Goal: Transaction & Acquisition: Purchase product/service

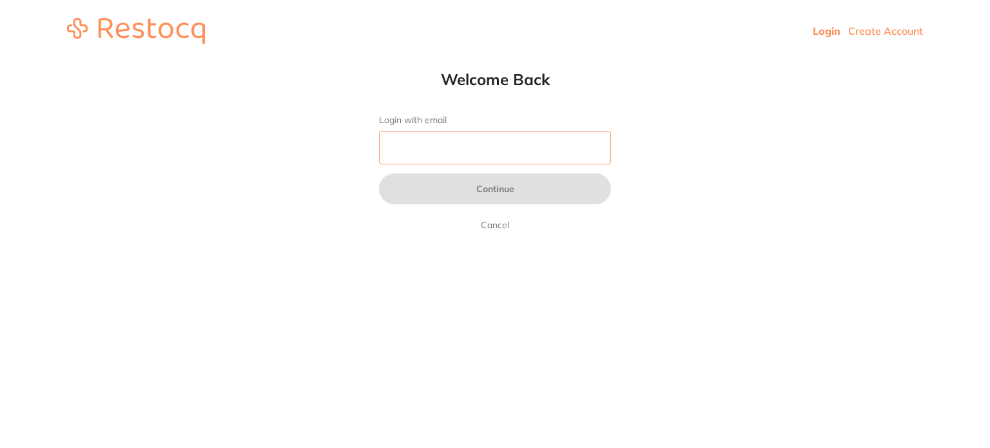
drag, startPoint x: 0, startPoint y: 0, endPoint x: 489, endPoint y: 157, distance: 513.7
click at [454, 142] on input "Login with email" at bounding box center [495, 148] width 232 height 34
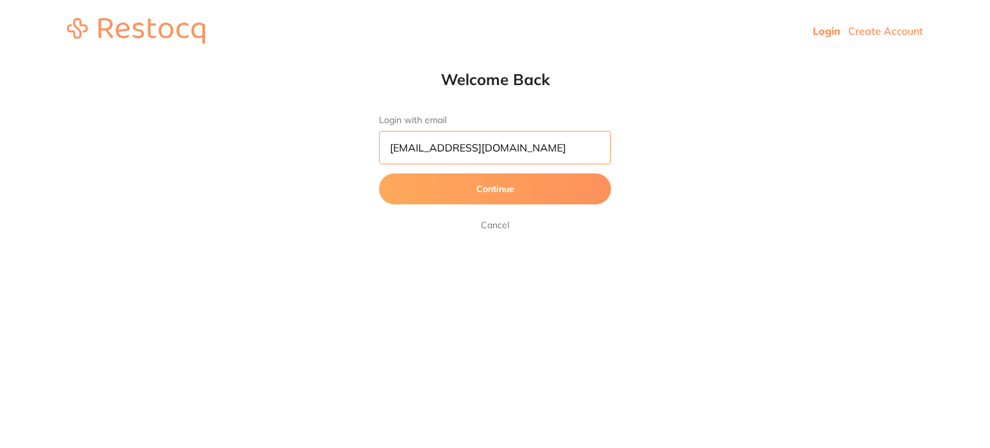
click at [423, 148] on input "amrita@terrificminds.com" at bounding box center [495, 148] width 232 height 34
type input "[EMAIL_ADDRESS][DOMAIN_NAME]"
click at [379, 173] on button "Continue" at bounding box center [495, 188] width 232 height 31
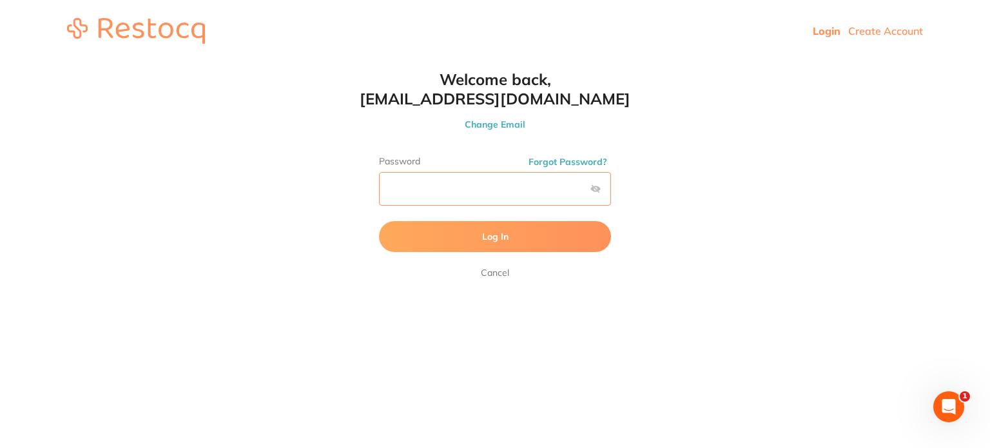
click at [379, 221] on button "Log In" at bounding box center [495, 236] width 232 height 31
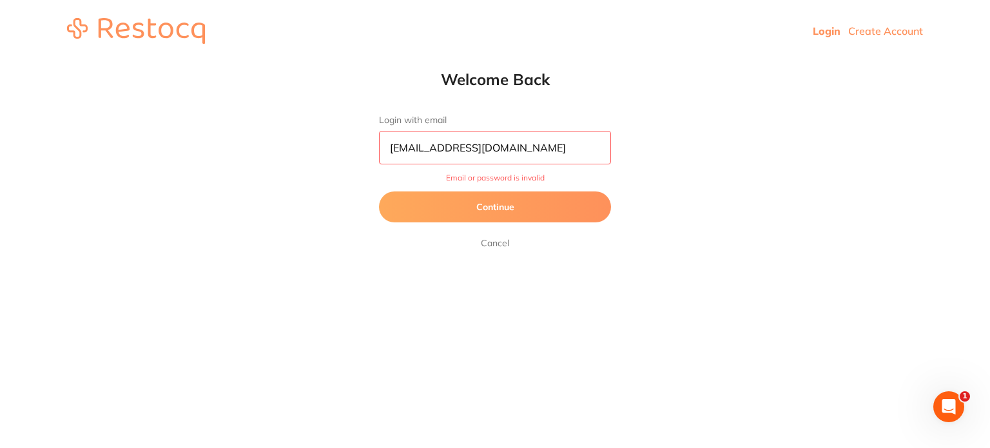
click at [557, 209] on button "Continue" at bounding box center [495, 206] width 232 height 31
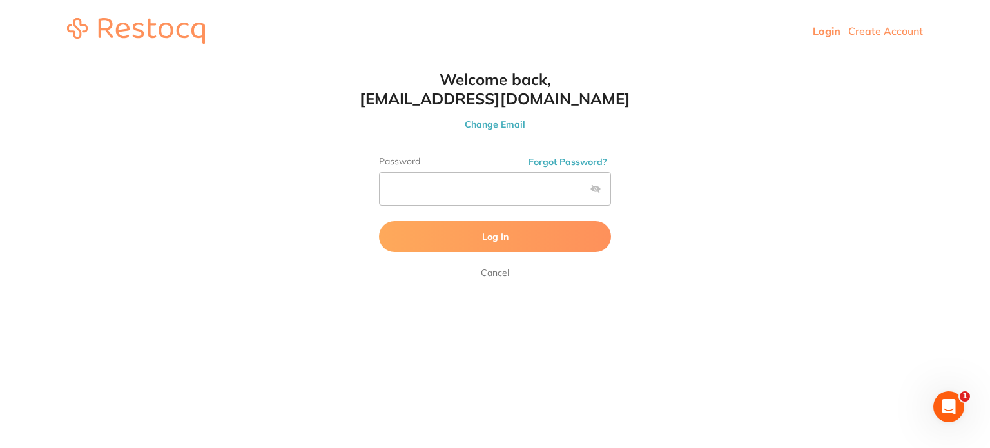
click at [595, 190] on label at bounding box center [595, 189] width 10 height 10
click at [611, 193] on input "checkbox" at bounding box center [611, 193] width 0 height 0
click at [379, 221] on button "Log In" at bounding box center [495, 236] width 232 height 31
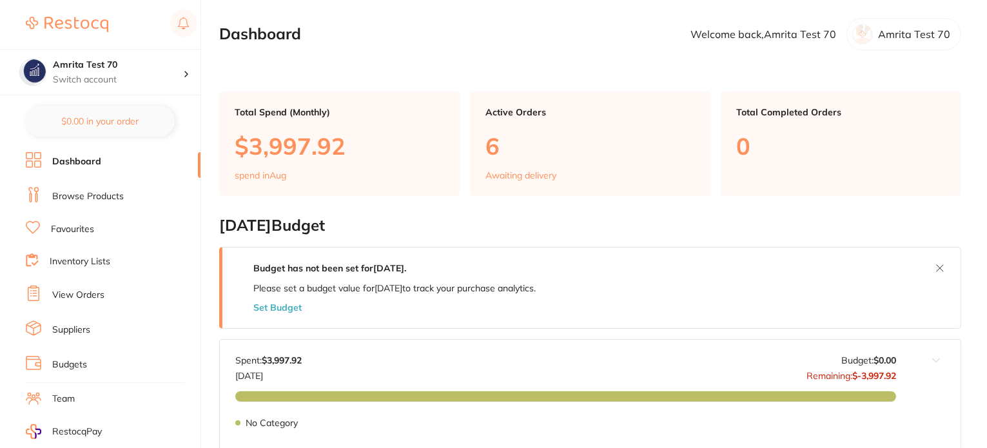
click at [103, 190] on link "Browse Products" at bounding box center [88, 196] width 72 height 13
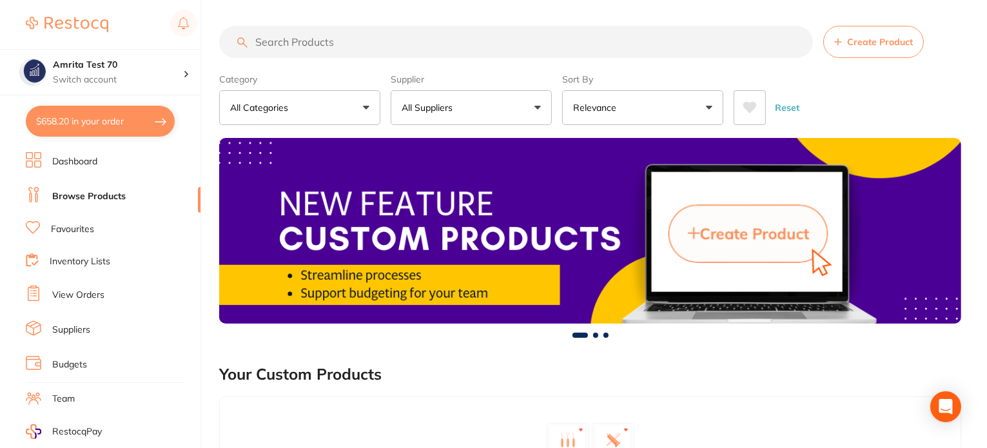
click at [150, 128] on button "$658.20 in your order" at bounding box center [100, 121] width 149 height 31
checkbox input "true"
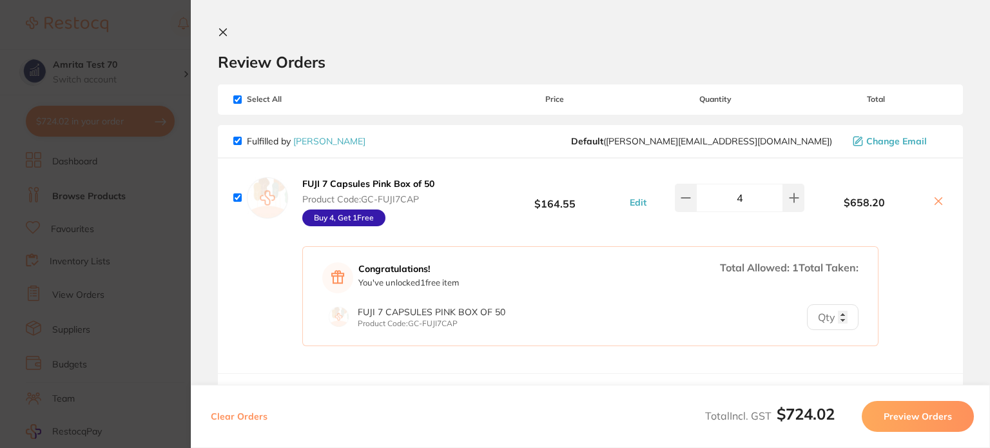
scroll to position [180, 0]
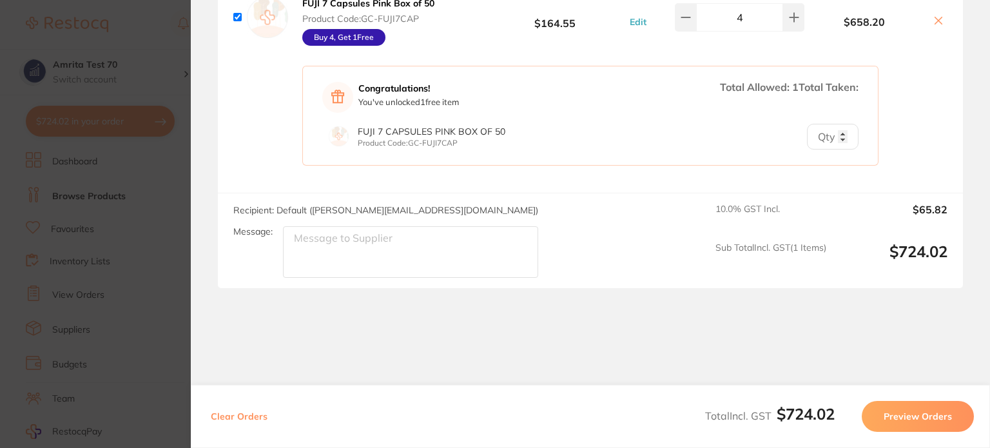
click at [878, 413] on button "Preview Orders" at bounding box center [918, 416] width 112 height 31
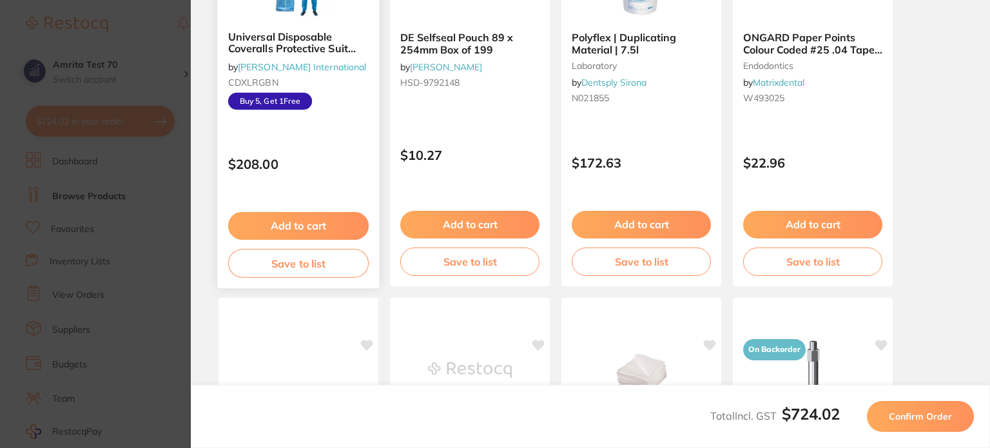
scroll to position [129, 0]
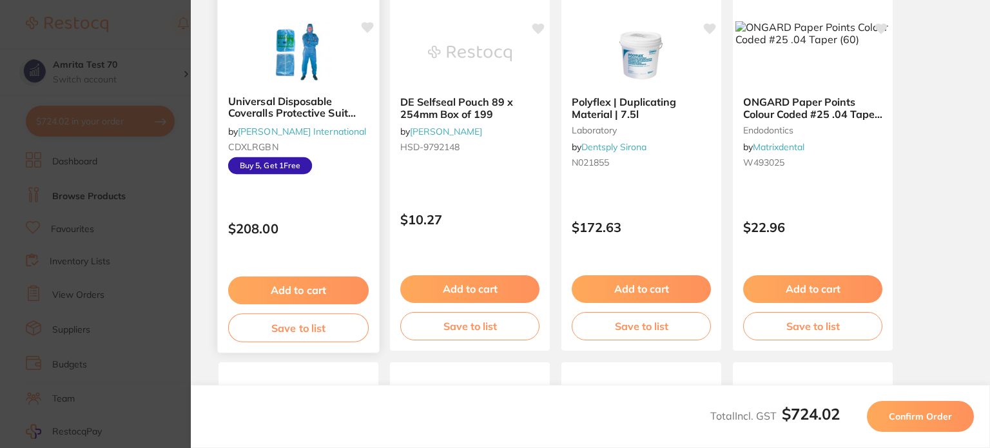
click at [305, 108] on b "Universal Disposable Coveralls Protective Suit with Hood, Extra Large, Non-Wove…" at bounding box center [298, 107] width 141 height 24
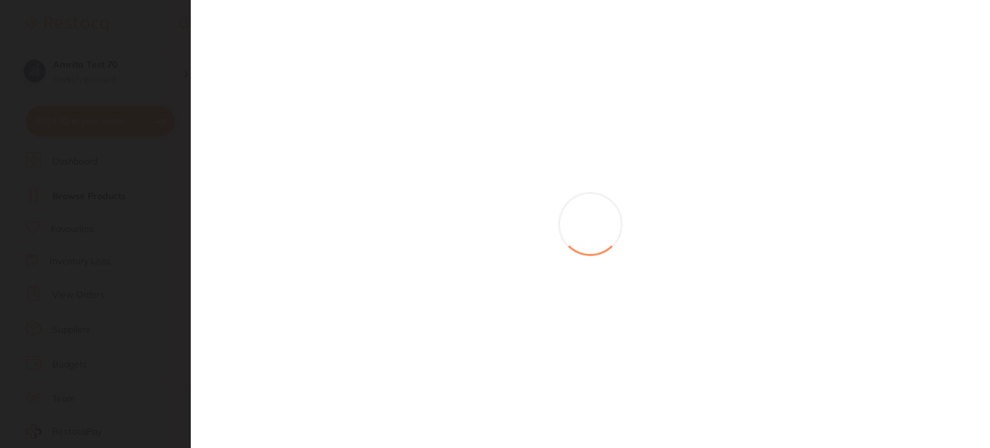
scroll to position [0, 0]
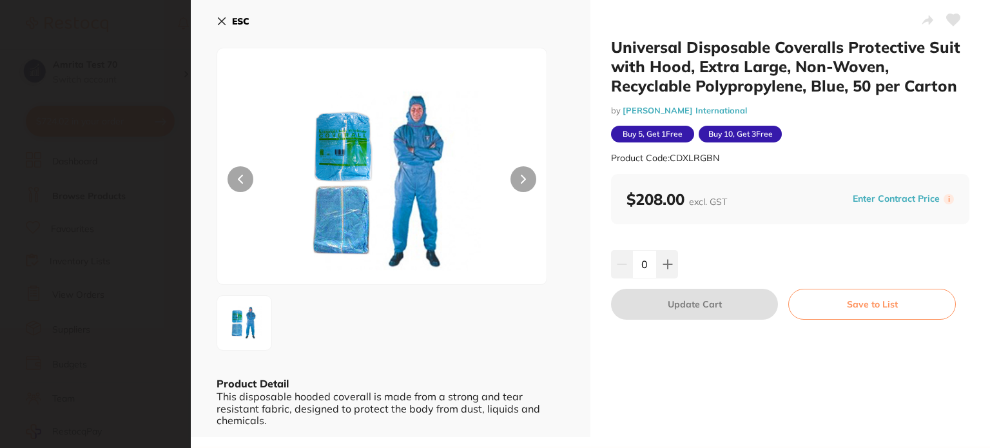
click at [225, 23] on icon at bounding box center [222, 21] width 10 height 10
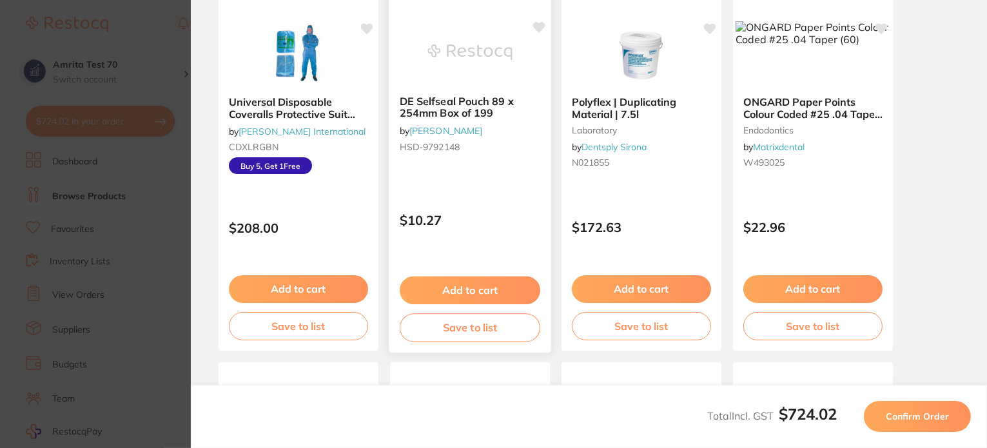
click at [481, 327] on button "Save to list" at bounding box center [470, 327] width 141 height 29
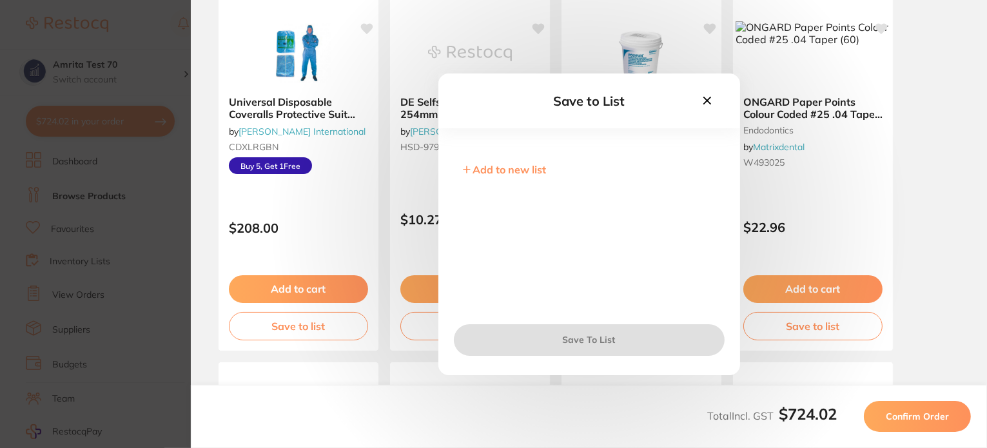
click at [705, 105] on icon at bounding box center [707, 100] width 14 height 14
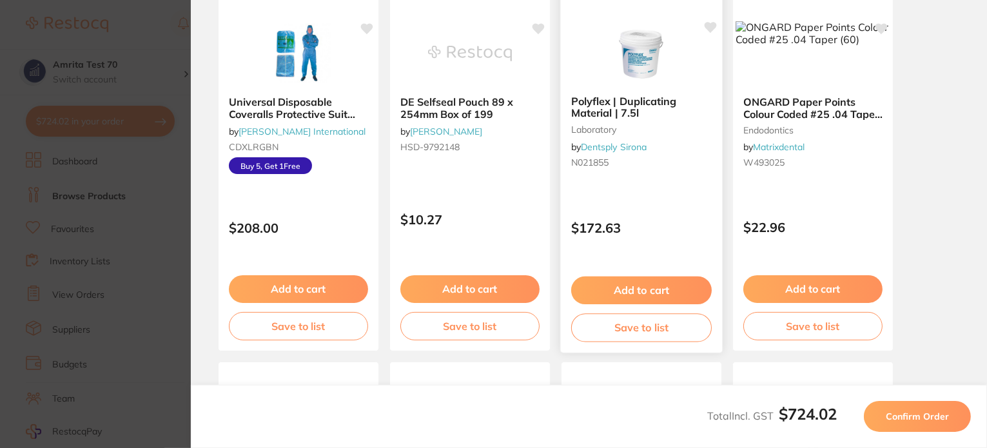
click at [631, 292] on button "Add to cart" at bounding box center [641, 291] width 141 height 28
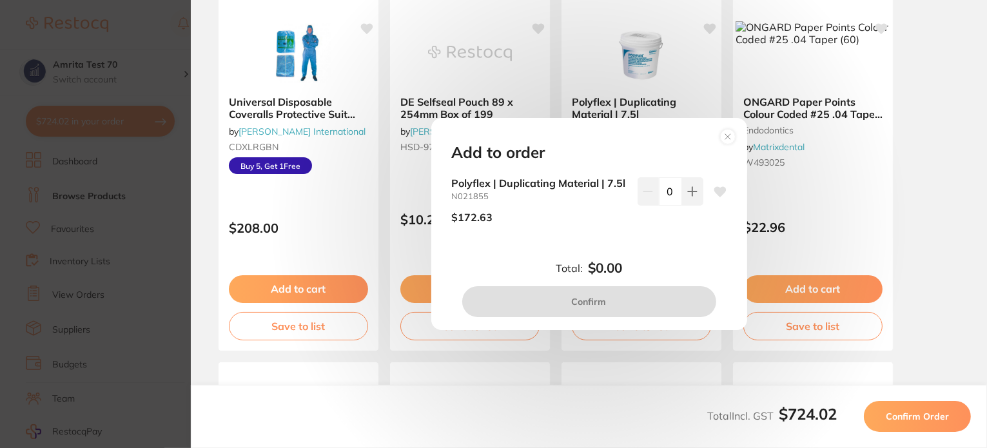
click at [723, 131] on circle at bounding box center [727, 136] width 15 height 15
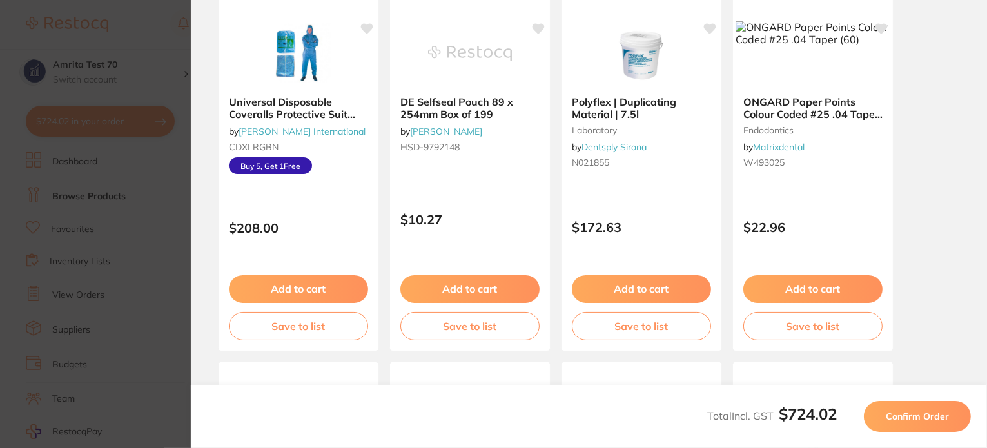
click at [120, 213] on section "Update RRP Set your pre negotiated price for this item. Item Agreed RRP (excl. …" at bounding box center [493, 224] width 987 height 448
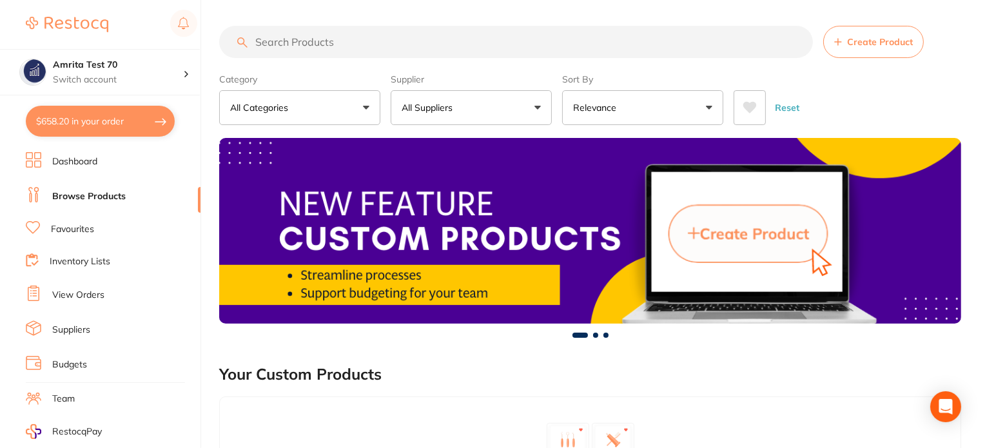
click at [133, 129] on button "$658.20 in your order" at bounding box center [100, 121] width 149 height 31
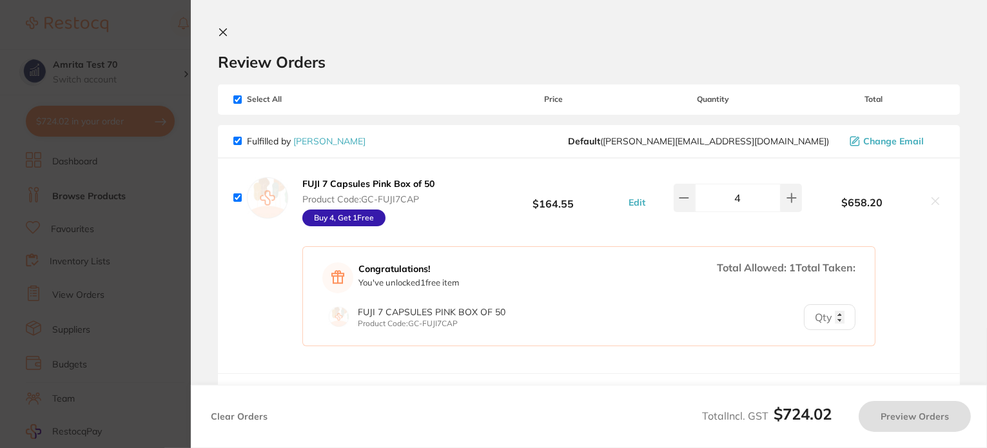
checkbox input "true"
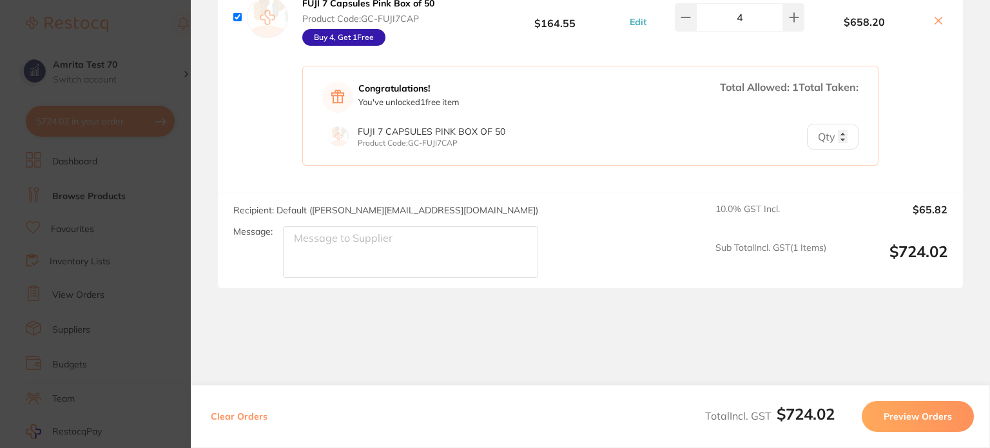
click at [913, 414] on button "Preview Orders" at bounding box center [918, 416] width 112 height 31
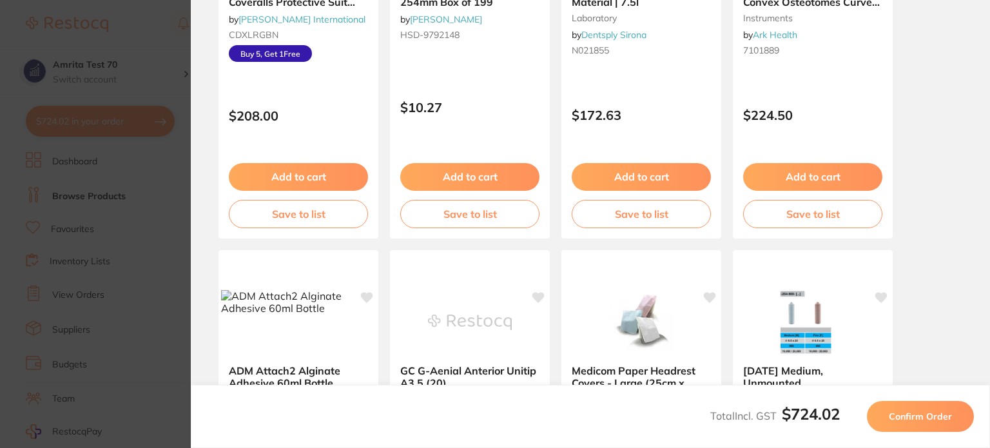
scroll to position [48, 0]
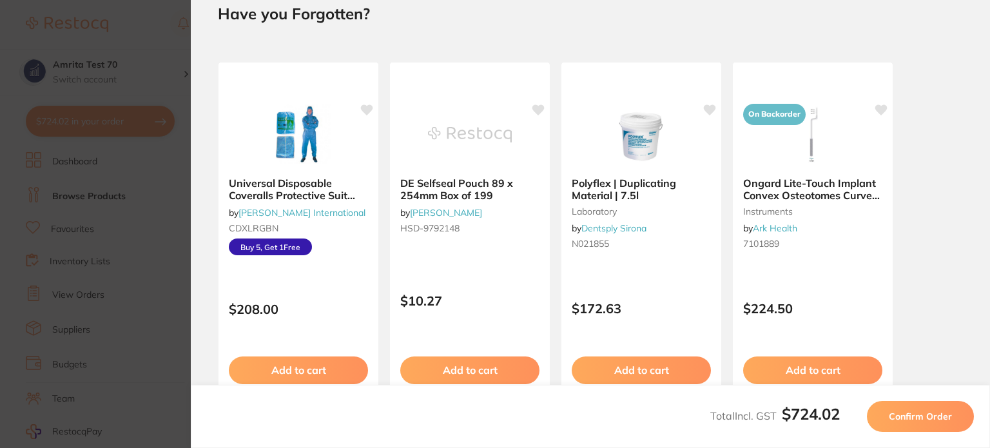
click at [156, 155] on section "Update RRP Set your pre negotiated price for this item. Item Agreed RRP (excl. …" at bounding box center [495, 224] width 990 height 448
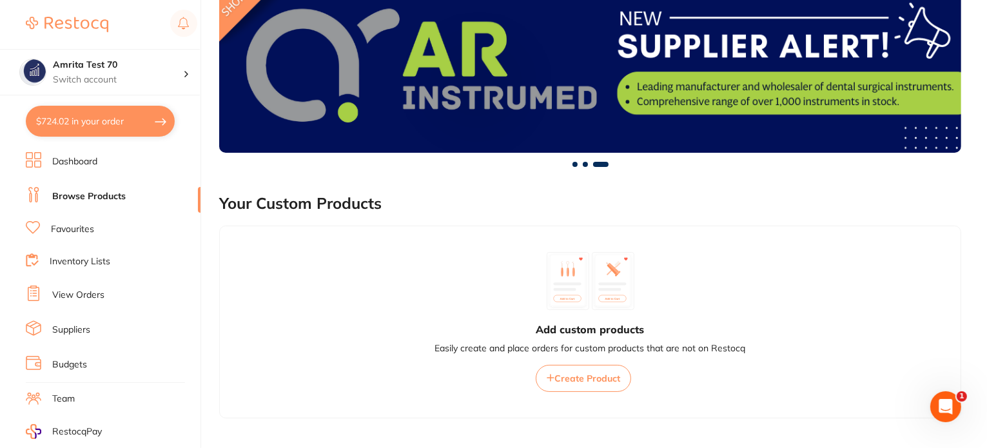
scroll to position [0, 0]
click at [152, 124] on button "$724.02 in your order" at bounding box center [100, 121] width 149 height 31
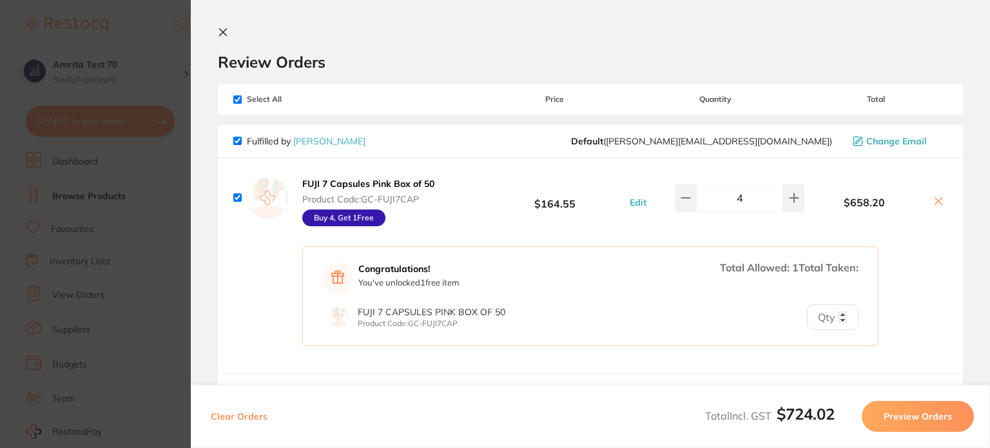
click at [221, 30] on icon at bounding box center [223, 32] width 7 height 7
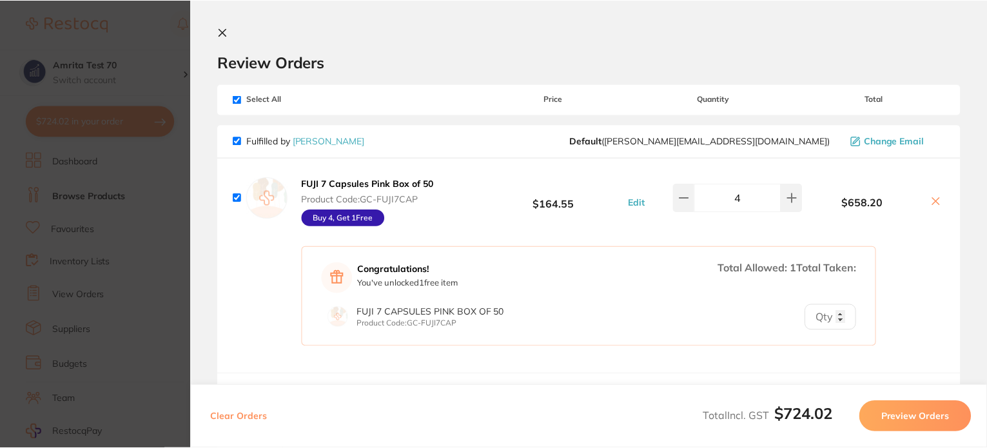
scroll to position [171, 0]
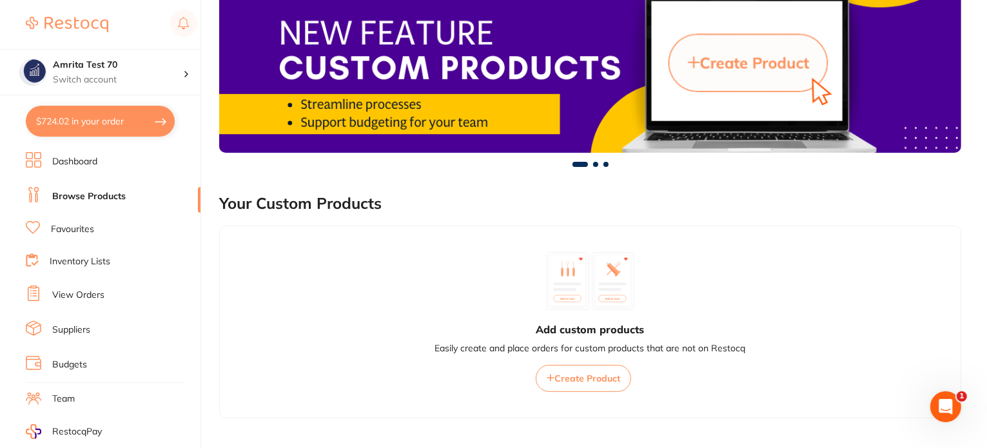
click at [77, 124] on button "$724.02 in your order" at bounding box center [100, 121] width 149 height 31
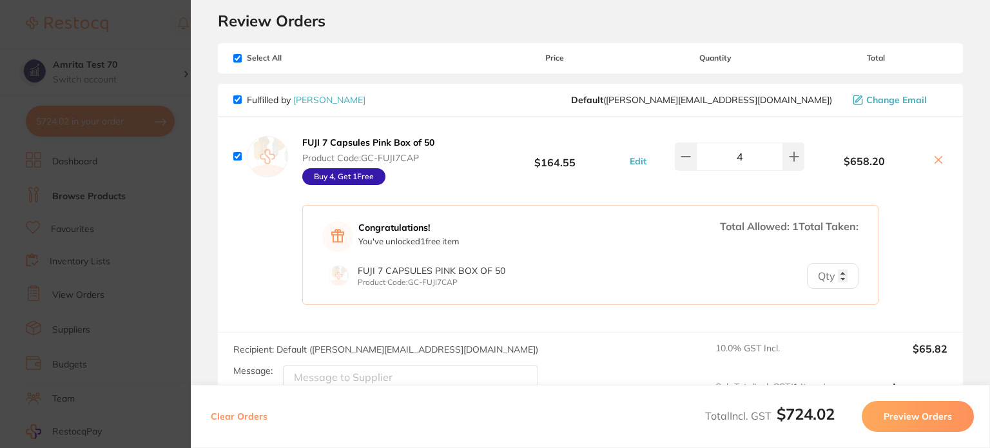
scroll to position [180, 0]
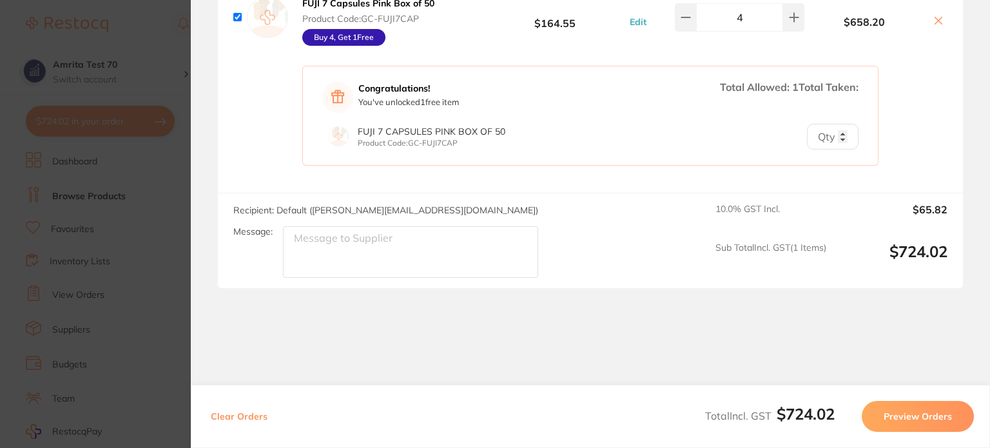
click at [245, 411] on button "Clear Orders" at bounding box center [239, 416] width 64 height 31
checkbox input "true"
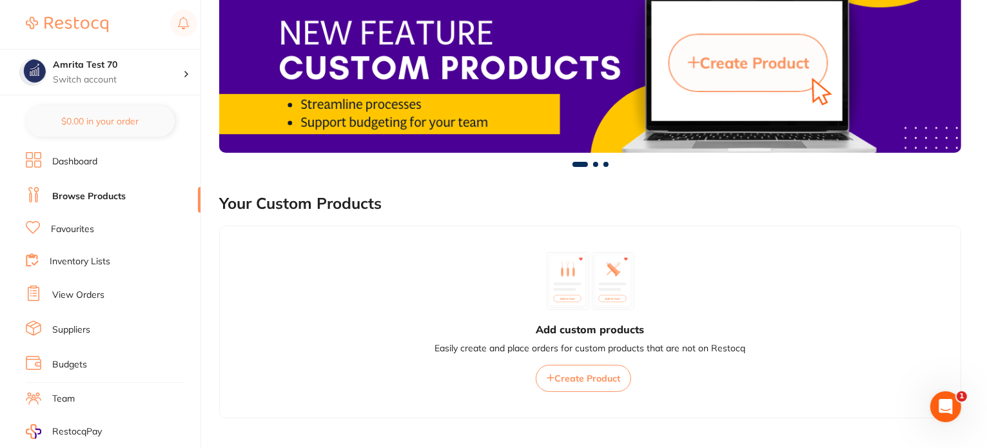
scroll to position [0, 0]
click at [112, 200] on link "Browse Products" at bounding box center [88, 196] width 73 height 13
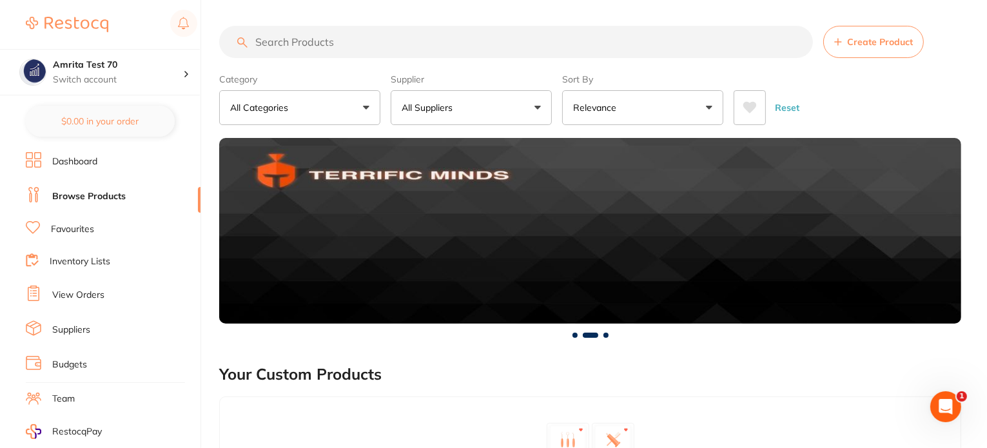
click at [455, 123] on button "All Suppliers" at bounding box center [471, 107] width 161 height 35
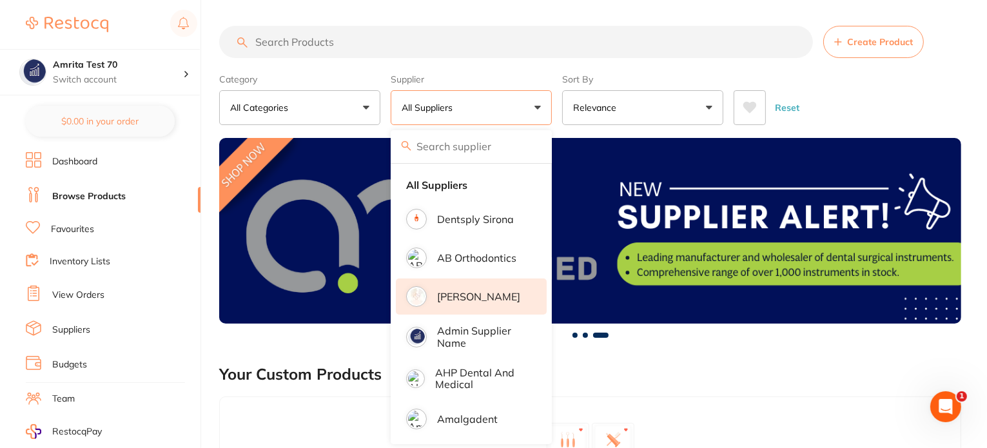
click at [494, 291] on p "Adam Dental" at bounding box center [478, 297] width 83 height 12
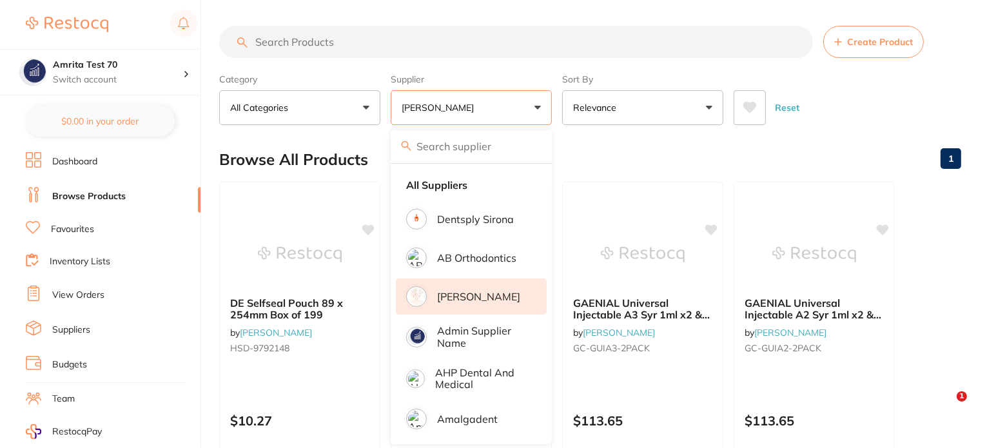
click at [556, 109] on div "Category All Categories All Categories No categories found Clear Category false…" at bounding box center [590, 96] width 742 height 57
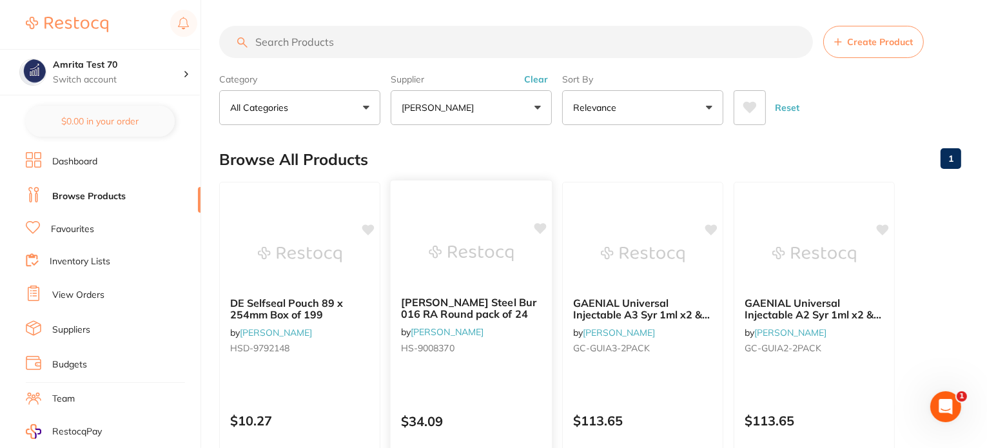
scroll to position [258, 0]
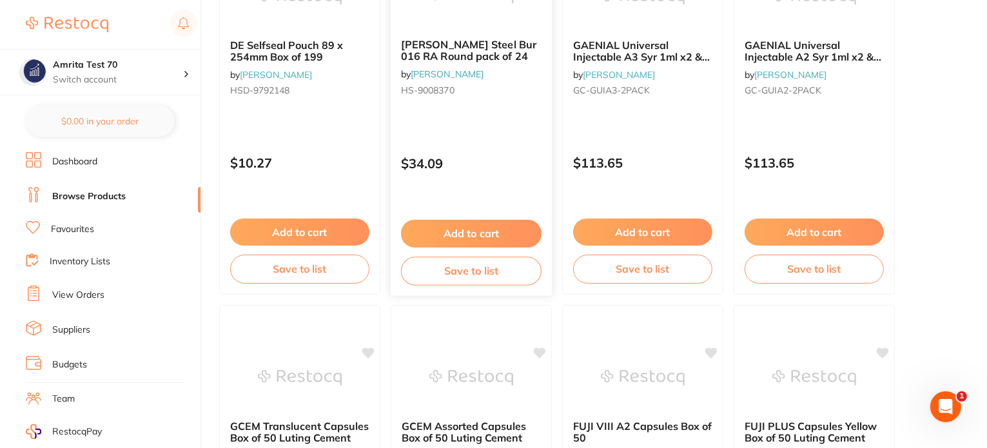
click at [496, 232] on button "Add to cart" at bounding box center [471, 234] width 141 height 28
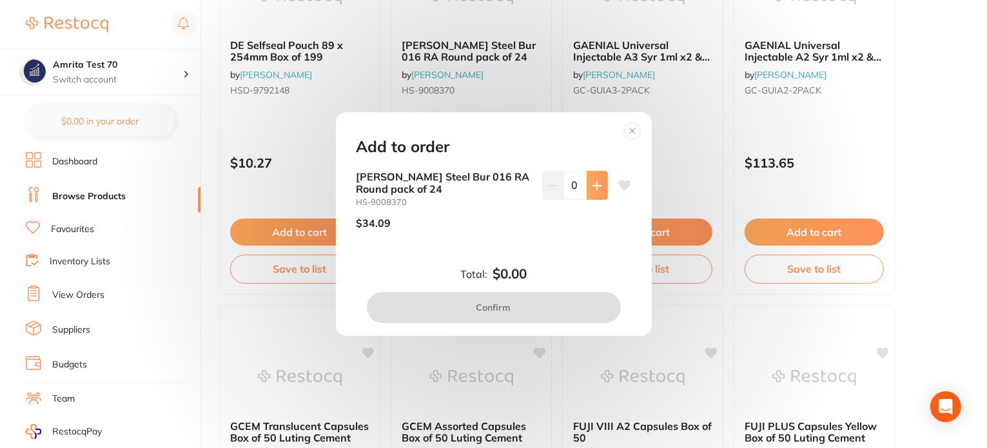
click at [592, 188] on icon at bounding box center [597, 185] width 10 height 10
type input "1"
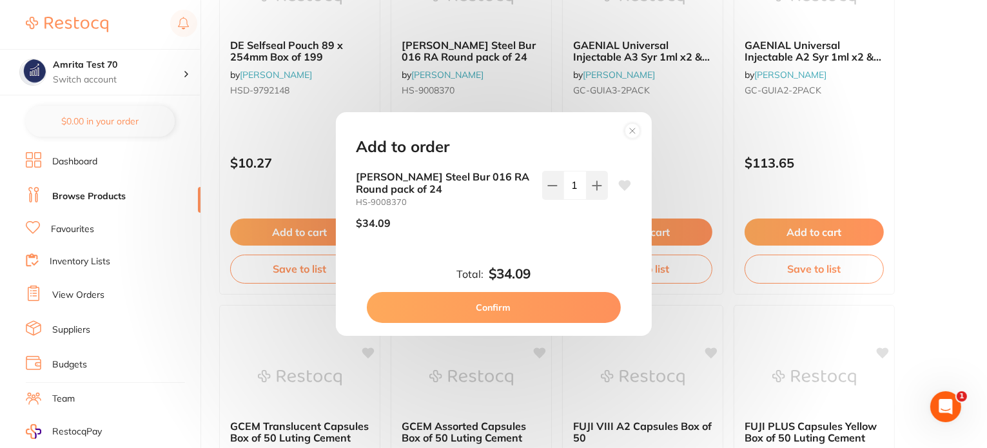
scroll to position [0, 0]
click at [563, 318] on button "Confirm" at bounding box center [494, 307] width 254 height 31
checkbox input "false"
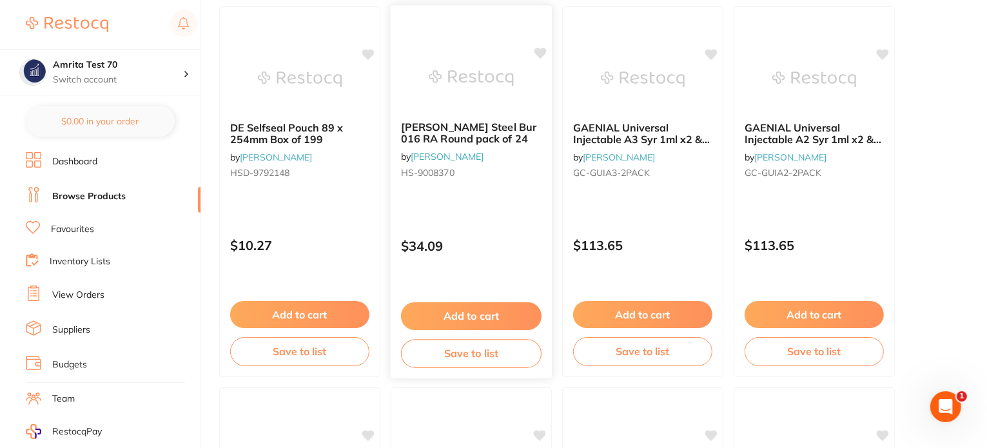
scroll to position [64, 0]
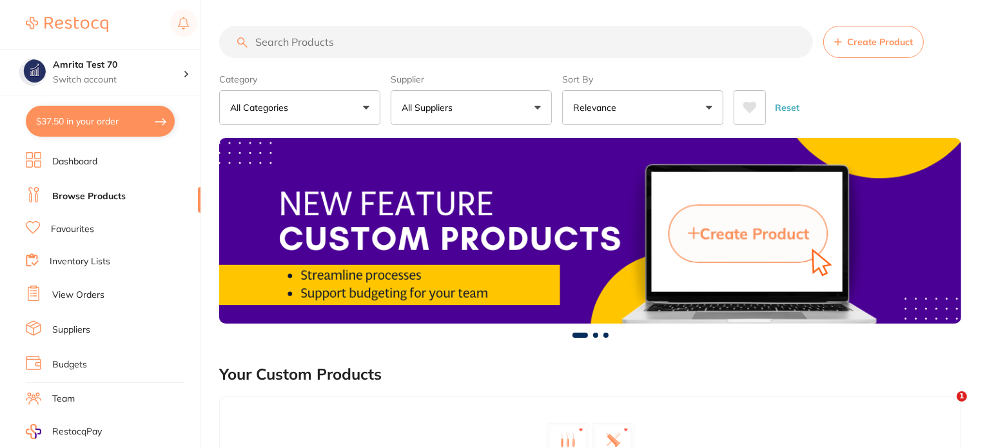
click at [162, 125] on button "$37.50 in your order" at bounding box center [100, 121] width 149 height 31
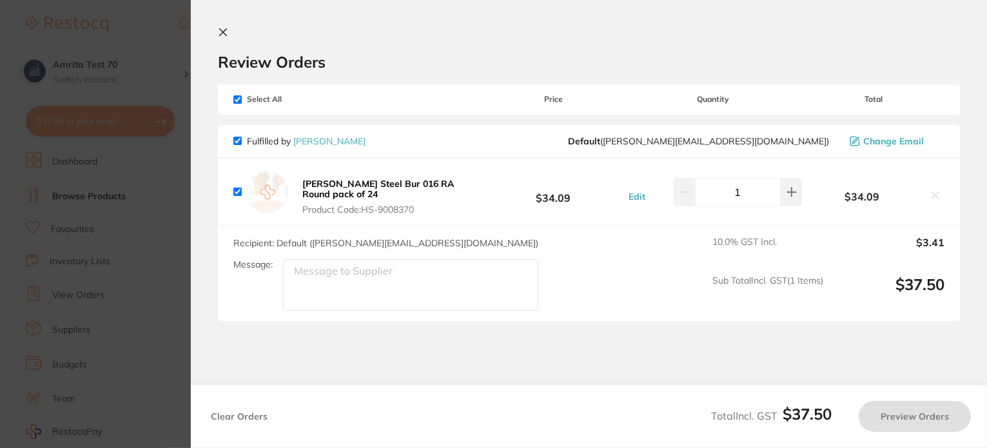
checkbox input "true"
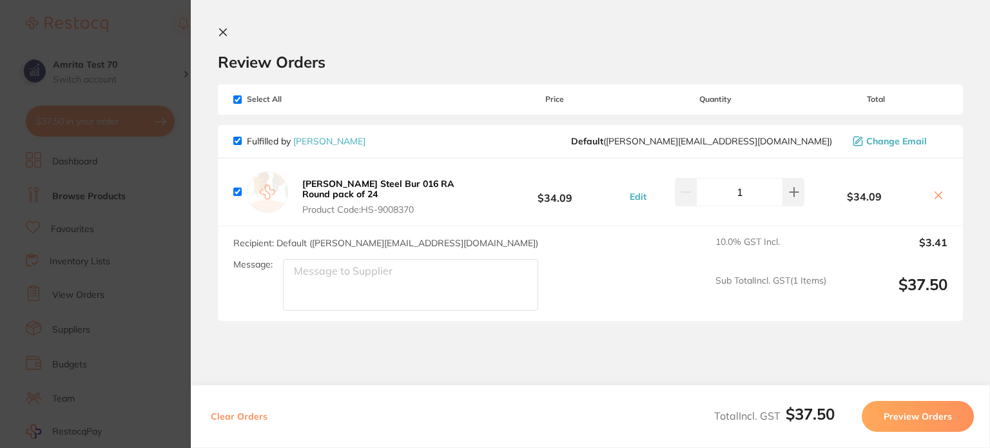
click at [884, 414] on button "Preview Orders" at bounding box center [918, 416] width 112 height 31
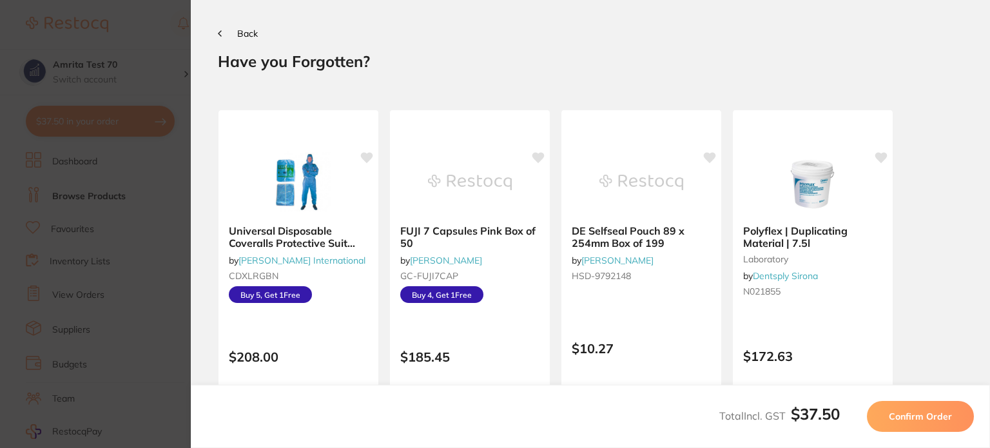
click at [884, 420] on button "Confirm Order" at bounding box center [920, 416] width 107 height 31
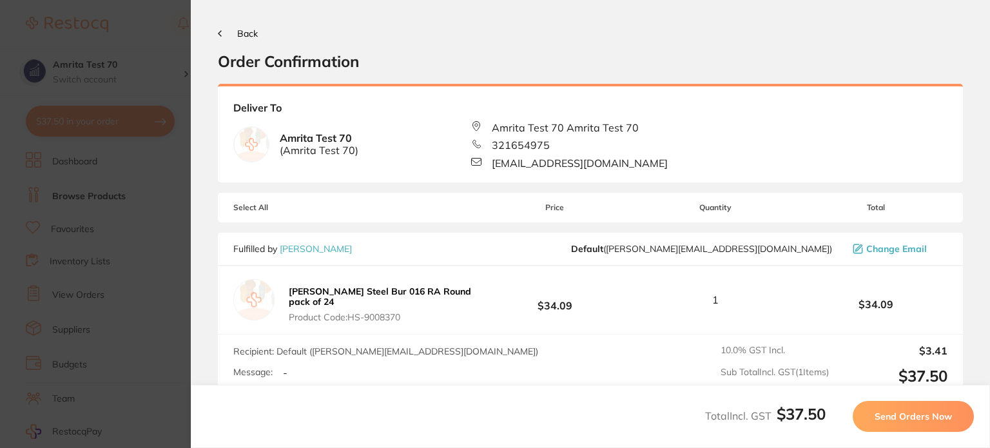
click at [220, 29] on button "Back" at bounding box center [238, 33] width 40 height 10
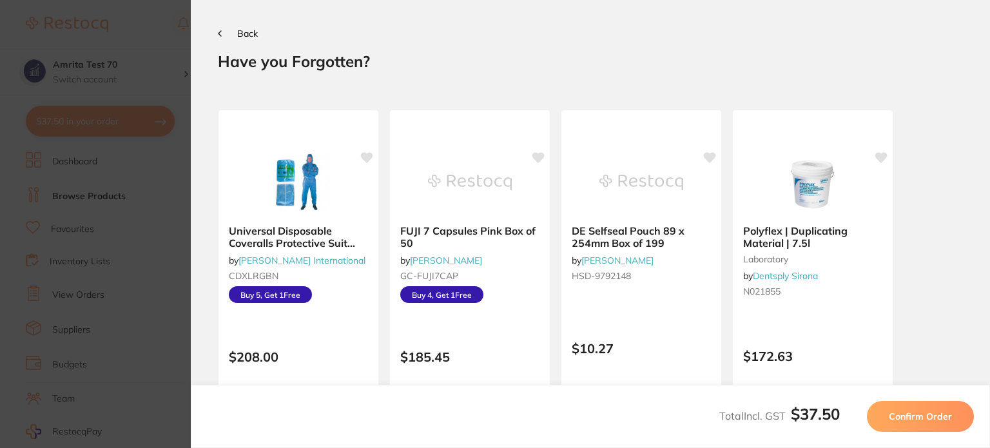
click at [97, 317] on section "Update RRP Set your pre negotiated price for this item. Item Agreed RRP (excl. …" at bounding box center [495, 224] width 990 height 448
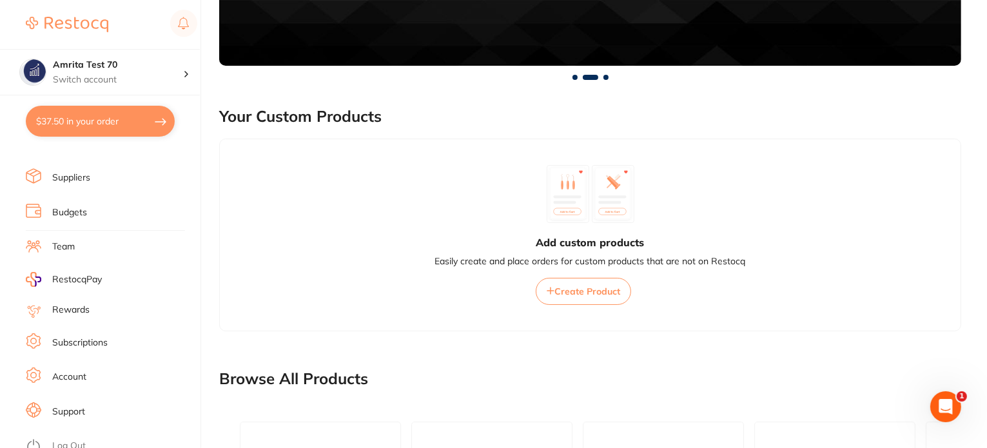
click at [72, 441] on link "Log Out" at bounding box center [69, 446] width 34 height 13
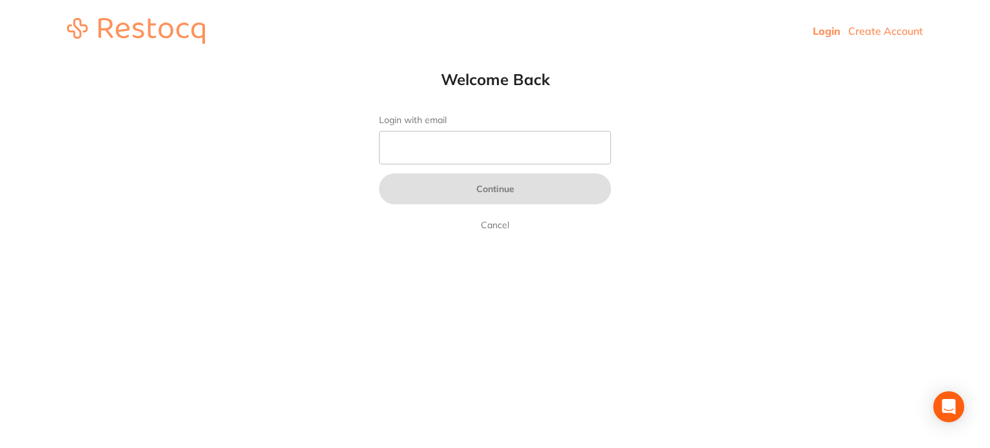
click at [890, 33] on link "Create Account" at bounding box center [885, 30] width 75 height 13
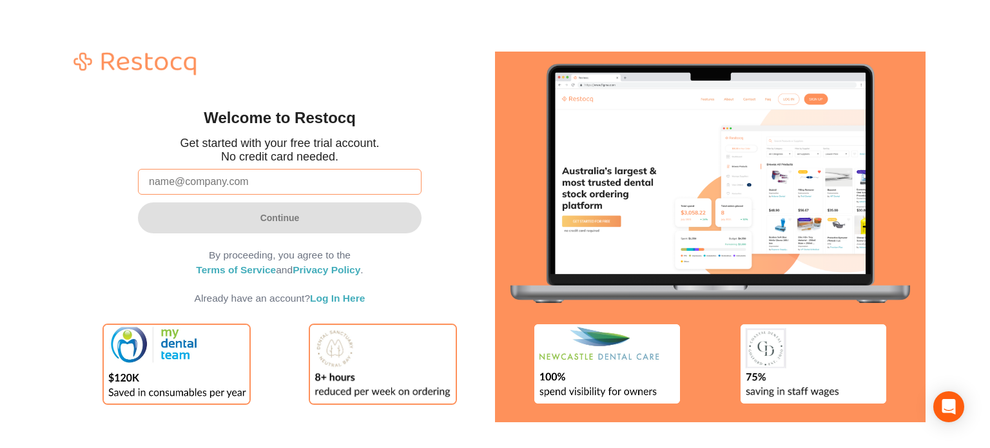
click at [302, 180] on input "email" at bounding box center [280, 182] width 284 height 26
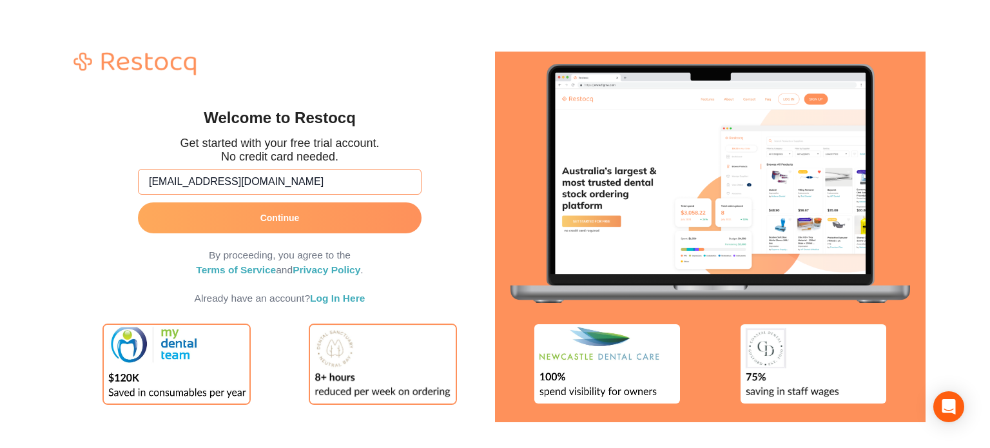
click at [173, 179] on input "[EMAIL_ADDRESS][DOMAIN_NAME]" at bounding box center [280, 182] width 284 height 26
click at [175, 180] on input "[EMAIL_ADDRESS][DOMAIN_NAME]" at bounding box center [280, 182] width 284 height 26
type input "[EMAIL_ADDRESS][DOMAIN_NAME]"
click button "Continue" at bounding box center [280, 217] width 284 height 31
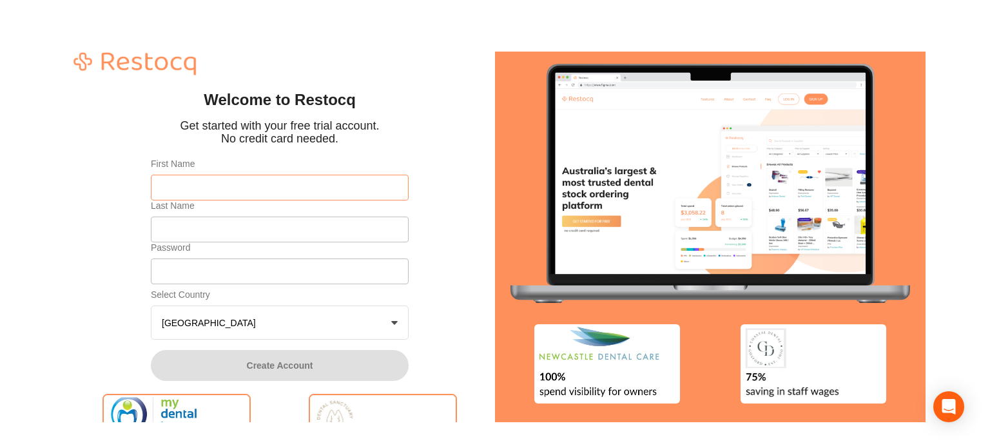
click at [189, 177] on input "First Name" at bounding box center [280, 188] width 258 height 26
type input "Amrita"
type input "Test 82"
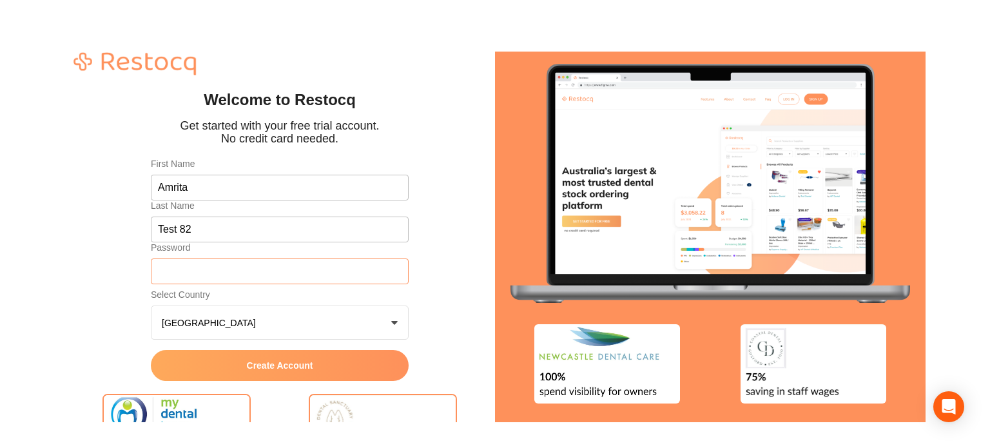
click at [151, 306] on button "Australia +0" at bounding box center [280, 323] width 258 height 35
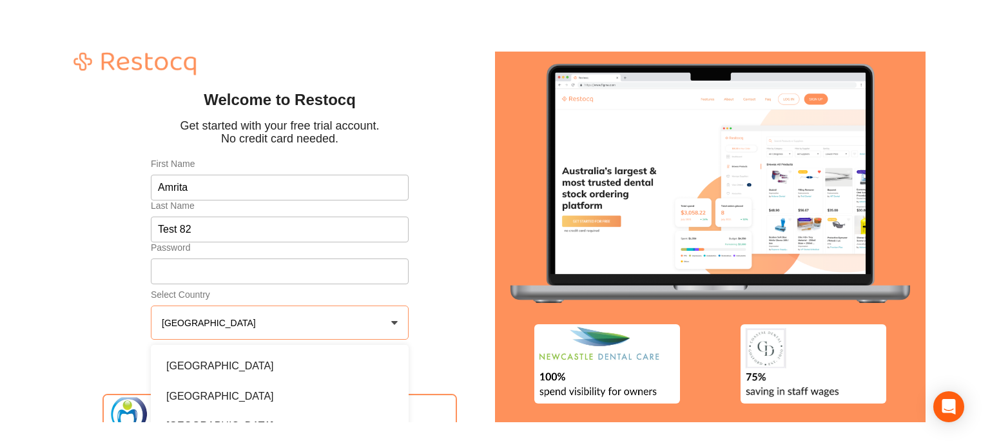
drag, startPoint x: 25, startPoint y: 317, endPoint x: 48, endPoint y: 311, distance: 23.9
click at [34, 316] on div "Welcome to Restocq Get started with your free trial account. No credit card nee…" at bounding box center [495, 224] width 990 height 448
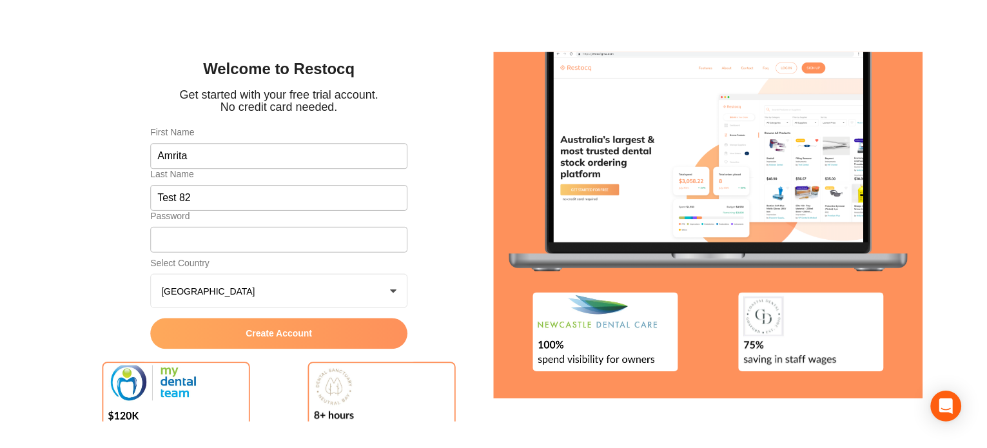
scroll to position [77, 0]
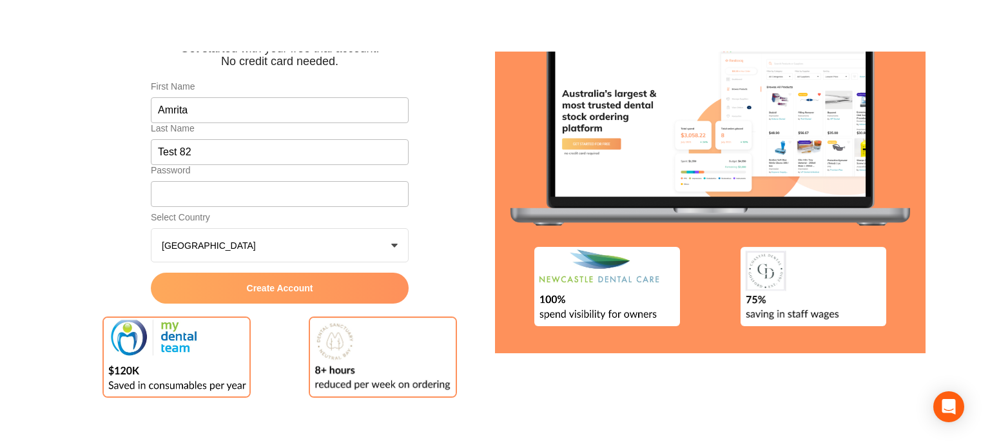
click at [253, 307] on form "First Name Amrita Last Name Test 82 Password Select Country [GEOGRAPHIC_DATA] +…" at bounding box center [280, 192] width 284 height 249
click at [270, 288] on span "Create Account" at bounding box center [280, 288] width 66 height 10
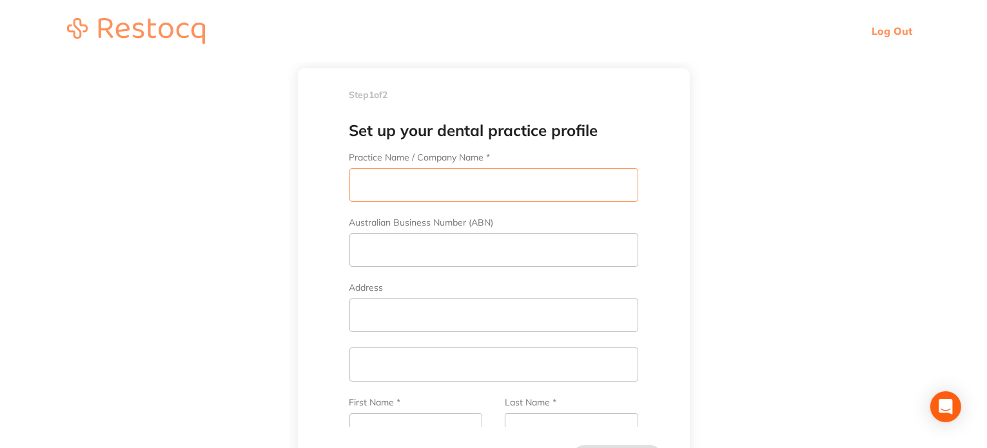
click at [420, 198] on input "Practice Name / Company Name *" at bounding box center [493, 185] width 289 height 34
type input "Q"
click at [182, 180] on main "Step 1 of 2 Welcome to Restocq, Please select your account type Dental Practice…" at bounding box center [493, 280] width 987 height 436
type input "Amrita Test 82"
click at [406, 302] on input "Address" at bounding box center [493, 315] width 289 height 34
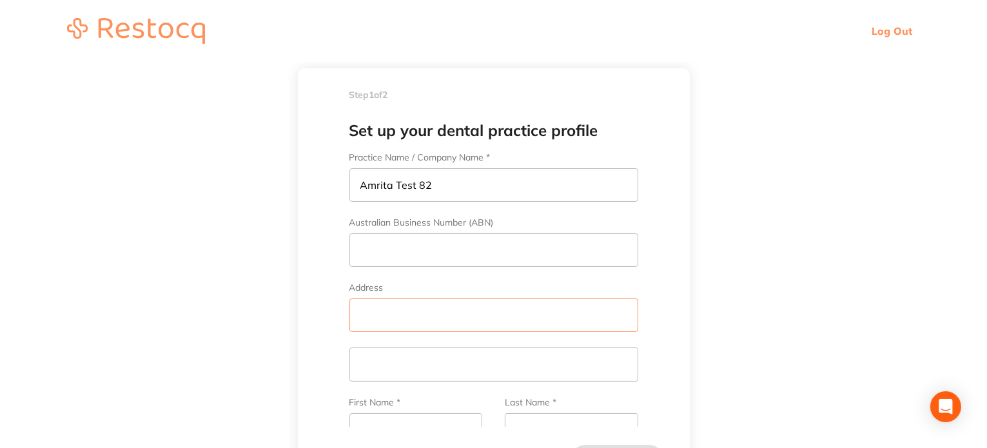
paste input "Amrita Test 82"
type input "Amrita Test 82"
drag, startPoint x: 382, startPoint y: 368, endPoint x: 384, endPoint y: 362, distance: 6.7
click at [382, 368] on input "text" at bounding box center [493, 364] width 289 height 34
paste input "Amrita Test 82"
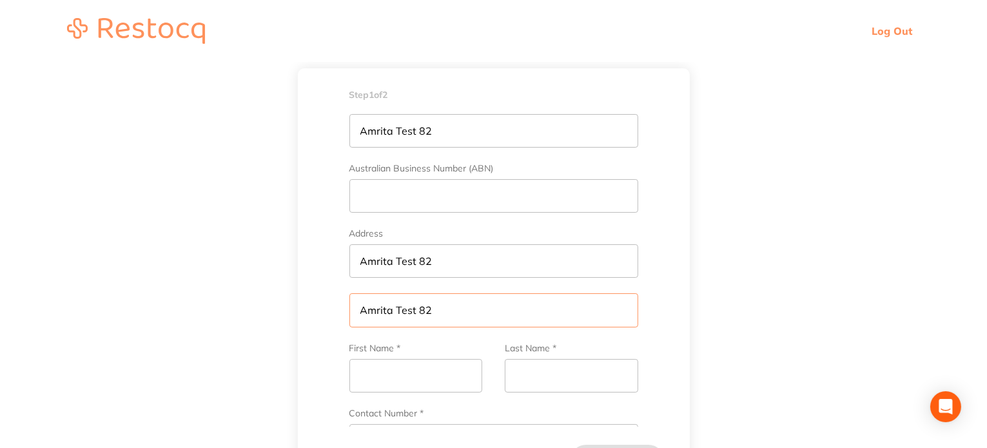
scroll to position [258, 0]
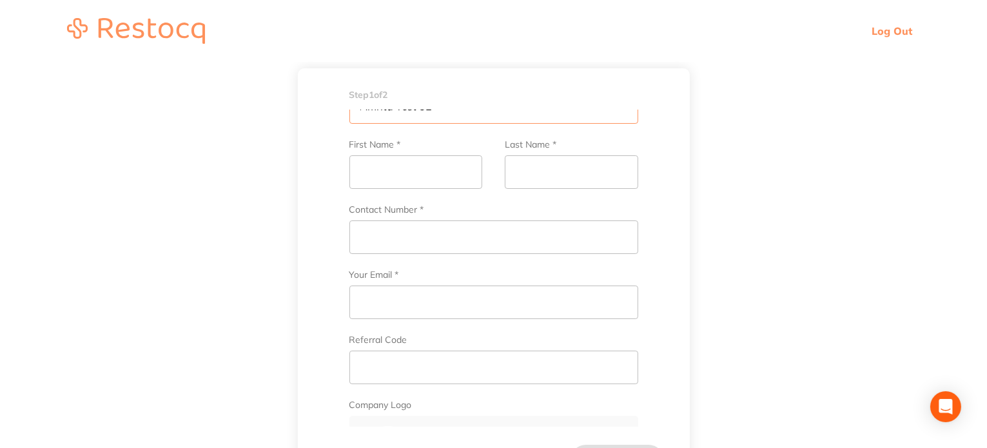
type input "Amrita Test 82"
click at [445, 174] on input "First Name *" at bounding box center [415, 172] width 133 height 34
paste input "Amrita Test 82"
type input "Amrita Test 82"
click at [563, 169] on input "Last Name *" at bounding box center [571, 172] width 133 height 34
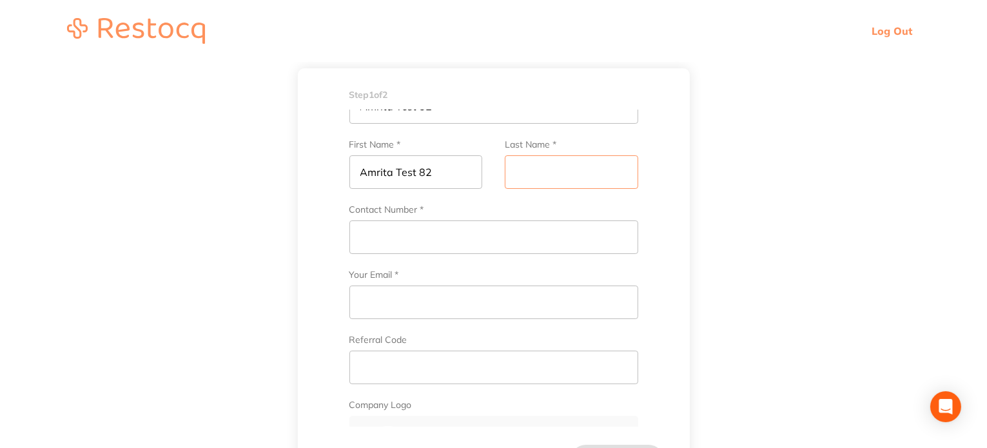
paste input "Amrita Test 82"
type input "Amrita Test 82"
drag, startPoint x: 442, startPoint y: 174, endPoint x: 394, endPoint y: 170, distance: 47.3
click at [394, 170] on input "Amrita Test 82" at bounding box center [415, 172] width 133 height 34
type input "Amrita"
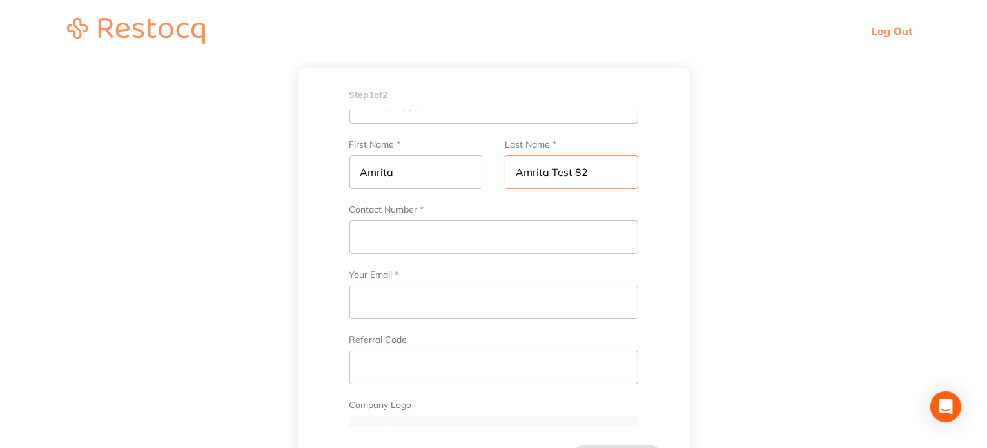
drag, startPoint x: 552, startPoint y: 170, endPoint x: 511, endPoint y: 170, distance: 40.6
click at [511, 170] on input "Amrita Test 82" at bounding box center [571, 172] width 133 height 34
click at [547, 169] on input "Amrita Test 82" at bounding box center [571, 172] width 133 height 34
drag, startPoint x: 543, startPoint y: 170, endPoint x: 477, endPoint y: 171, distance: 66.4
click at [477, 171] on div "First Name * Amrita Last Name * Amrita Test 82" at bounding box center [493, 171] width 289 height 65
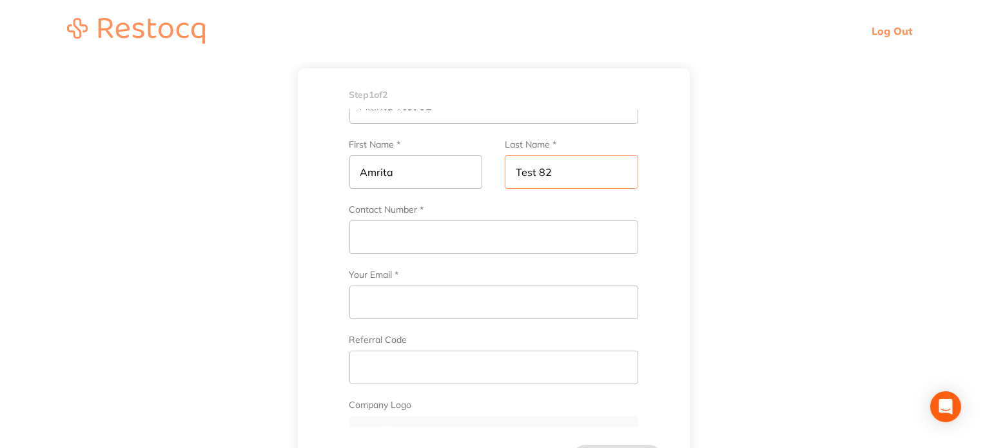
type input "Test 82"
click at [452, 236] on input "Contact Number *" at bounding box center [493, 237] width 289 height 34
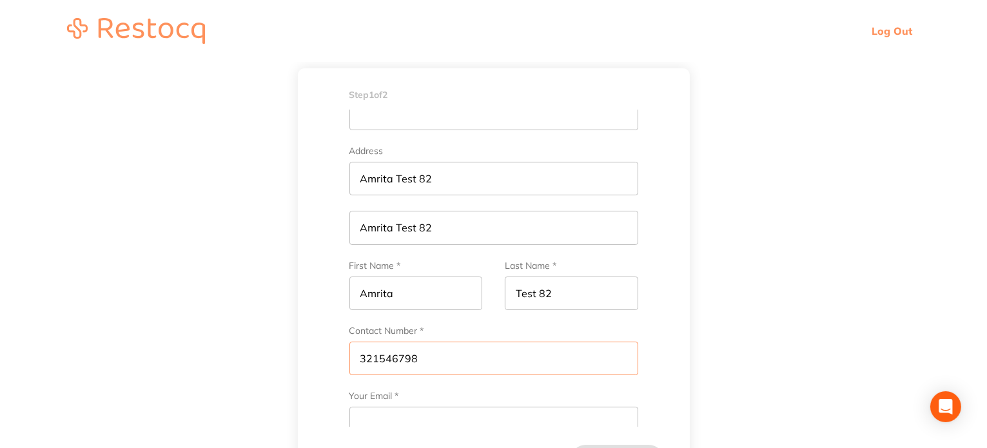
scroll to position [129, 0]
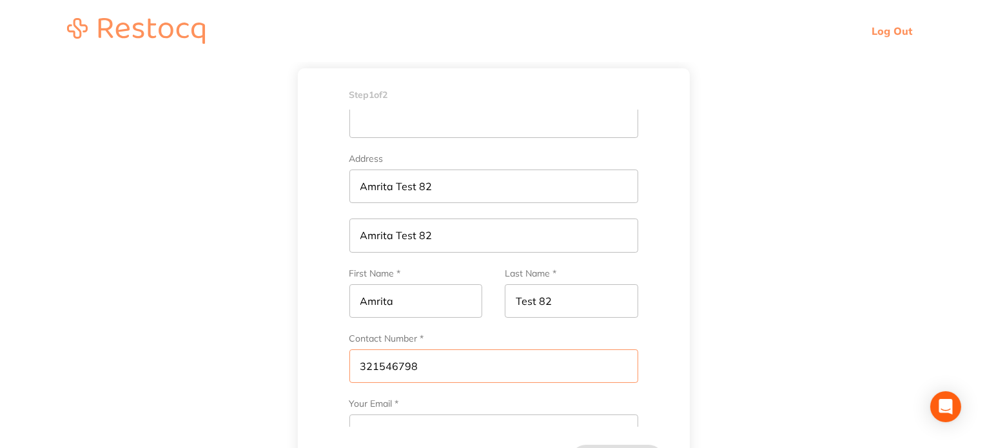
type input "321546798"
click at [449, 128] on input "Australian Business Number (ABN)" at bounding box center [493, 121] width 289 height 34
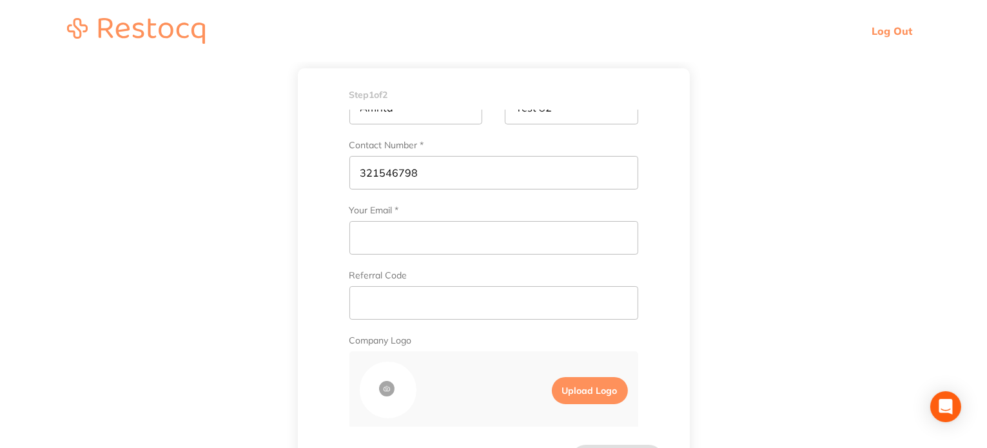
type input "2165487912"
click at [422, 237] on input "Your Email *" at bounding box center [493, 238] width 289 height 34
drag, startPoint x: 393, startPoint y: 236, endPoint x: 407, endPoint y: 210, distance: 29.7
click at [393, 236] on input "[EMAIL_ADDRESS][DOMAIN_NAME]" at bounding box center [493, 238] width 289 height 34
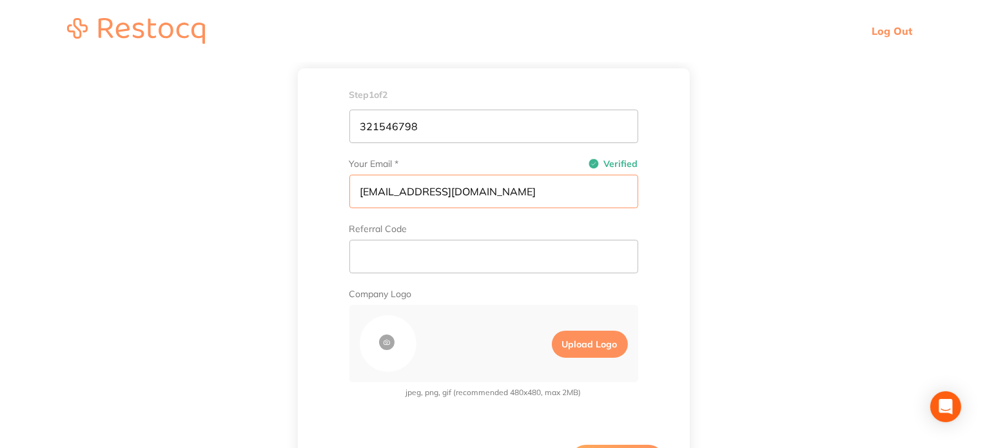
scroll to position [49, 0]
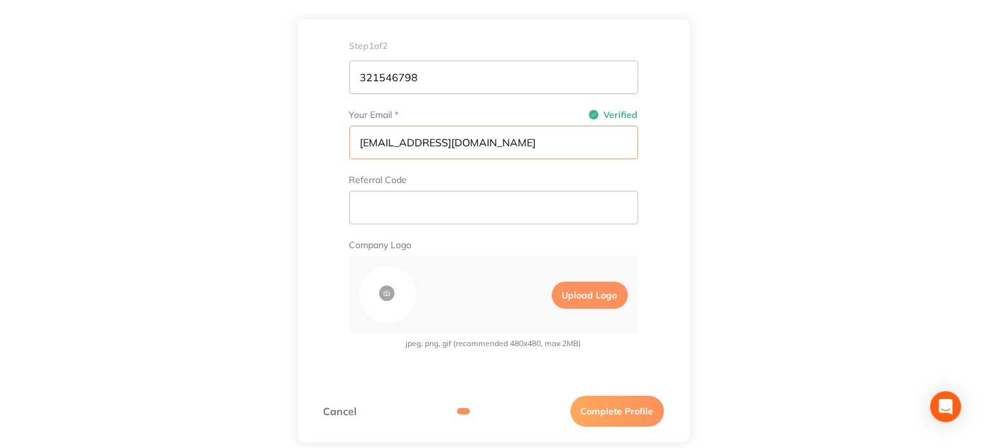
type input "[EMAIL_ADDRESS][DOMAIN_NAME]"
click at [597, 405] on button "Complete Profile" at bounding box center [616, 411] width 93 height 31
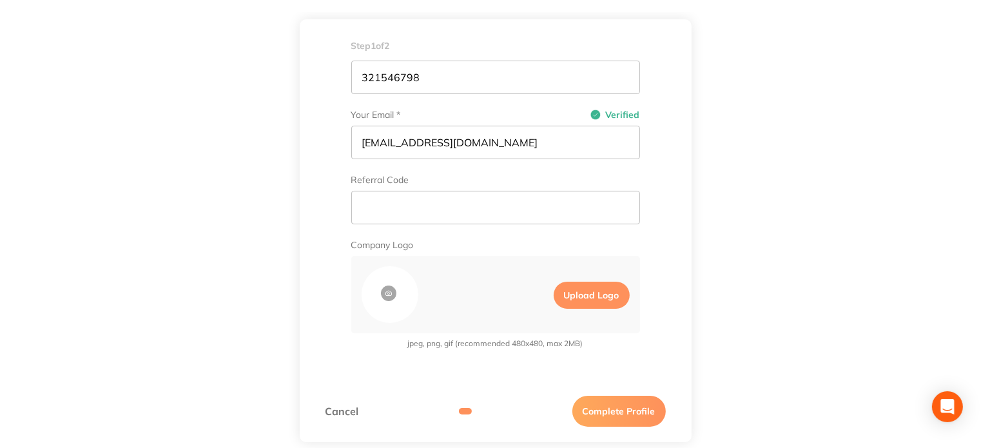
scroll to position [0, 0]
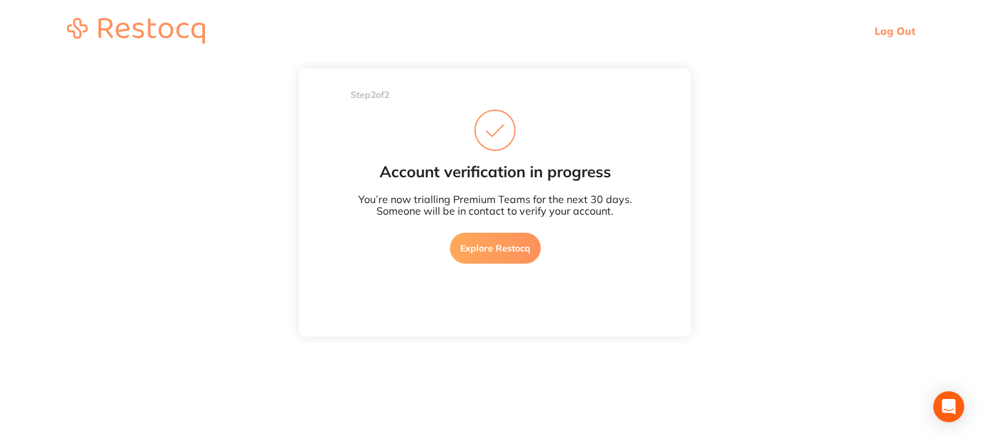
click at [523, 257] on link "Explore Restocq" at bounding box center [495, 248] width 91 height 31
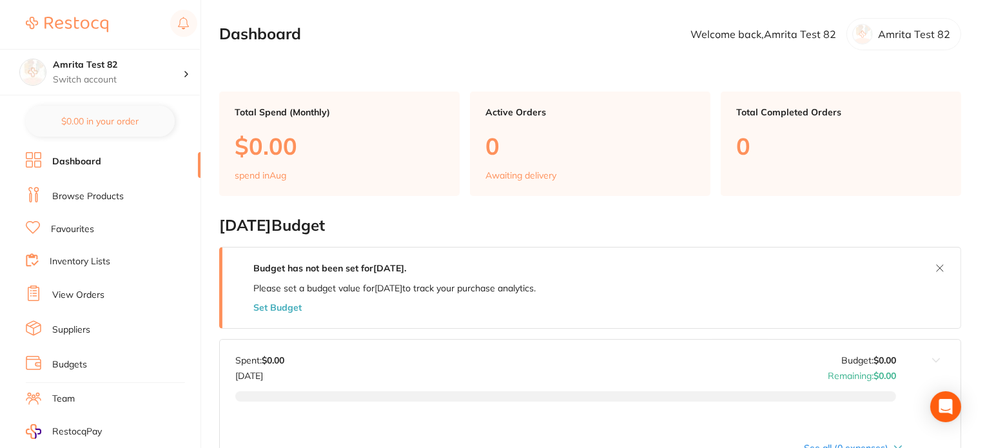
click at [97, 195] on link "Browse Products" at bounding box center [88, 196] width 72 height 13
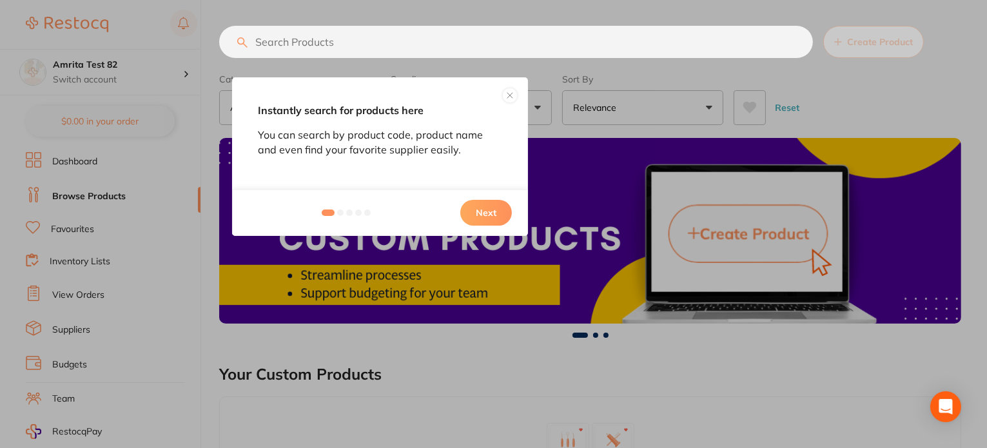
click at [486, 213] on button "Next" at bounding box center [486, 213] width 52 height 26
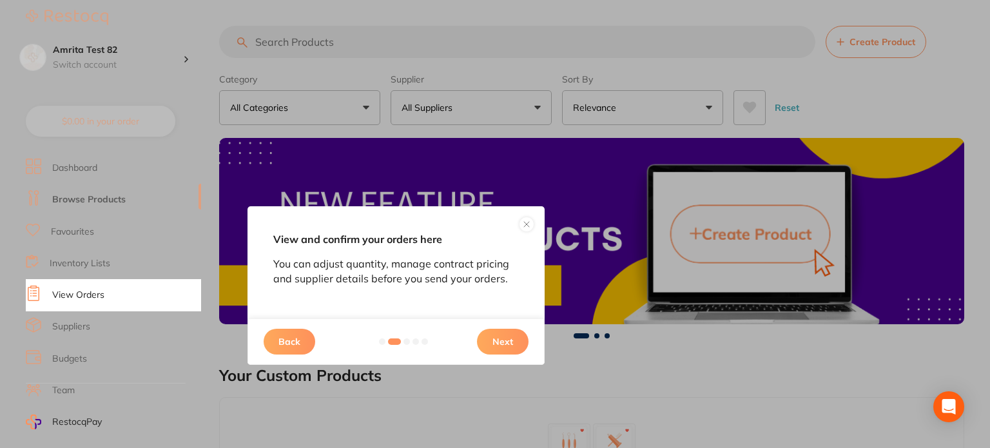
click at [524, 226] on button at bounding box center [526, 224] width 15 height 15
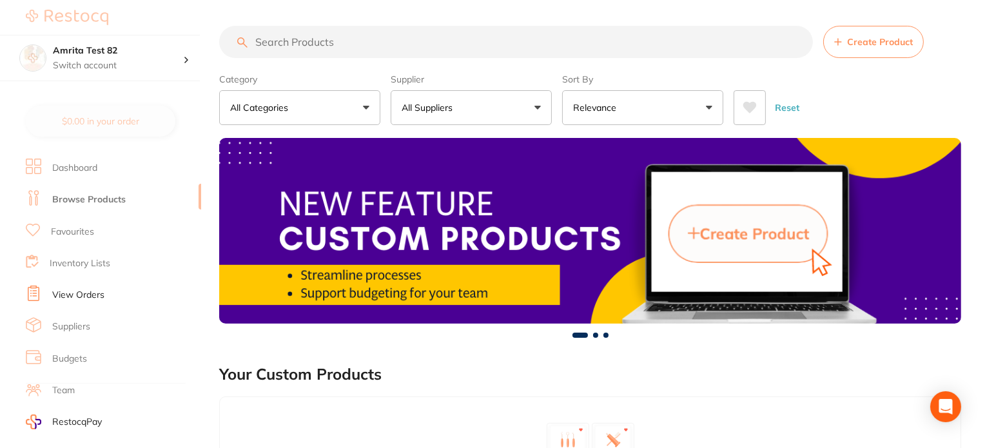
click at [469, 111] on button "All Suppliers" at bounding box center [471, 107] width 161 height 35
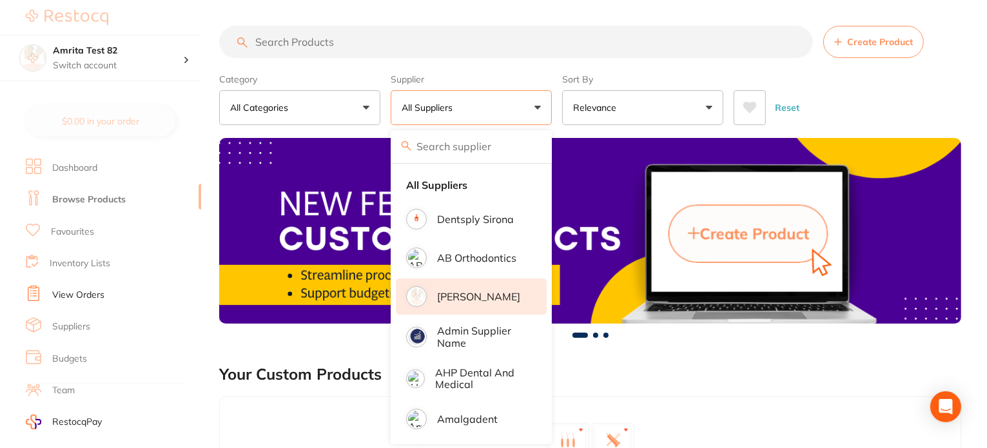
click at [452, 291] on p "[PERSON_NAME]" at bounding box center [478, 297] width 83 height 12
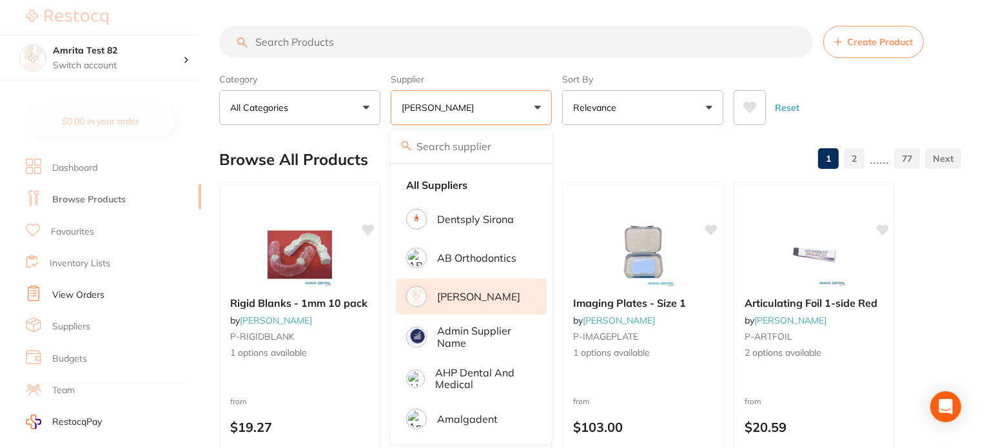
click at [556, 105] on div "Category All Categories All Categories anaesthetic articulating burs crown & br…" at bounding box center [590, 96] width 742 height 57
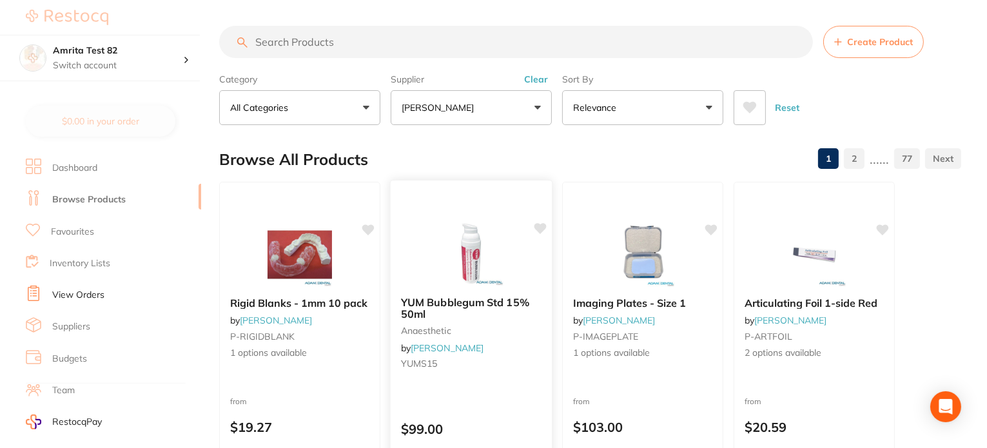
scroll to position [193, 0]
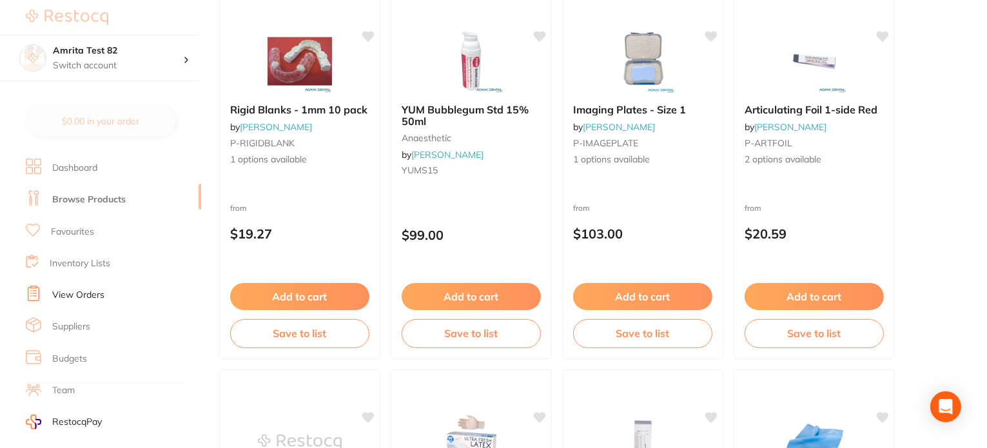
click at [351, 288] on button "Add to cart" at bounding box center [299, 296] width 139 height 27
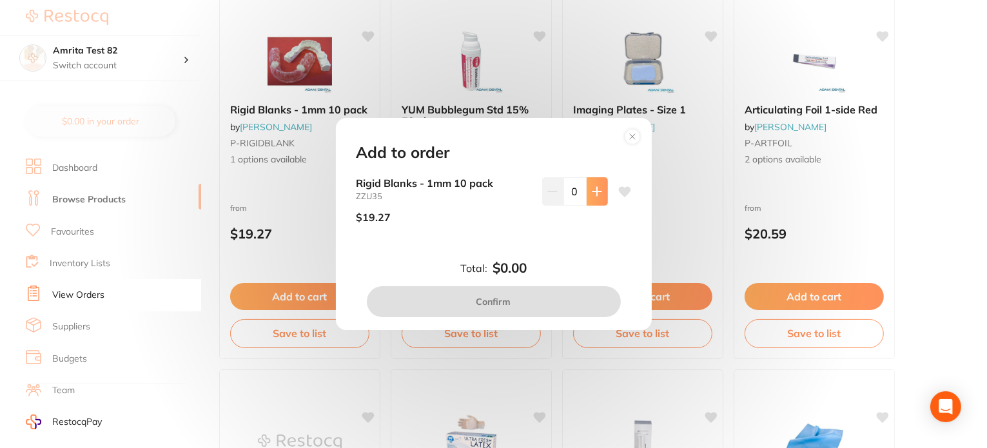
click at [601, 195] on button at bounding box center [597, 191] width 21 height 28
type input "1"
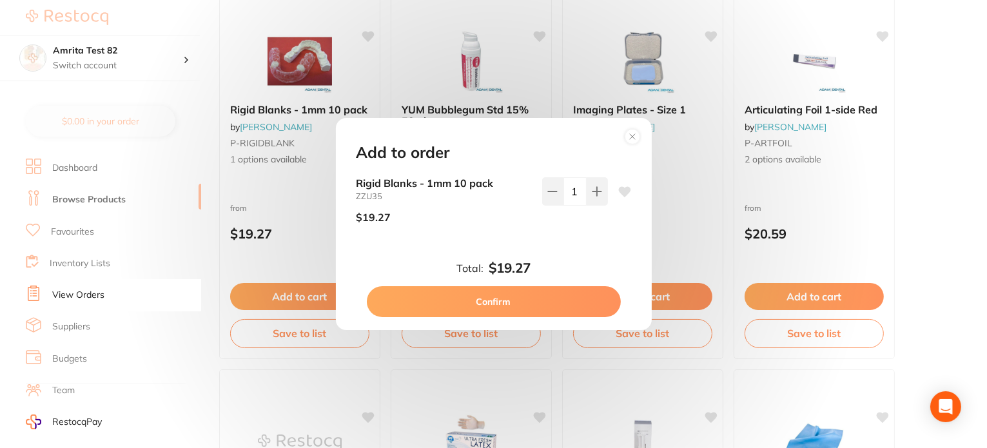
click at [584, 304] on button "Confirm" at bounding box center [494, 301] width 254 height 31
checkbox input "false"
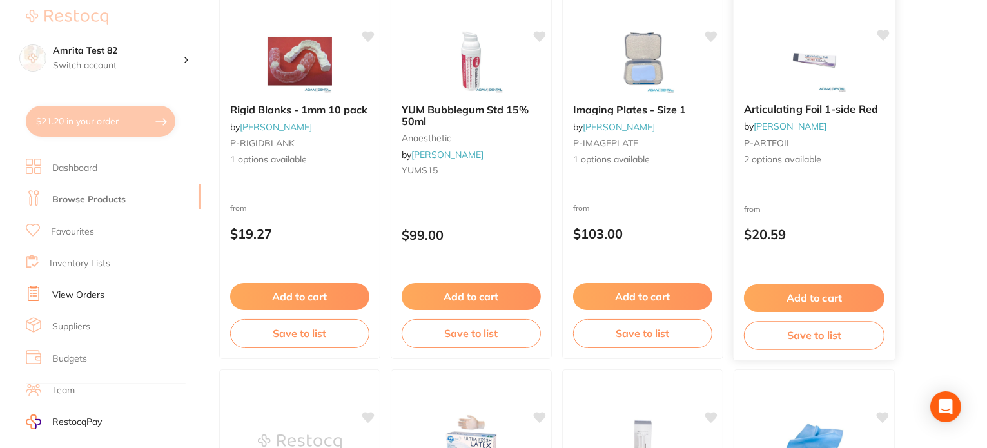
click at [818, 300] on button "Add to cart" at bounding box center [814, 298] width 141 height 28
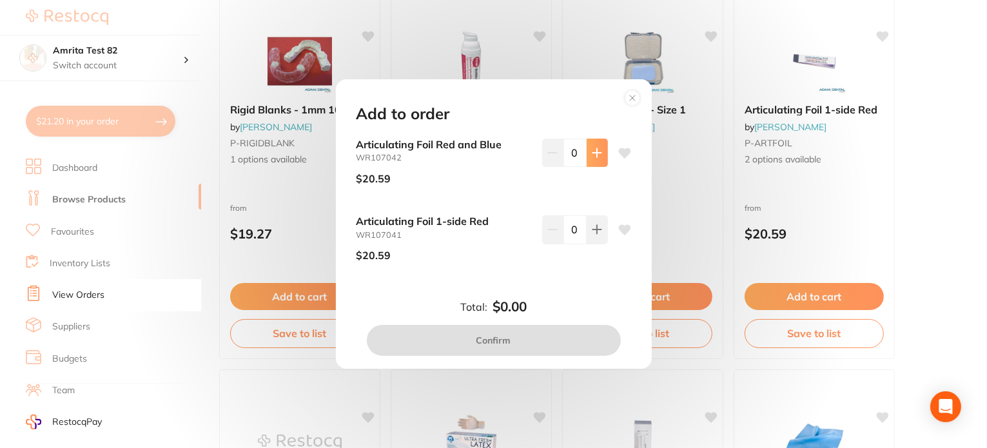
drag, startPoint x: 590, startPoint y: 150, endPoint x: 574, endPoint y: 274, distance: 125.4
click at [592, 150] on icon at bounding box center [597, 153] width 10 height 10
type input "1"
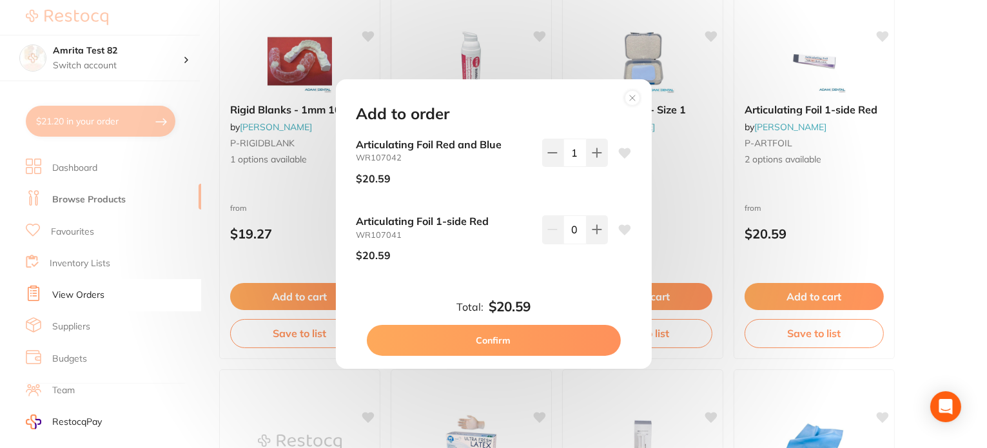
click at [544, 345] on button "Confirm" at bounding box center [494, 340] width 254 height 31
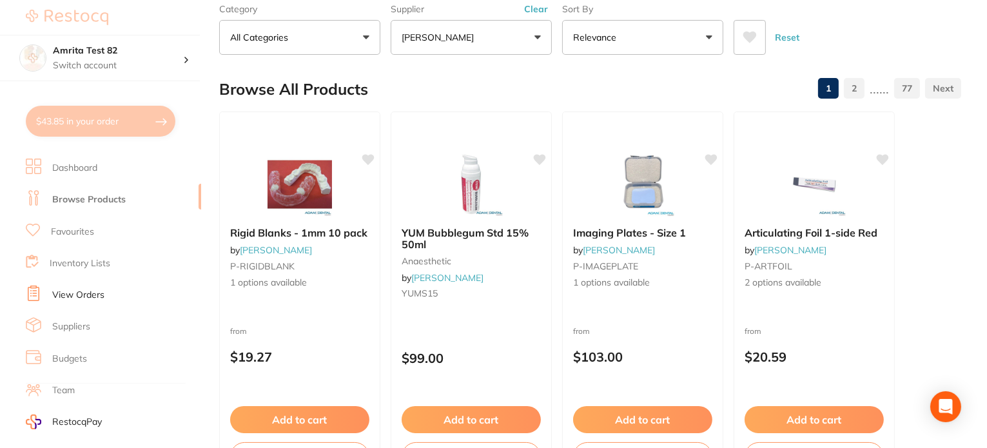
scroll to position [0, 0]
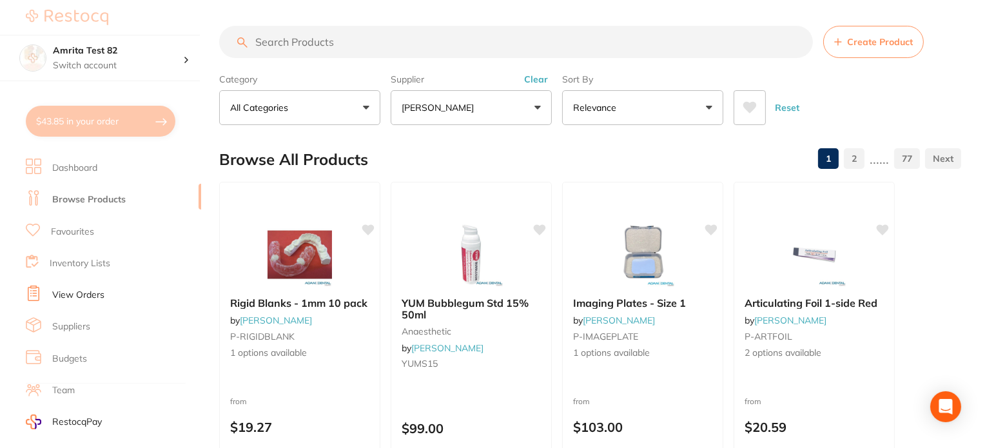
drag, startPoint x: 477, startPoint y: 114, endPoint x: 485, endPoint y: 200, distance: 86.8
click at [479, 113] on button "[PERSON_NAME]" at bounding box center [471, 107] width 161 height 35
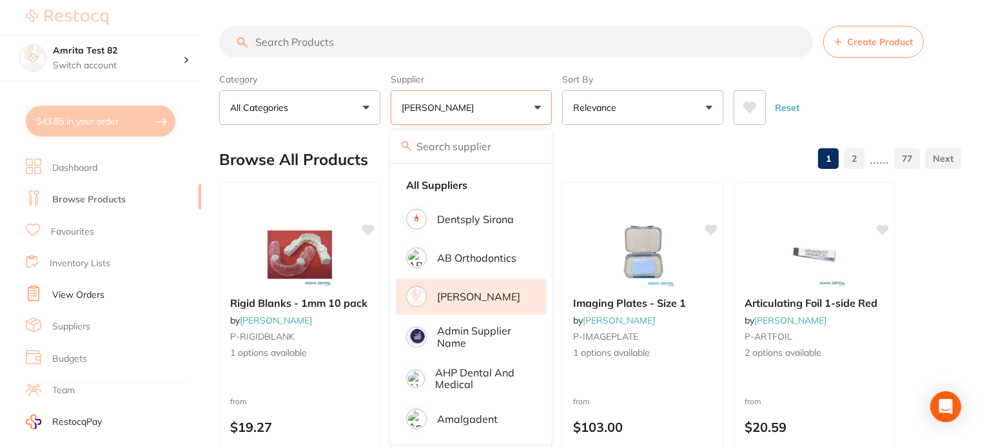
click at [471, 287] on li "[PERSON_NAME]" at bounding box center [471, 296] width 151 height 36
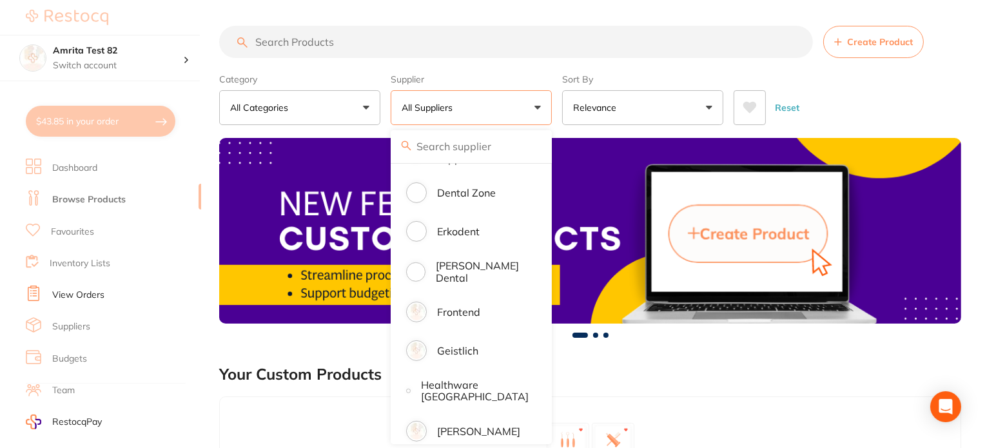
scroll to position [838, 0]
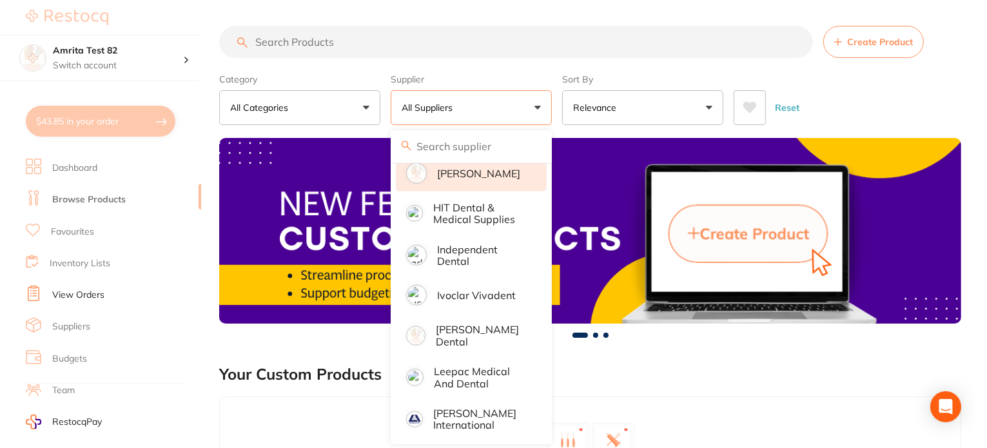
click at [486, 177] on p "[PERSON_NAME]" at bounding box center [478, 174] width 83 height 12
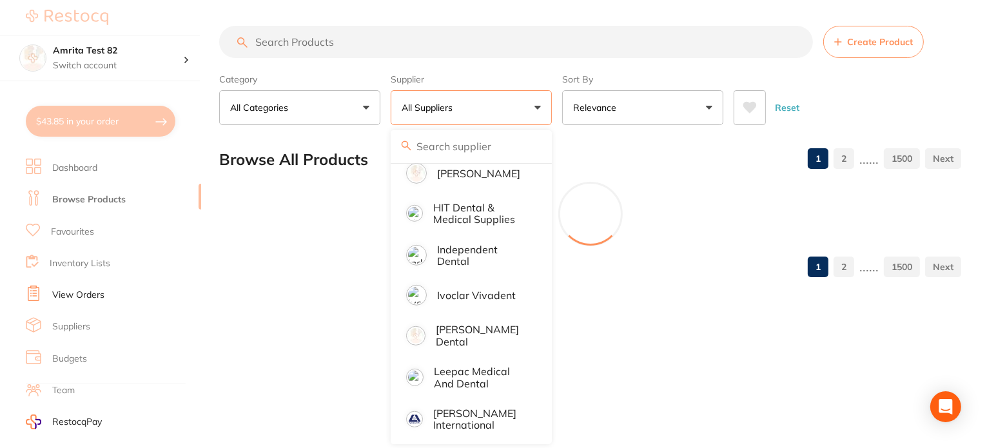
click at [559, 98] on div "Category All Categories All Categories 3D Printing anaesthetic articulating bur…" at bounding box center [590, 96] width 742 height 57
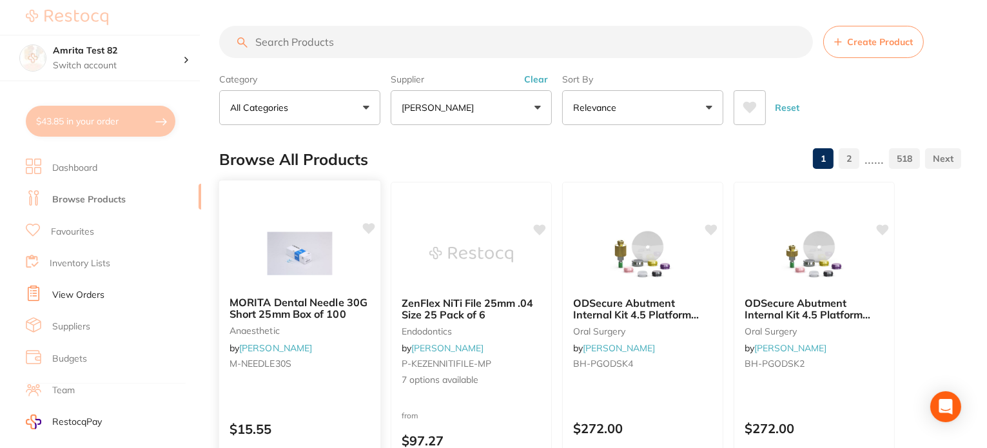
scroll to position [193, 0]
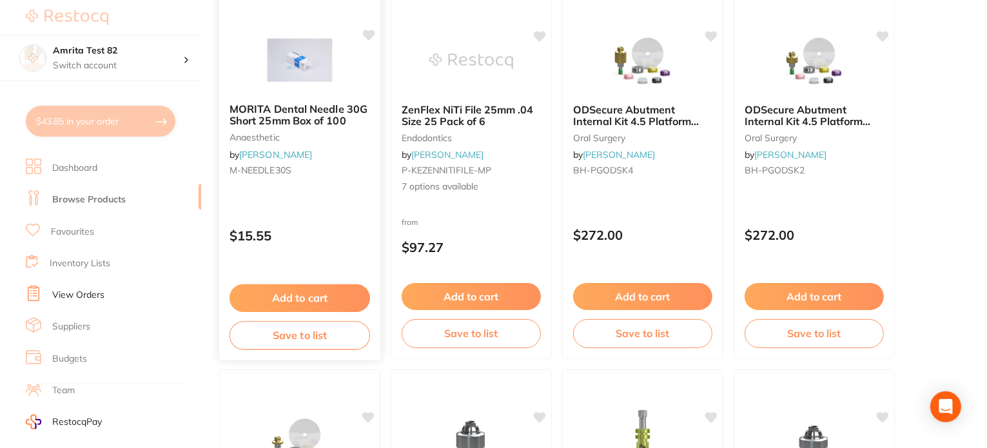
click at [358, 302] on button "Add to cart" at bounding box center [299, 298] width 141 height 28
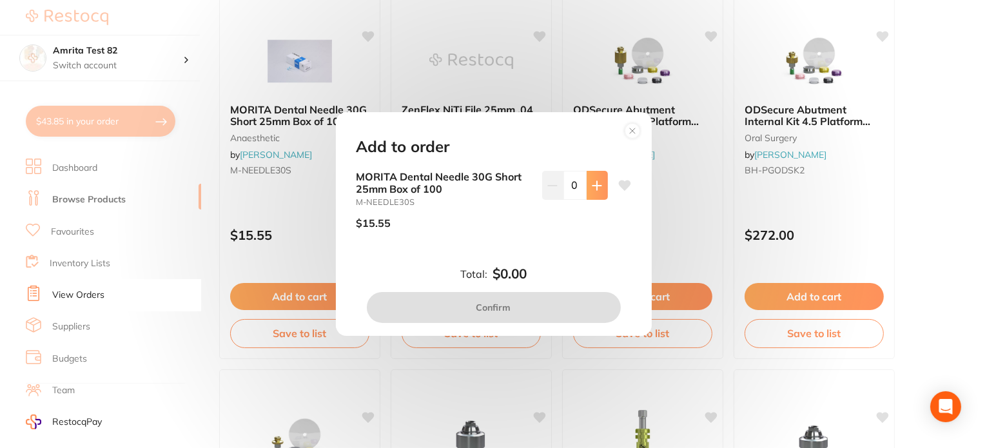
click at [598, 189] on icon at bounding box center [597, 185] width 10 height 10
type input "1"
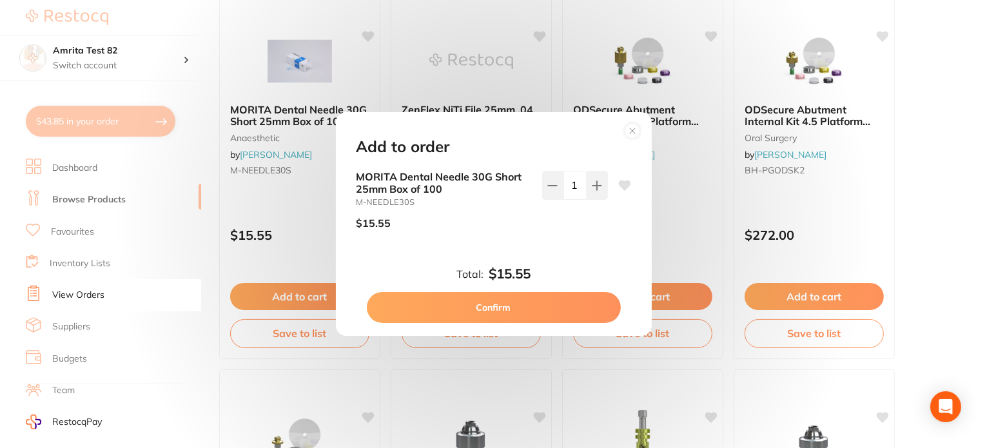
click at [565, 314] on button "Confirm" at bounding box center [494, 307] width 254 height 31
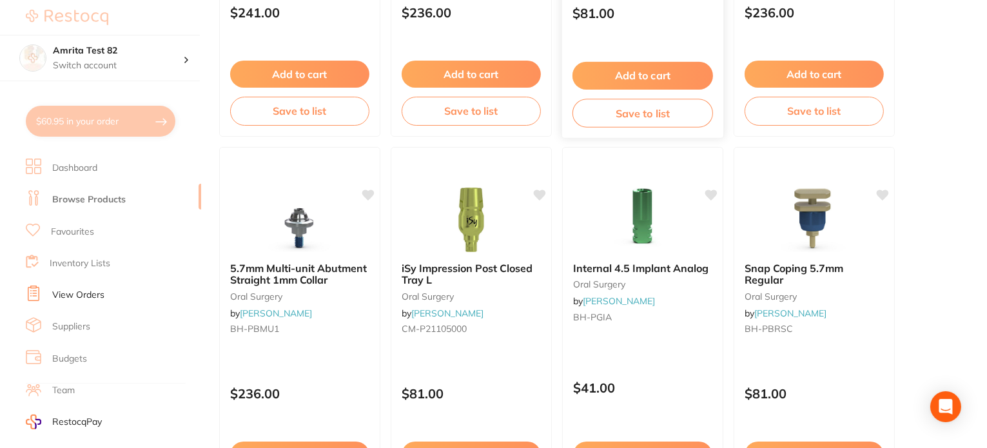
scroll to position [838, 0]
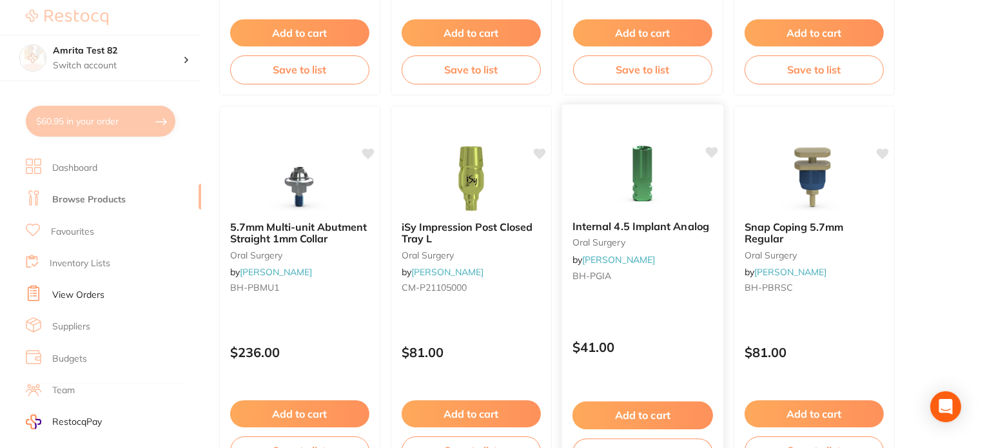
click at [636, 411] on button "Add to cart" at bounding box center [642, 416] width 141 height 28
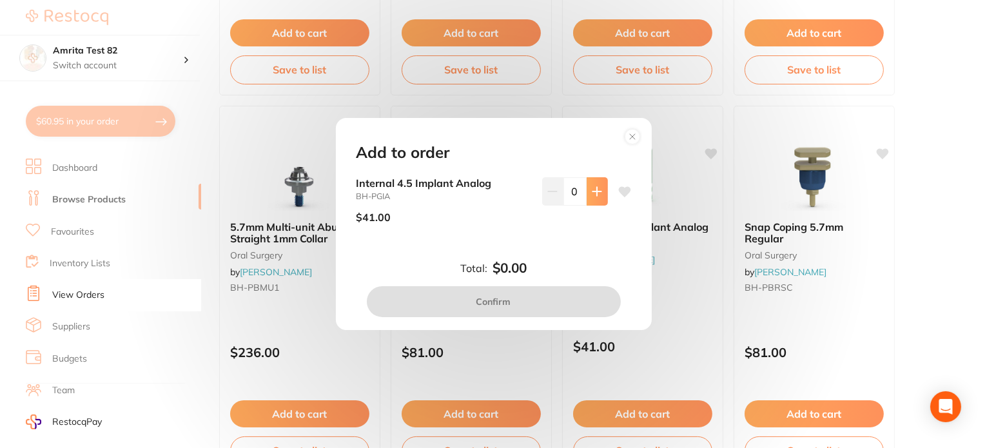
click at [587, 196] on button at bounding box center [597, 191] width 21 height 28
type input "1"
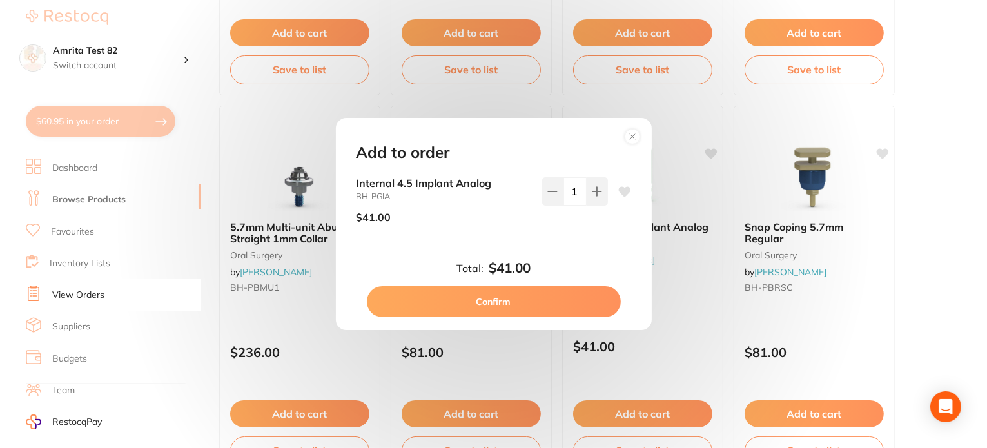
click at [558, 319] on div "Add to order Internal 4.5 Implant Analog BH-PGIA $41.00 1 Total: $41.00 Confirm" at bounding box center [494, 224] width 316 height 212
click at [441, 308] on button "Confirm" at bounding box center [494, 301] width 254 height 31
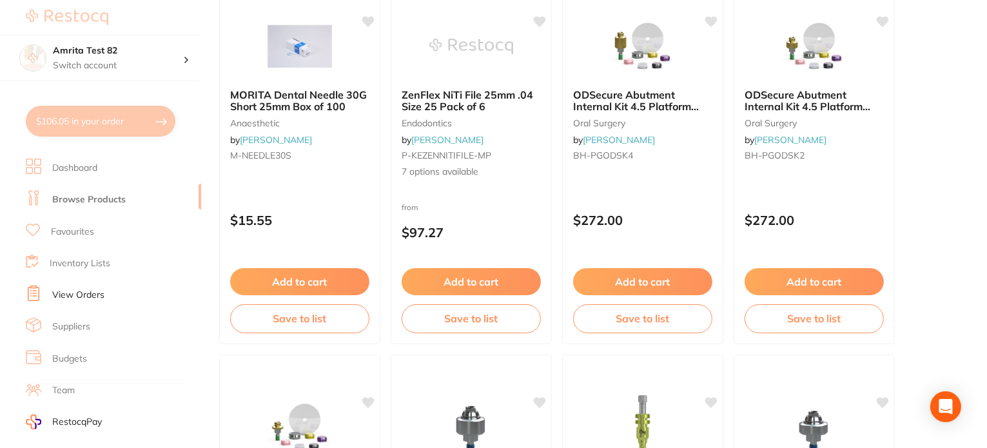
scroll to position [129, 0]
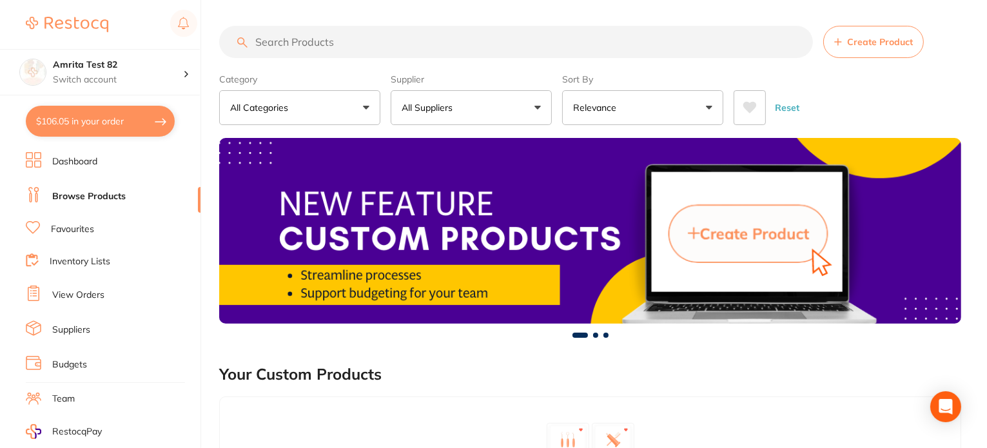
click at [108, 123] on button "$106.05 in your order" at bounding box center [100, 121] width 149 height 31
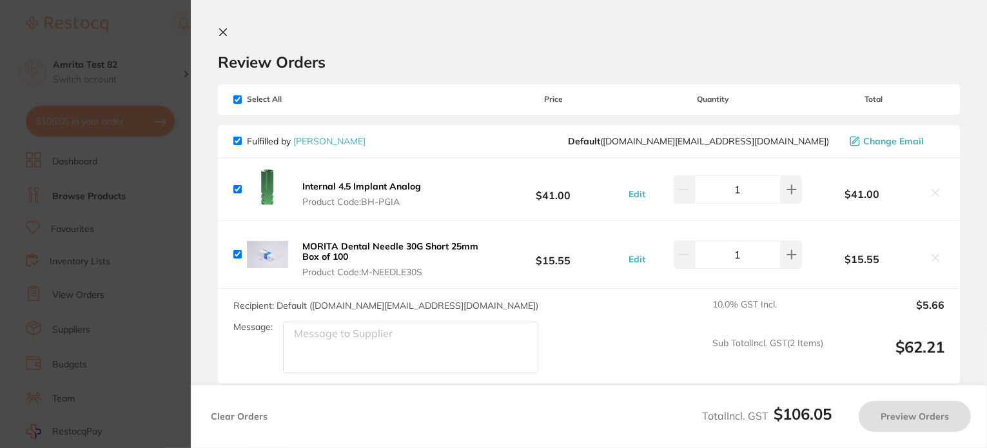
checkbox input "true"
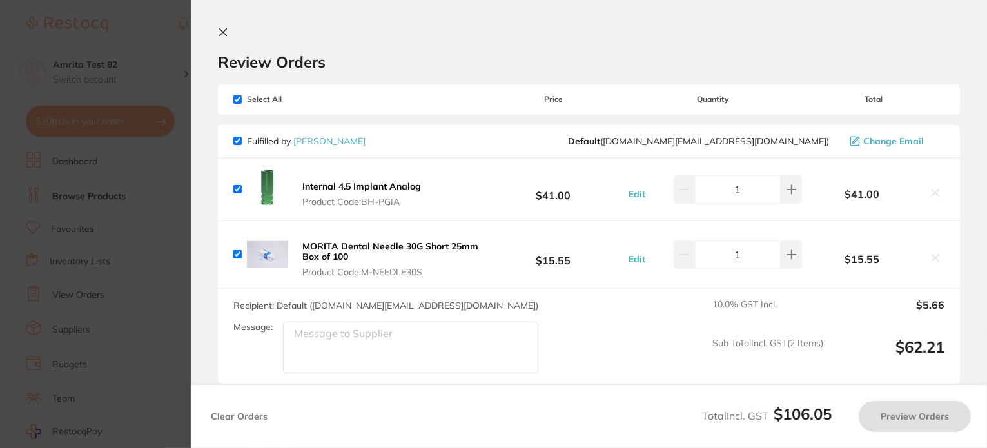
checkbox input "true"
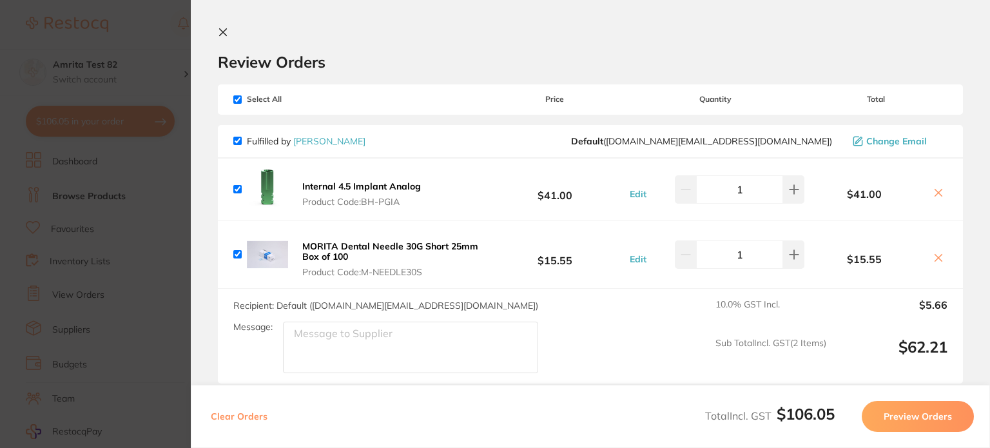
click at [913, 410] on button "Preview Orders" at bounding box center [918, 416] width 112 height 31
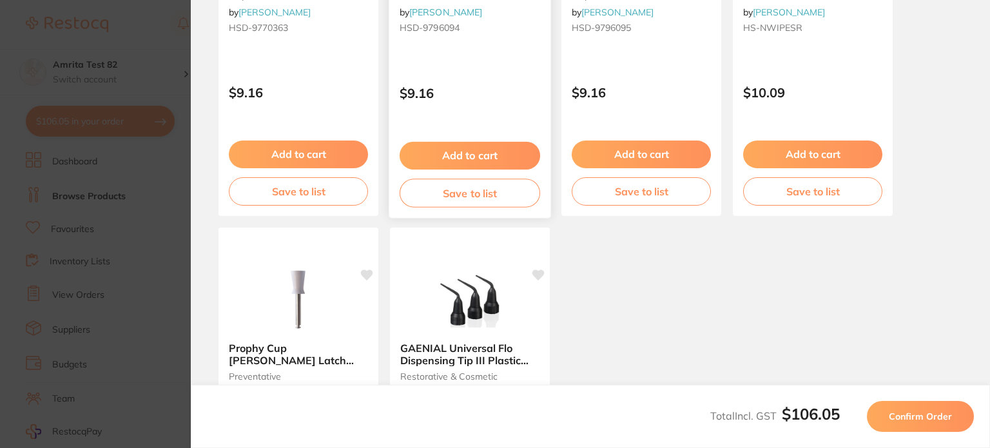
scroll to position [886, 0]
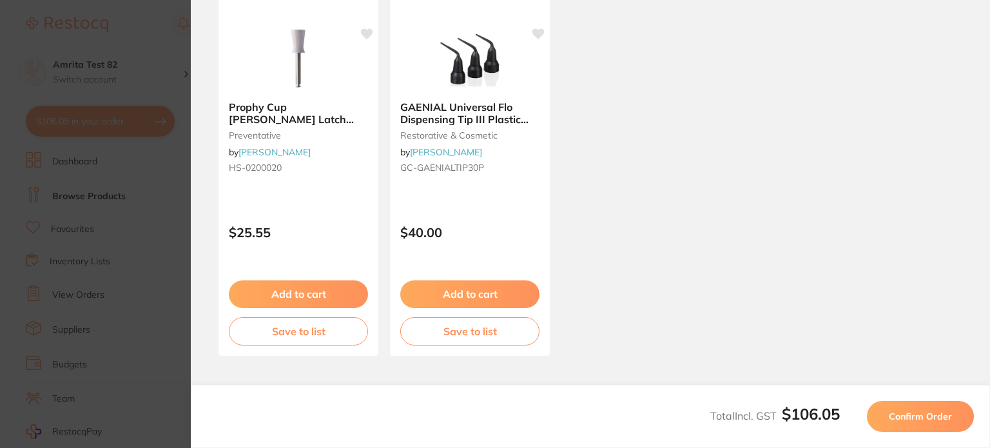
click at [890, 416] on button "Confirm Order" at bounding box center [920, 416] width 107 height 31
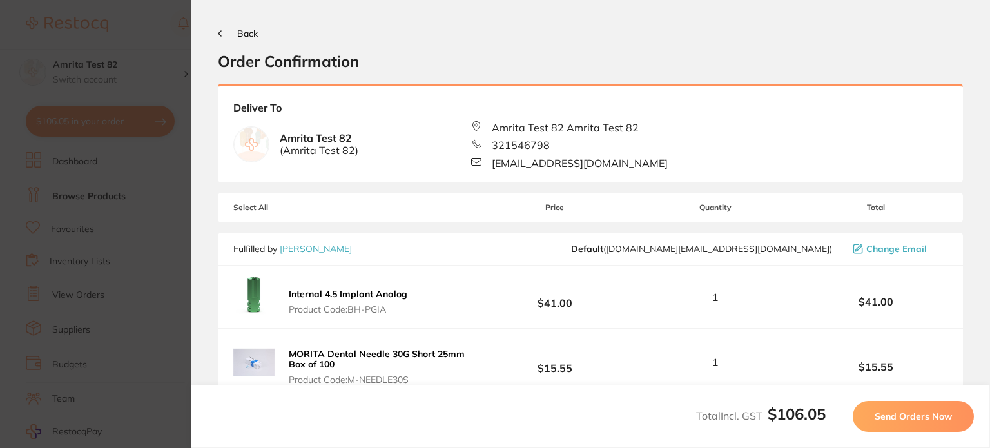
scroll to position [0, 0]
click at [865, 411] on button "Send Orders Now" at bounding box center [913, 416] width 121 height 31
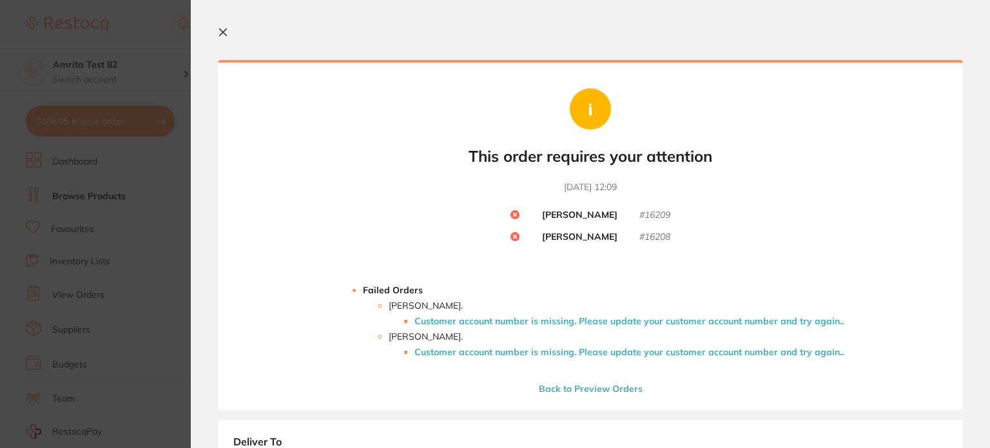
click at [581, 316] on li "Customer account number is missing. Please update your customer account number …" at bounding box center [628, 321] width 429 height 10
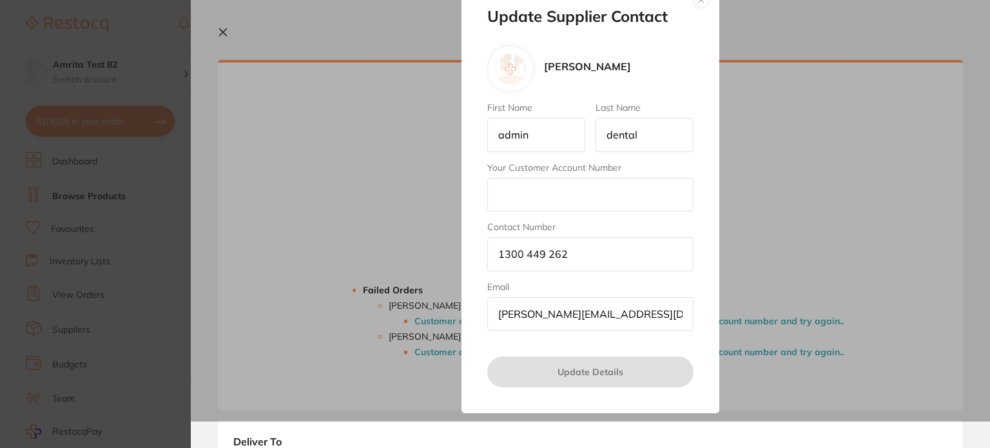
drag, startPoint x: 559, startPoint y: 200, endPoint x: 559, endPoint y: 208, distance: 8.4
click at [559, 200] on input "Your Customer Account Number" at bounding box center [590, 195] width 206 height 34
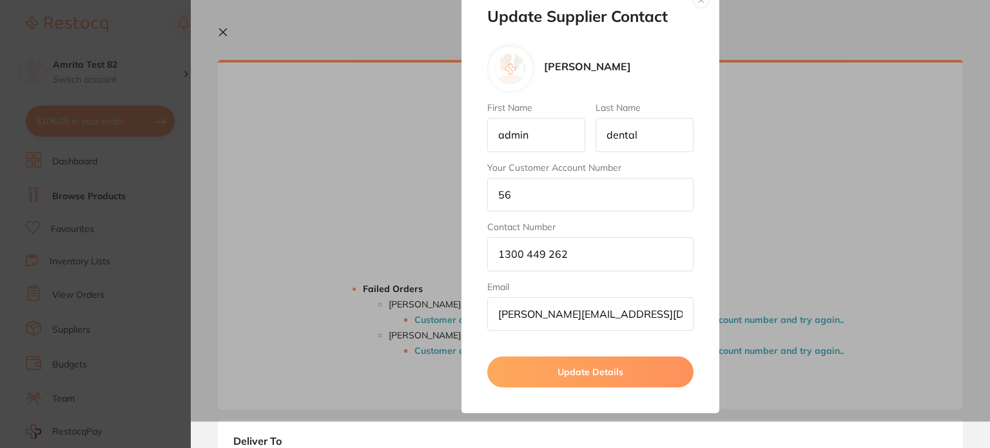
type input "56"
click at [561, 373] on button "Update Details" at bounding box center [590, 371] width 206 height 31
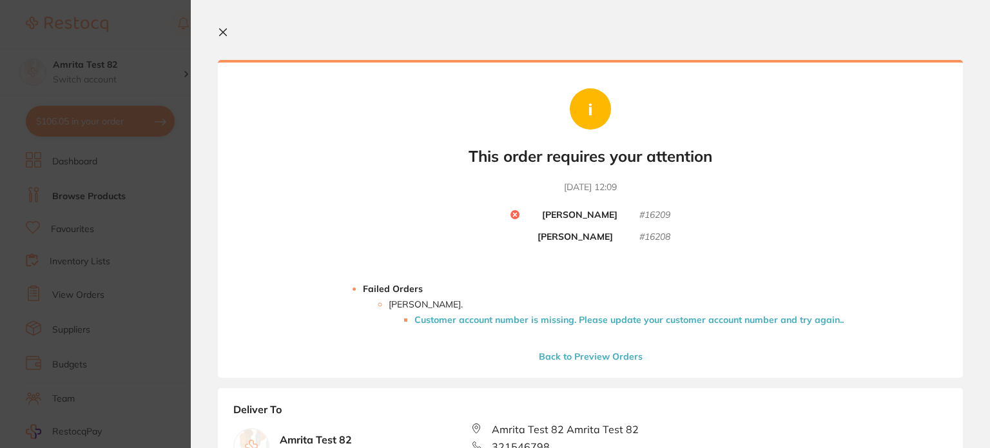
click at [584, 315] on li "Customer account number is missing. Please update your customer account number …" at bounding box center [628, 320] width 429 height 10
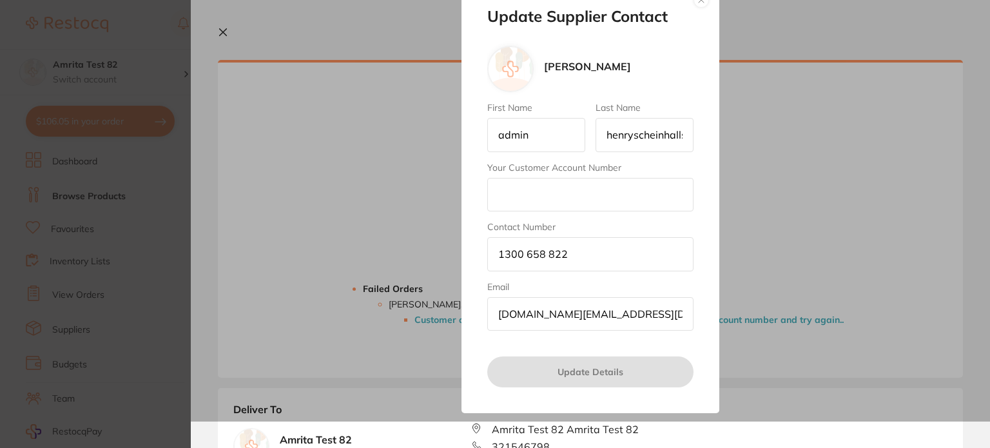
drag, startPoint x: 572, startPoint y: 267, endPoint x: 556, endPoint y: 206, distance: 63.5
click at [556, 206] on input "Your Customer Account Number" at bounding box center [590, 195] width 206 height 34
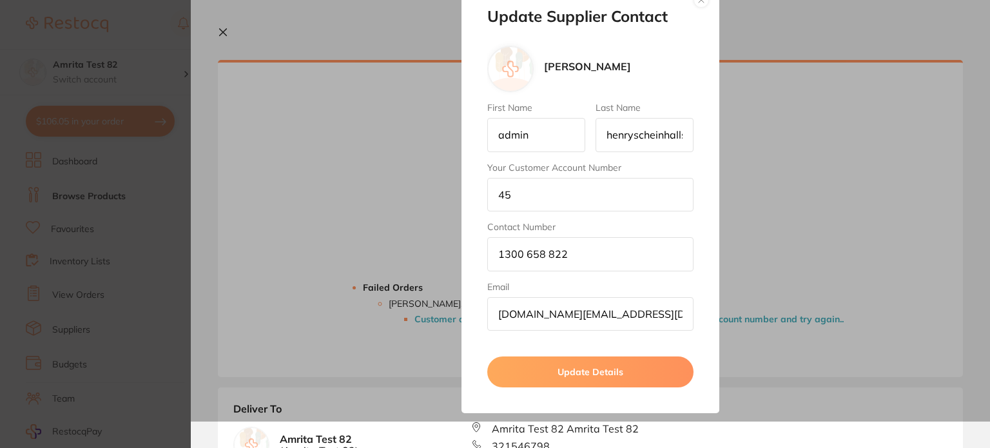
type input "45"
click at [538, 360] on button "Update Details" at bounding box center [590, 371] width 206 height 31
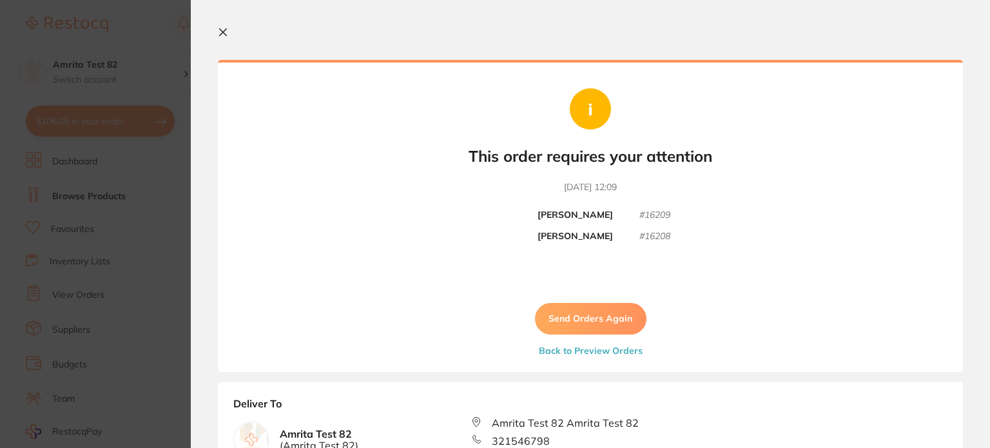
click at [602, 322] on button "Send Orders Again" at bounding box center [591, 318] width 112 height 31
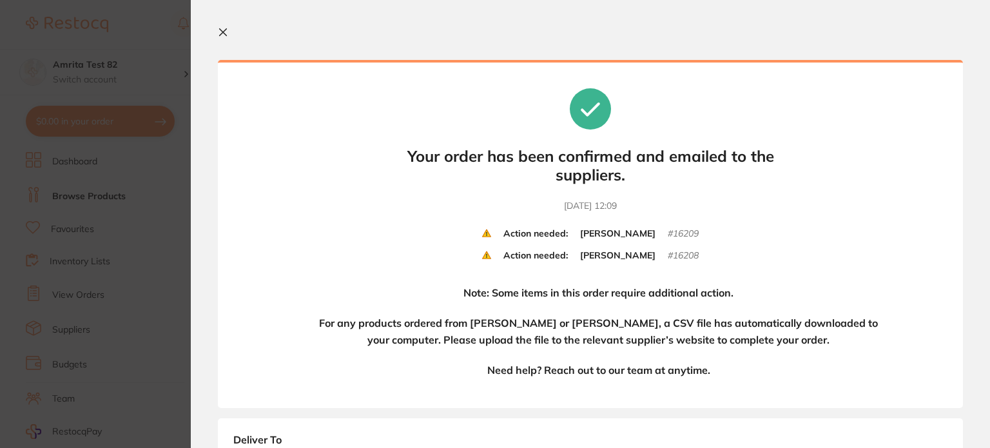
drag, startPoint x: 222, startPoint y: 33, endPoint x: 179, endPoint y: 185, distance: 158.1
click at [222, 33] on icon at bounding box center [223, 32] width 7 height 7
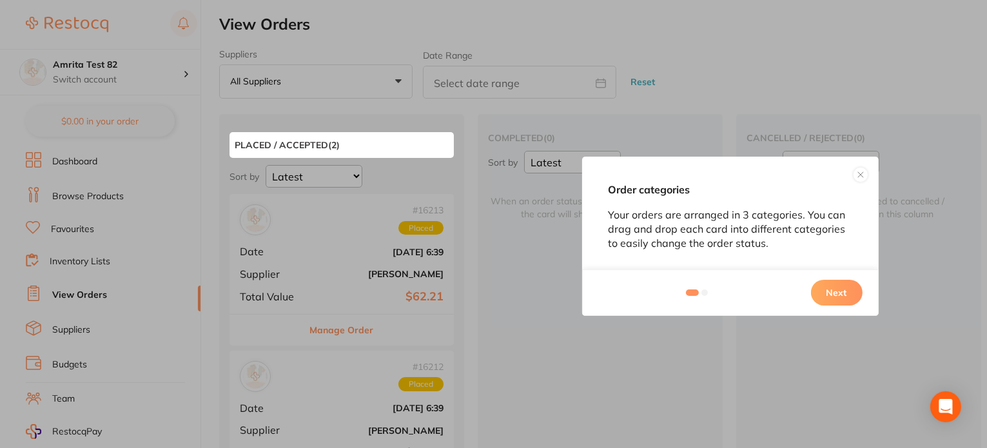
click at [832, 282] on button "Next" at bounding box center [837, 293] width 52 height 26
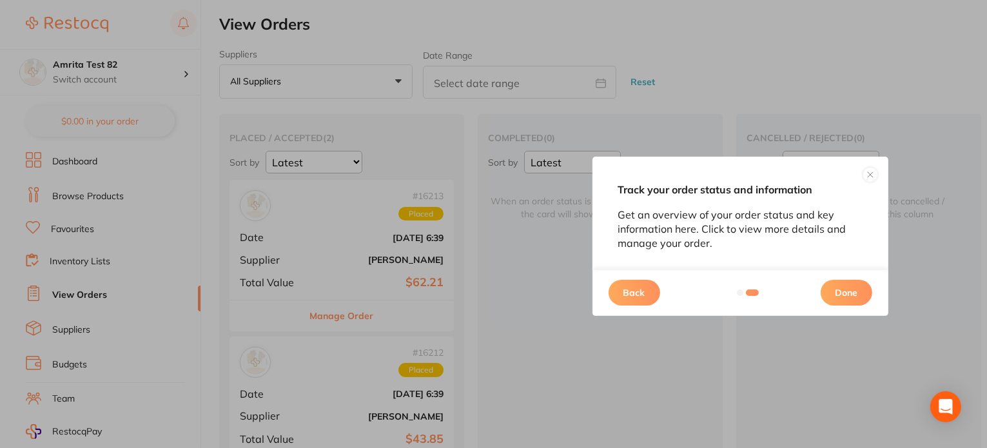
click at [850, 290] on button "Done" at bounding box center [847, 293] width 52 height 26
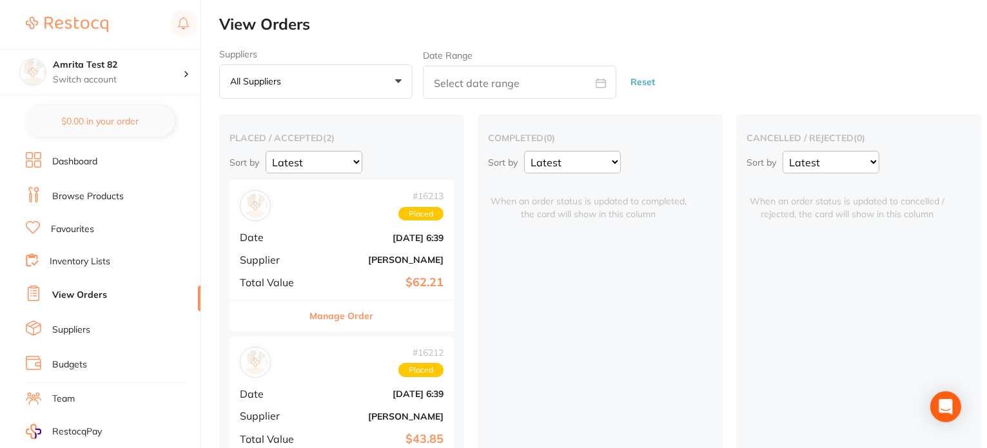
click at [95, 191] on link "Browse Products" at bounding box center [88, 196] width 72 height 13
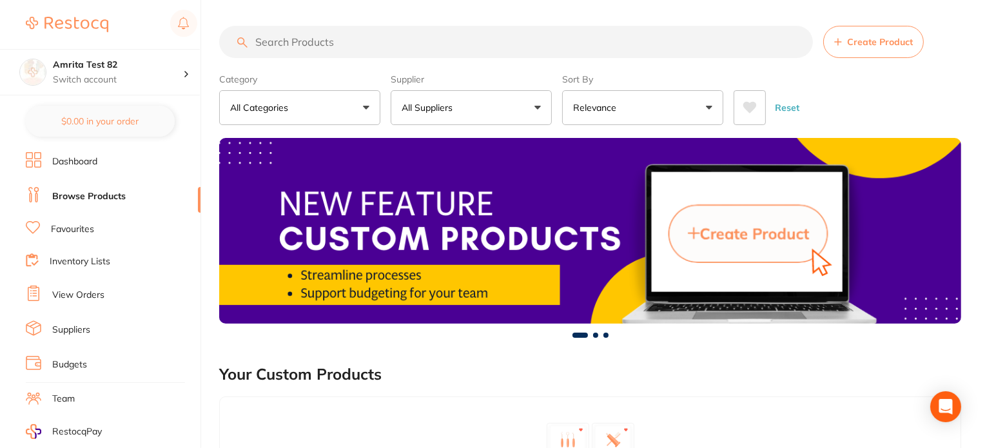
click at [318, 41] on input "search" at bounding box center [516, 42] width 594 height 32
click at [290, 41] on input "search" at bounding box center [516, 42] width 594 height 32
paste input "A7-OP8G"
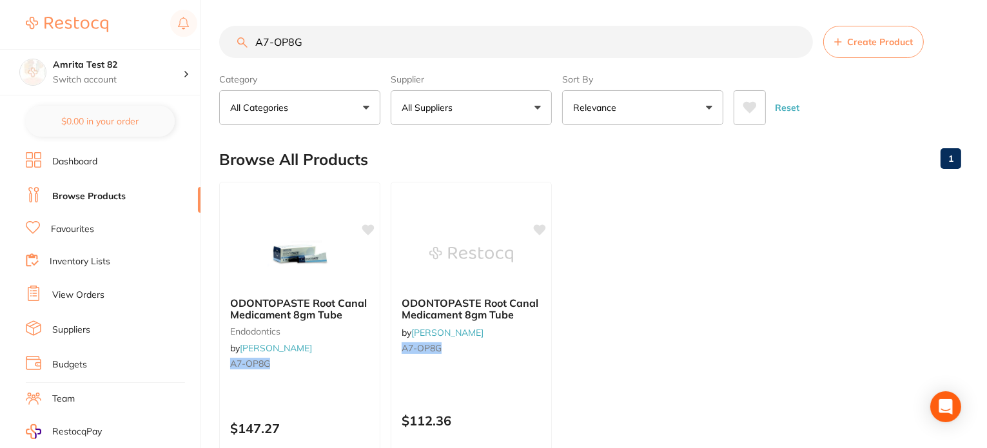
type input "A7-OP8G"
drag, startPoint x: 696, startPoint y: 206, endPoint x: 644, endPoint y: 21, distance: 192.2
click at [696, 203] on ul "ODONTOPASTE Root Canal Medicament 8gm Tube endodontics by Henry Schein Halas A7…" at bounding box center [590, 367] width 742 height 371
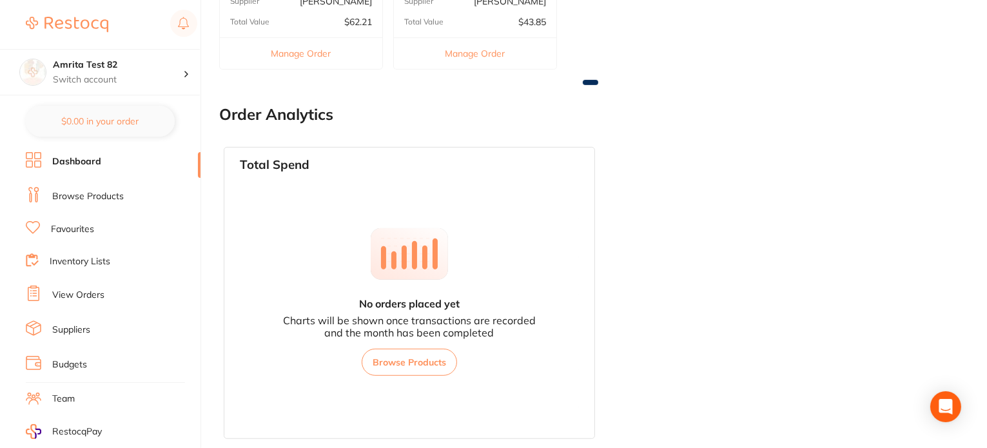
scroll to position [427, 0]
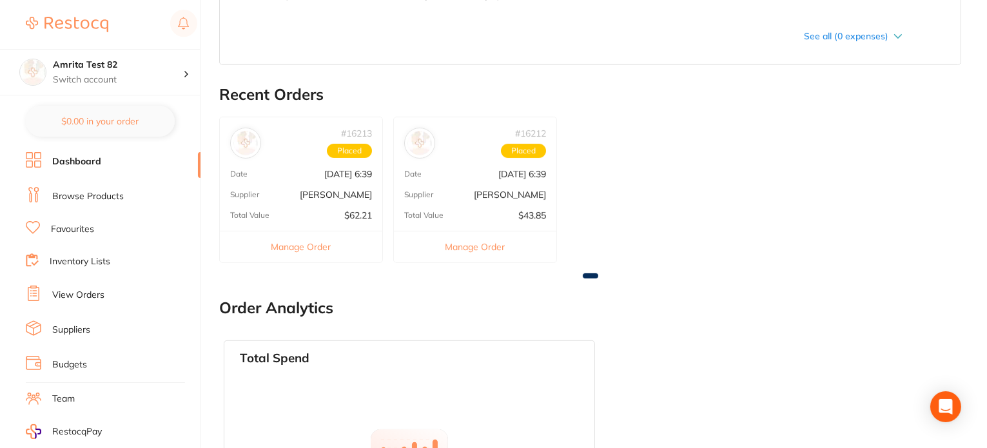
click at [102, 197] on link "Browse Products" at bounding box center [88, 196] width 72 height 13
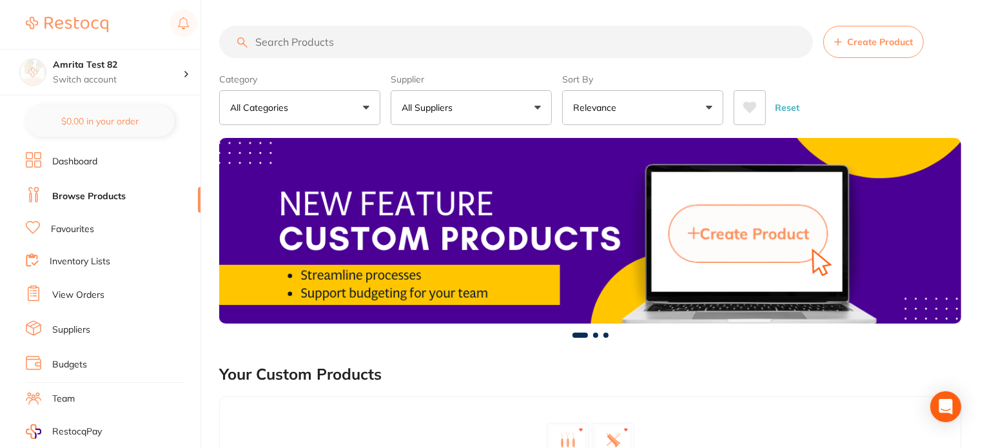
click at [456, 101] on p "All Suppliers" at bounding box center [430, 107] width 56 height 13
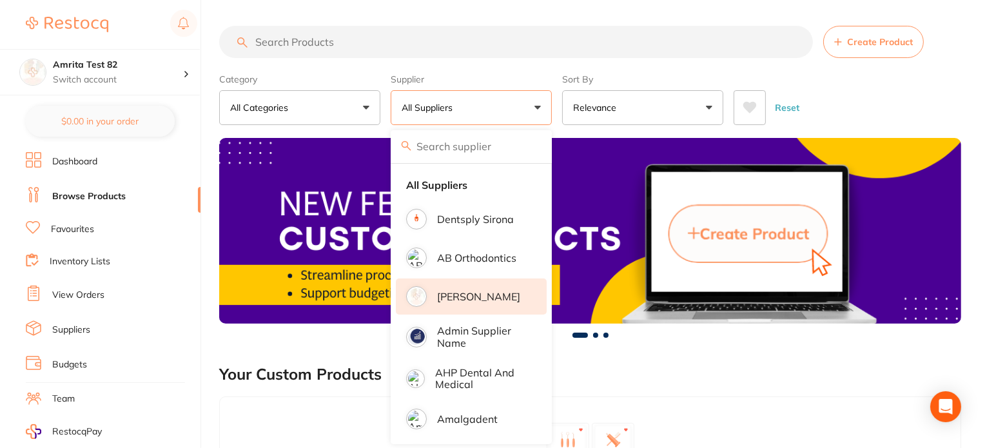
click at [471, 287] on li "[PERSON_NAME]" at bounding box center [471, 296] width 151 height 36
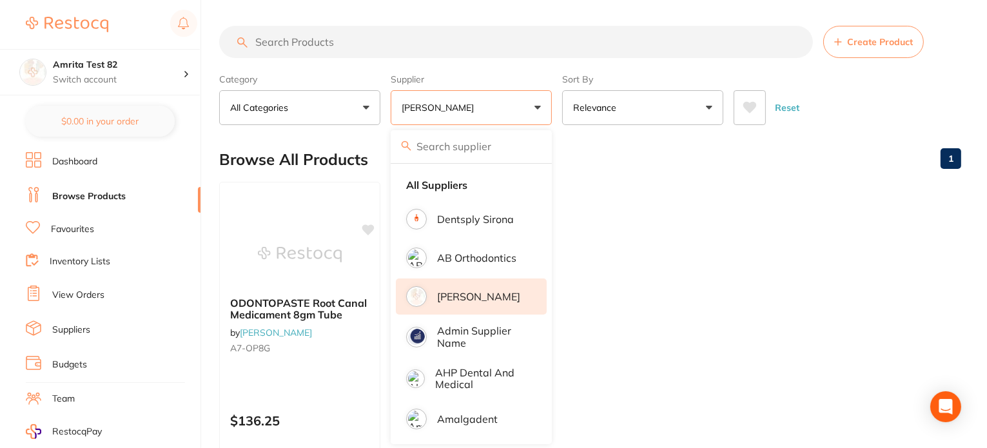
click at [559, 102] on div "Category All Categories All Categories No categories found Clear Category false…" at bounding box center [590, 96] width 742 height 57
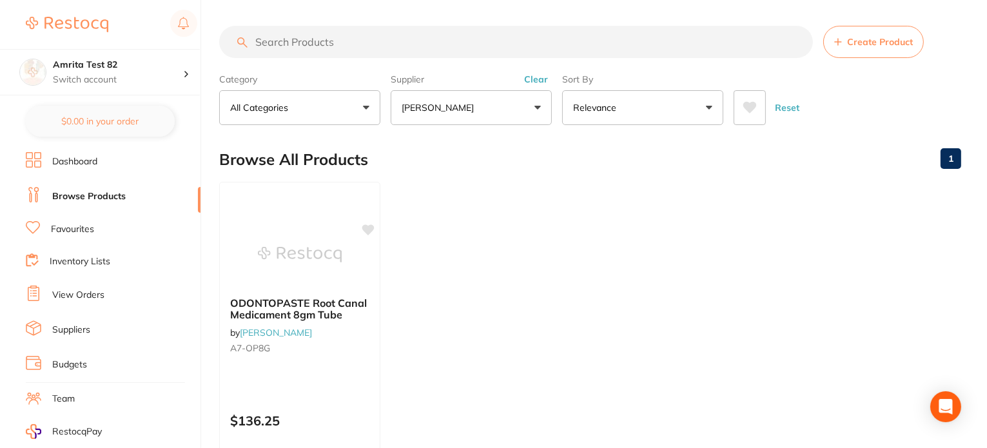
click at [483, 119] on button "[PERSON_NAME]" at bounding box center [471, 107] width 161 height 35
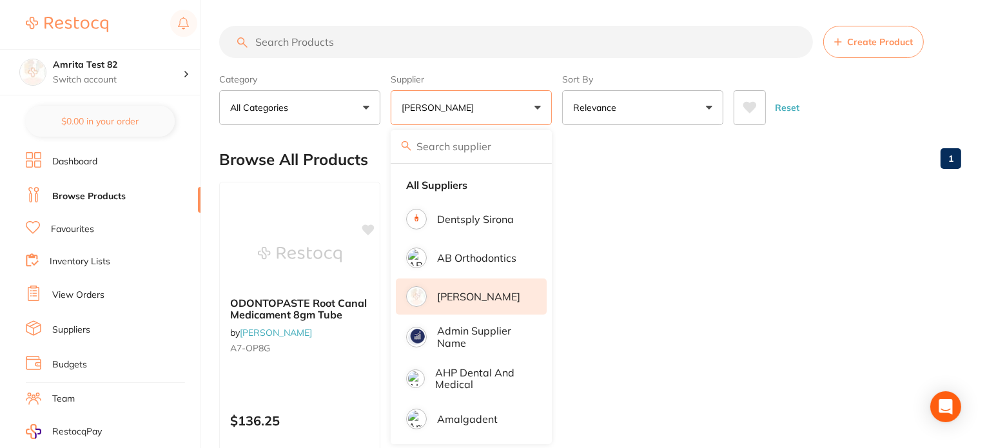
click at [470, 284] on li "[PERSON_NAME]" at bounding box center [471, 296] width 151 height 36
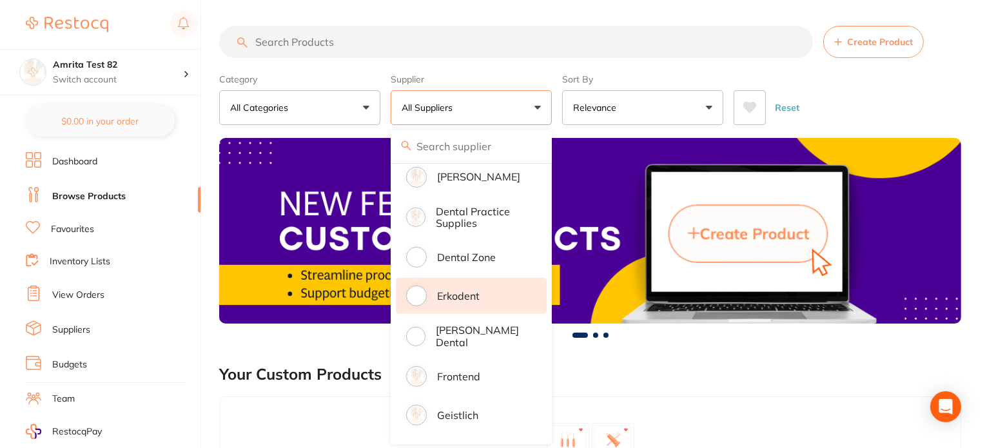
scroll to position [773, 0]
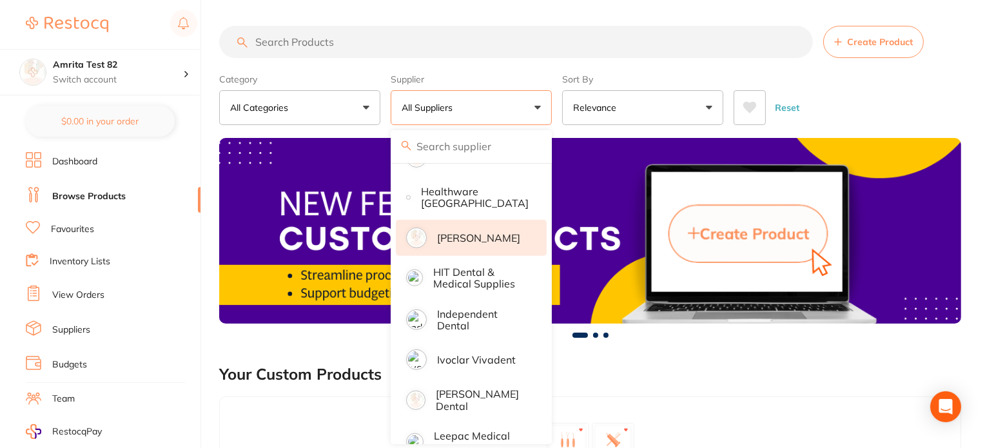
click at [482, 232] on p "[PERSON_NAME]" at bounding box center [478, 238] width 83 height 12
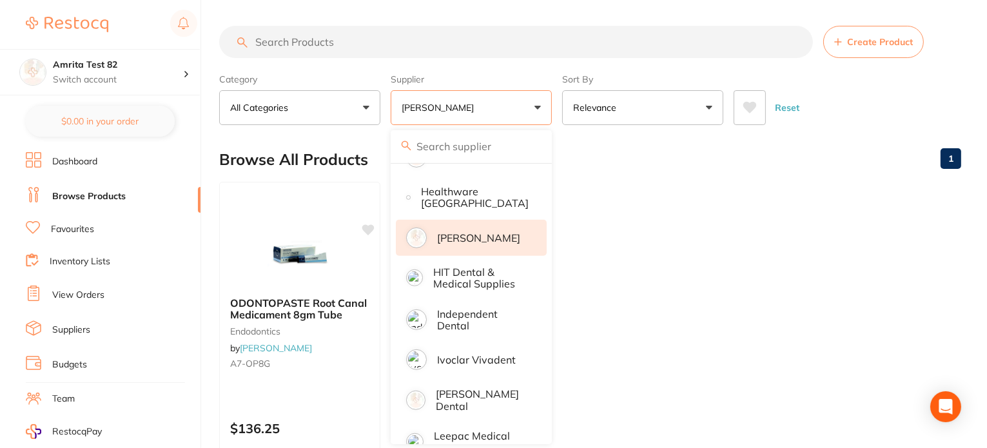
click at [558, 99] on div "Category All Categories All Categories endodontics Clear Category false All Cat…" at bounding box center [590, 96] width 742 height 57
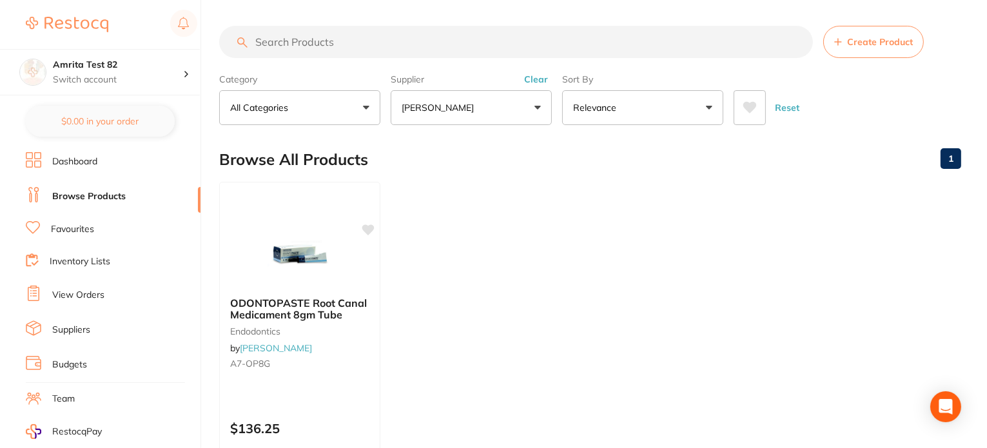
click at [94, 161] on link "Dashboard" at bounding box center [74, 161] width 45 height 13
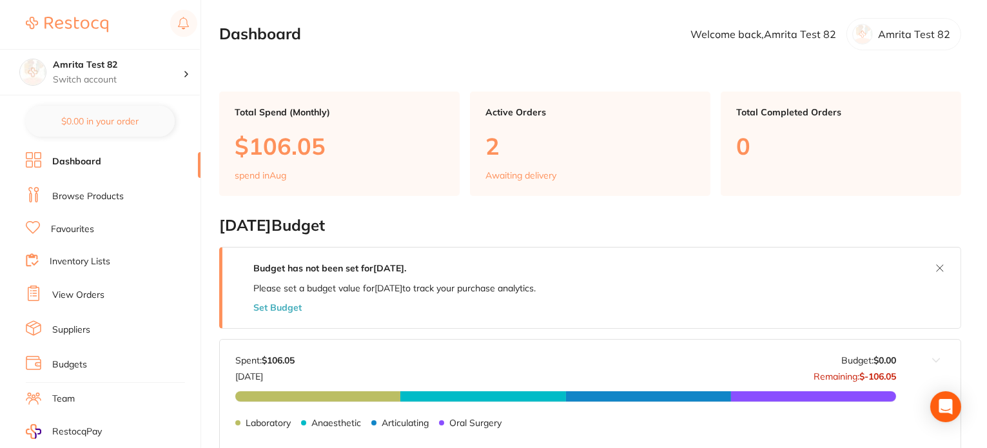
click at [84, 295] on link "View Orders" at bounding box center [78, 295] width 52 height 13
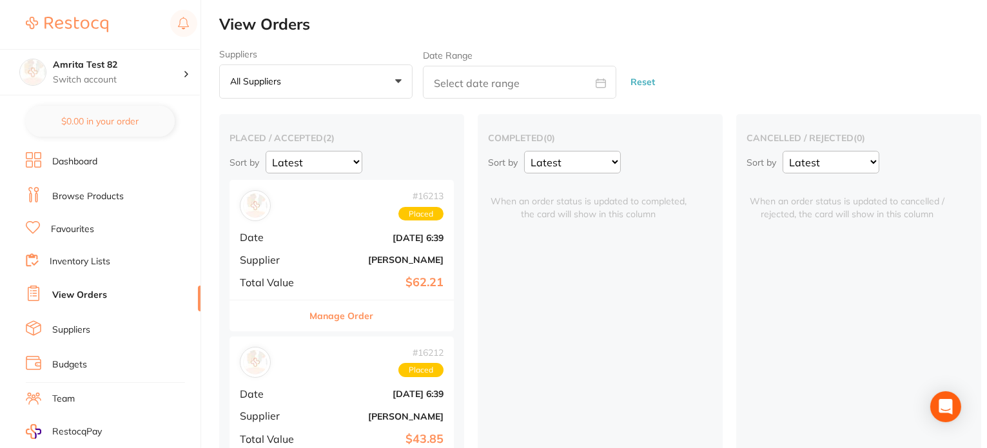
click at [370, 242] on b "[DATE] 6:39" at bounding box center [379, 238] width 129 height 10
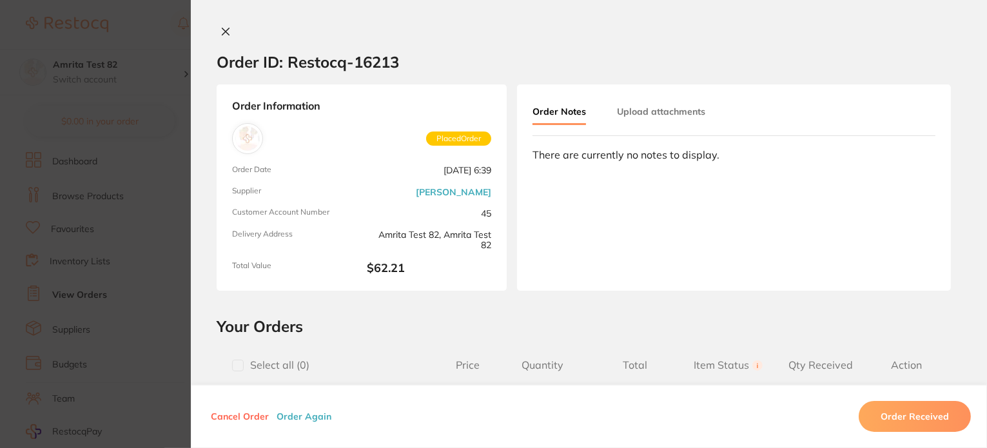
click at [318, 414] on button "Order Again" at bounding box center [304, 417] width 63 height 12
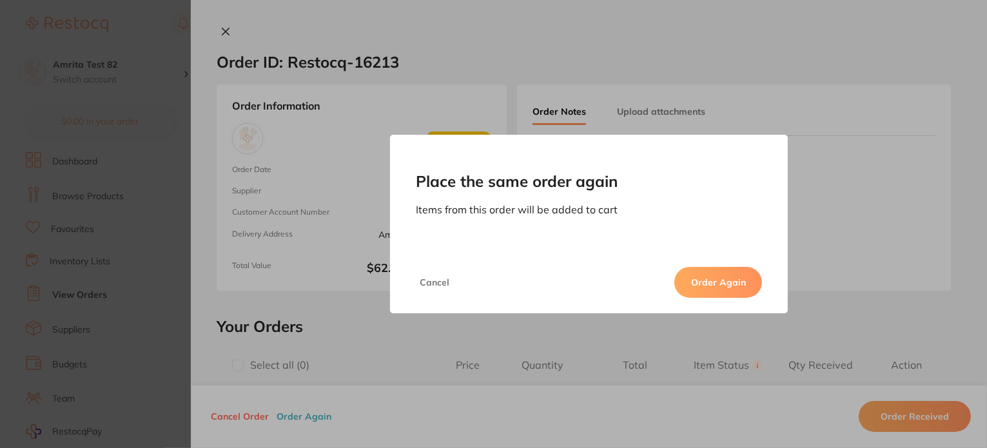
click at [714, 280] on button "Order Again" at bounding box center [718, 282] width 88 height 31
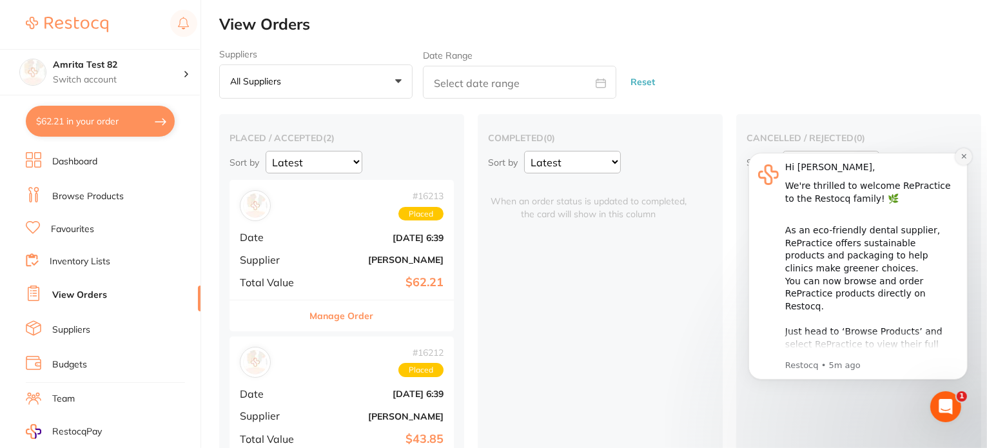
click at [963, 155] on icon "Dismiss notification" at bounding box center [963, 155] width 7 height 7
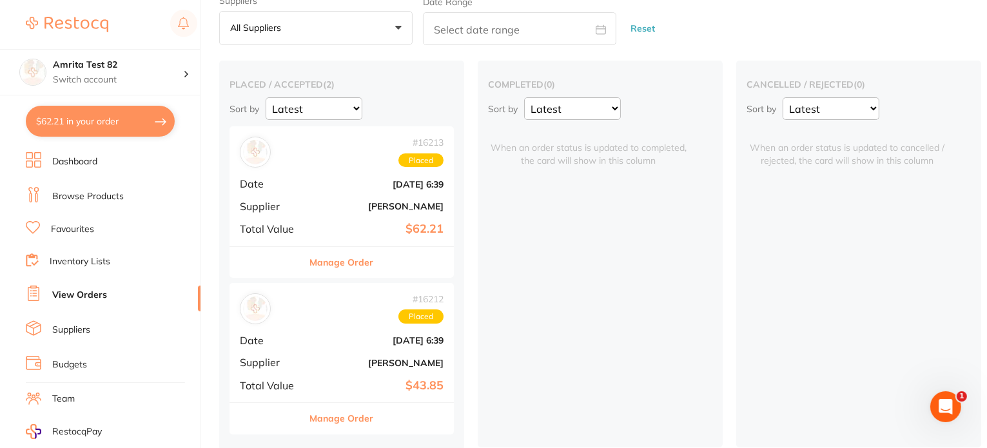
scroll to position [61, 0]
click at [325, 347] on div "# 16212 Placed Date [DATE] 6:39 Supplier [PERSON_NAME] Total Value $43.85" at bounding box center [341, 340] width 224 height 119
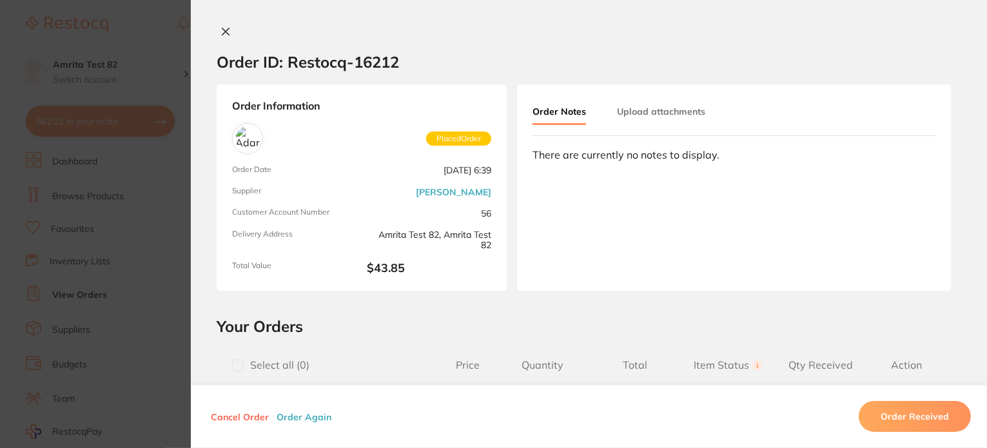
click at [284, 419] on button "Order Again" at bounding box center [304, 417] width 63 height 12
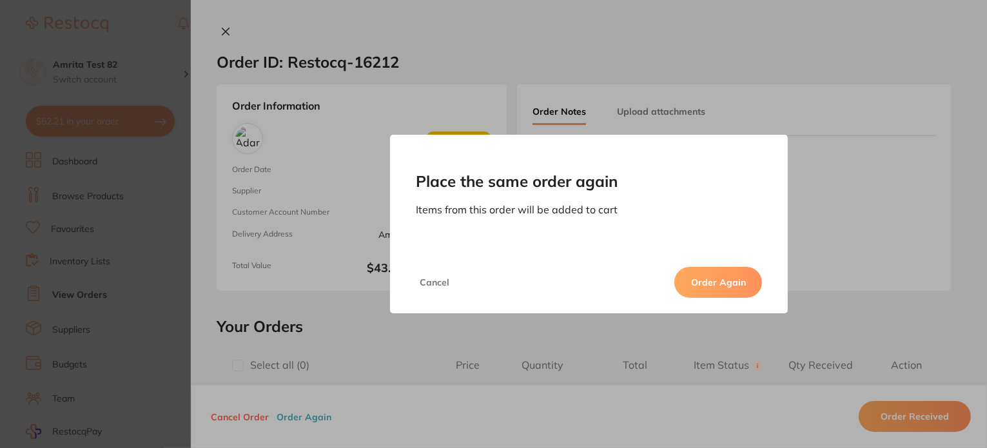
click at [708, 278] on button "Order Again" at bounding box center [718, 282] width 88 height 31
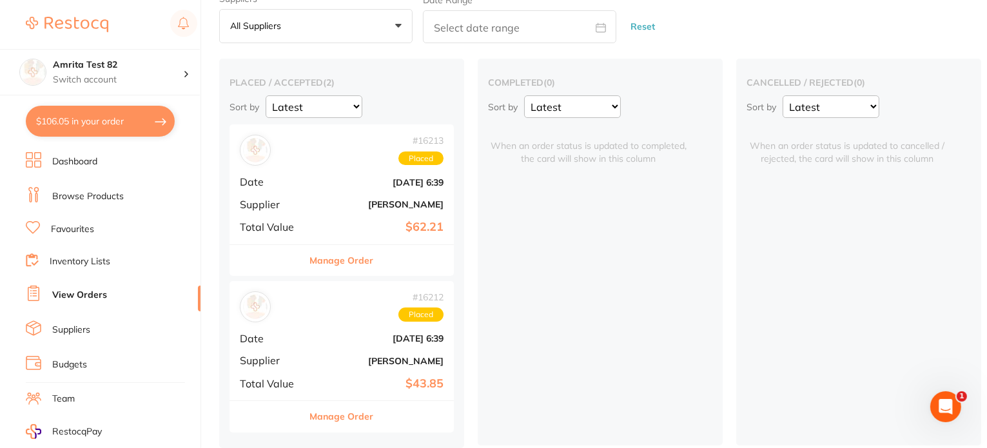
click at [128, 127] on button "$106.05 in your order" at bounding box center [100, 121] width 149 height 31
checkbox input "true"
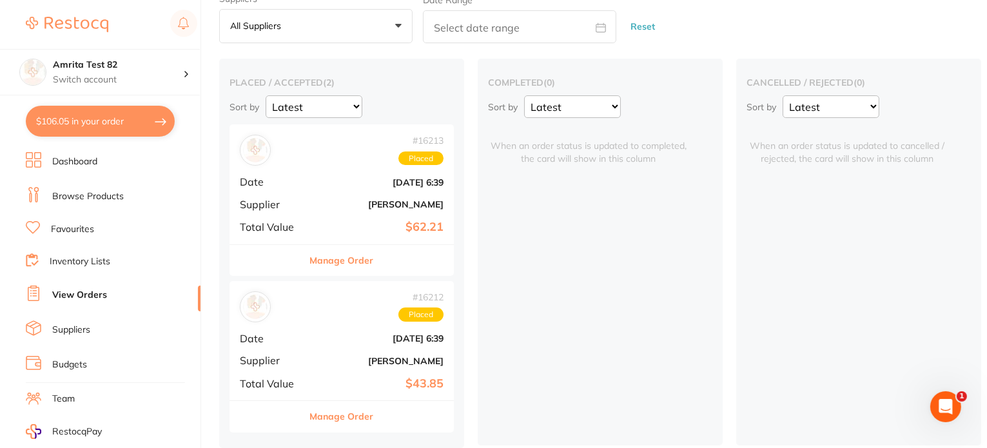
checkbox input "true"
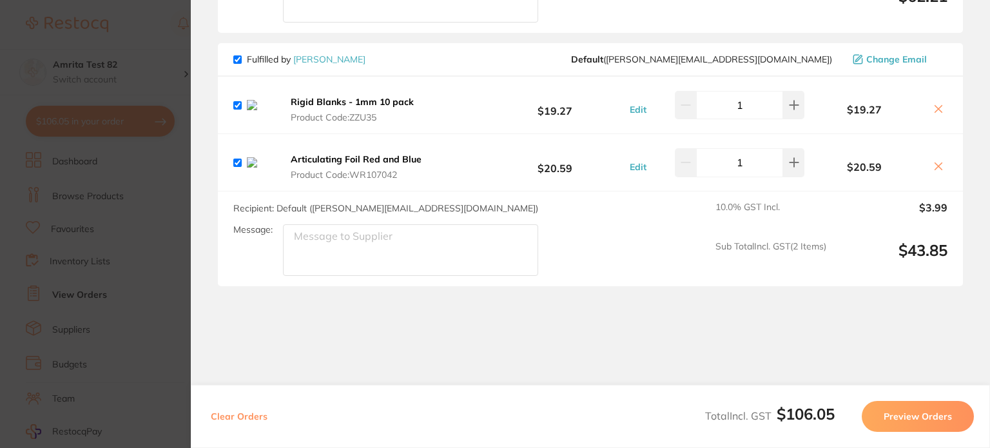
scroll to position [358, 0]
click at [890, 413] on button "Preview Orders" at bounding box center [918, 416] width 112 height 31
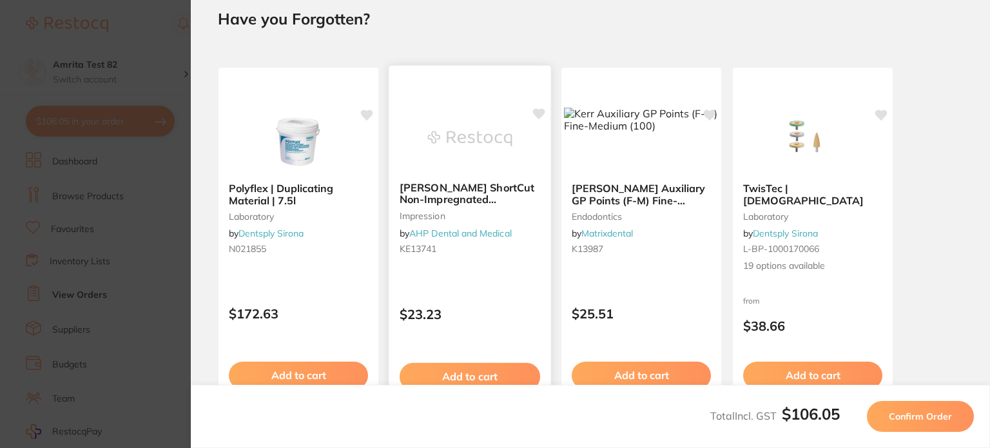
scroll to position [0, 0]
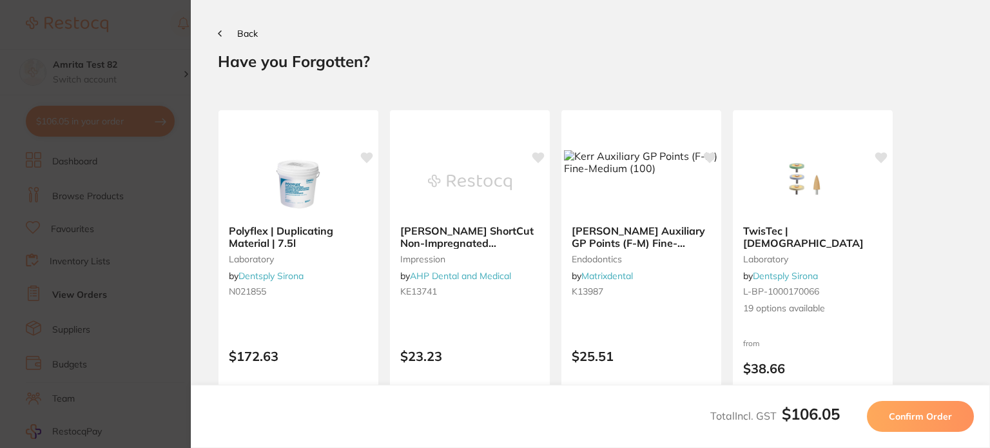
click at [222, 36] on button "Back" at bounding box center [238, 33] width 40 height 10
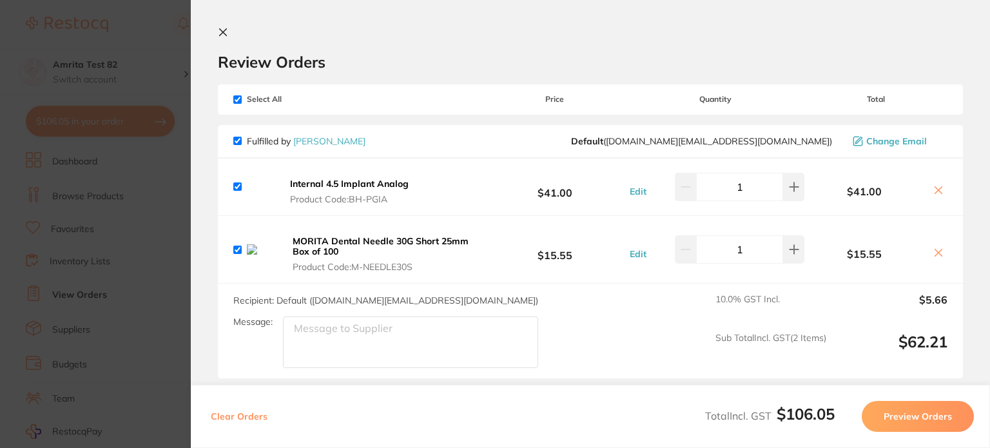
click at [222, 36] on icon at bounding box center [223, 32] width 10 height 10
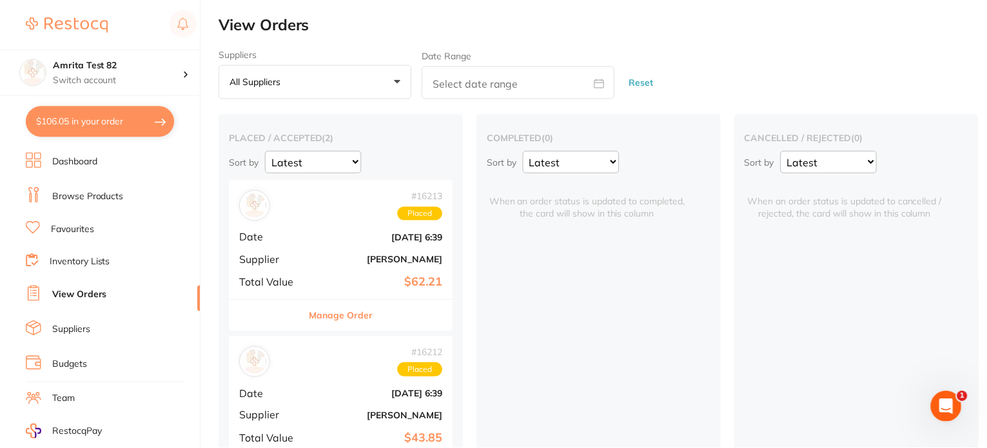
scroll to position [61, 0]
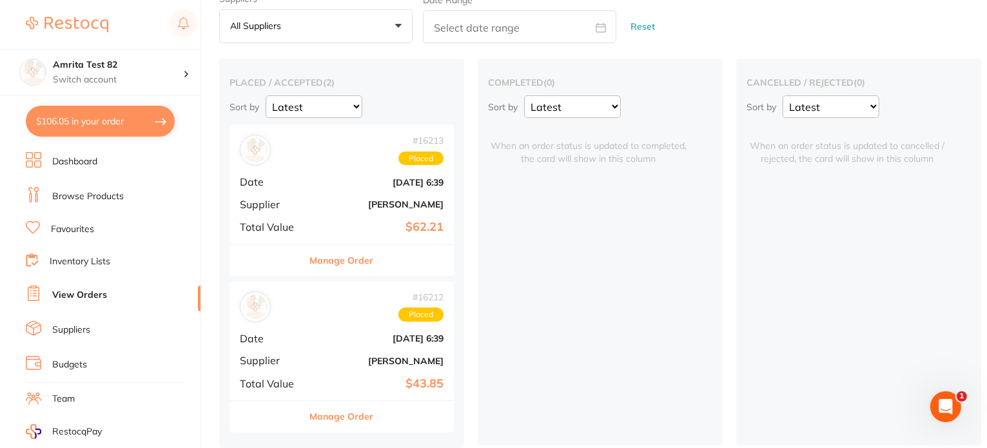
click at [144, 123] on button "$106.05 in your order" at bounding box center [100, 121] width 149 height 31
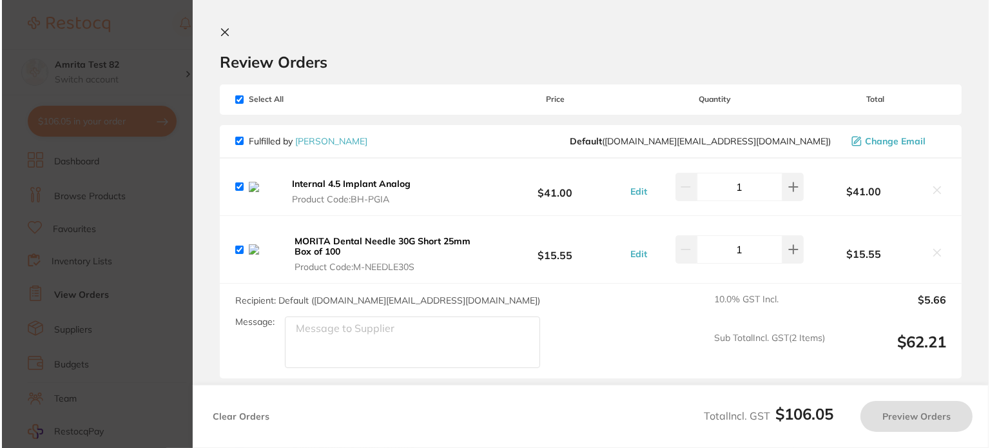
scroll to position [0, 0]
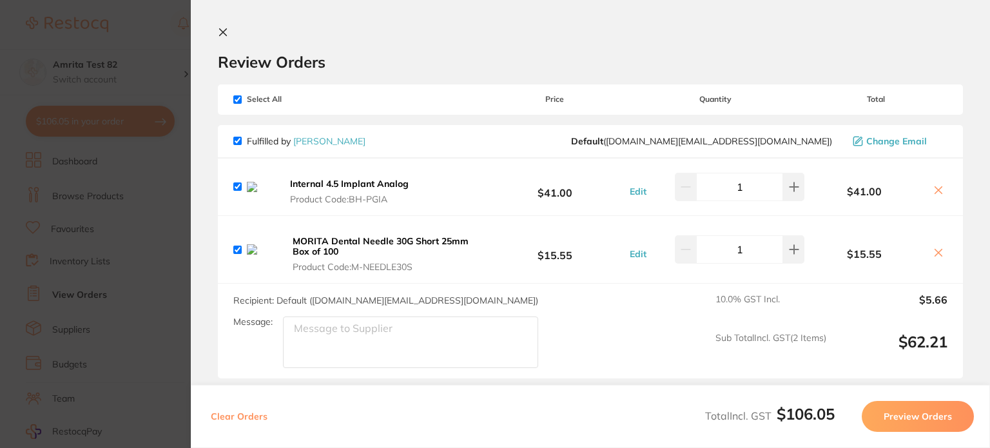
click at [242, 420] on button "Clear Orders" at bounding box center [239, 416] width 64 height 31
checkbox input "true"
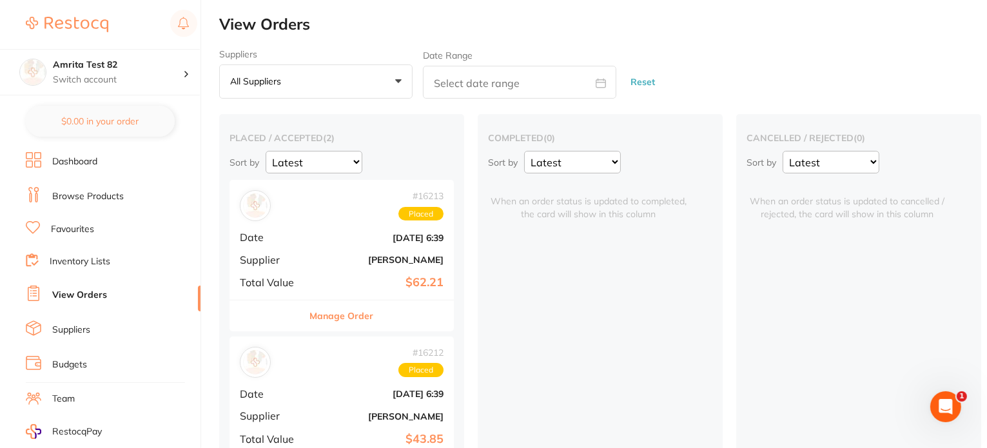
scroll to position [61, 0]
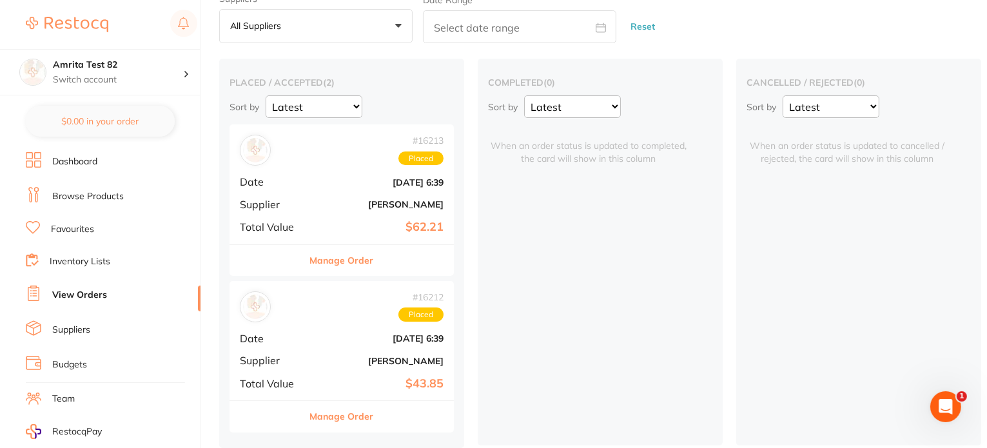
click at [83, 193] on link "Browse Products" at bounding box center [88, 196] width 72 height 13
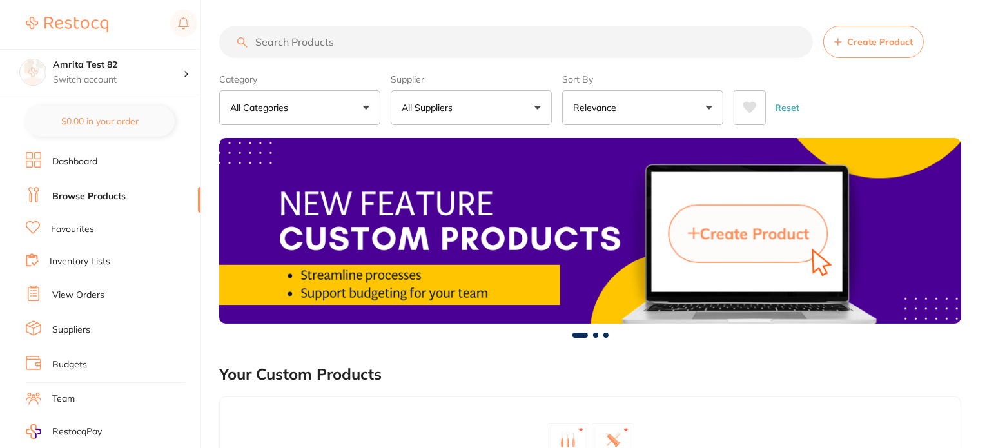
click at [423, 95] on button "All Suppliers" at bounding box center [471, 107] width 161 height 35
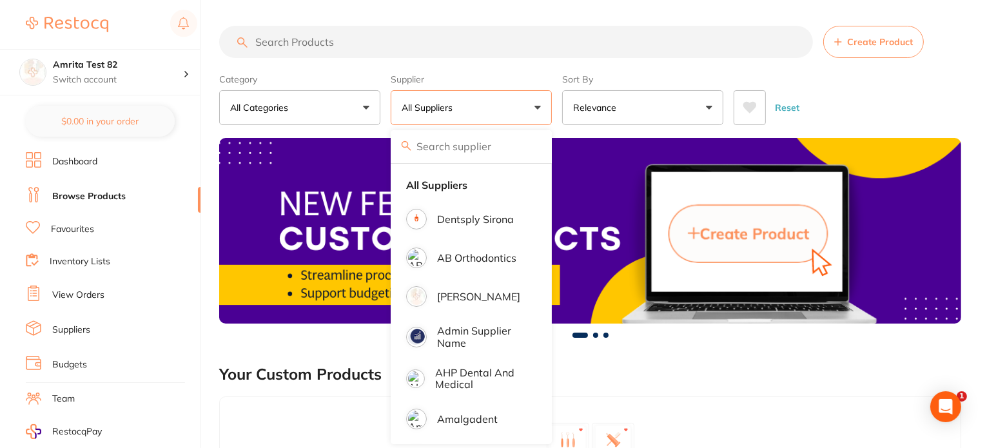
click at [448, 295] on p "[PERSON_NAME]" at bounding box center [478, 297] width 83 height 12
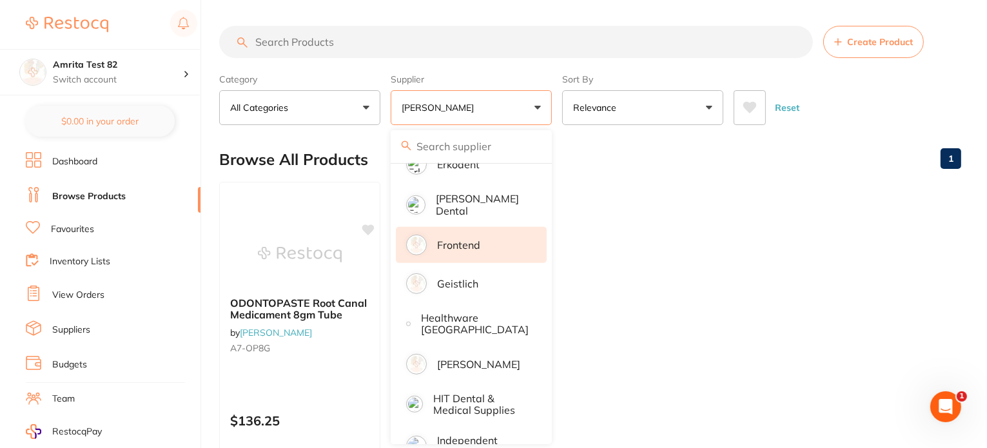
scroll to position [709, 0]
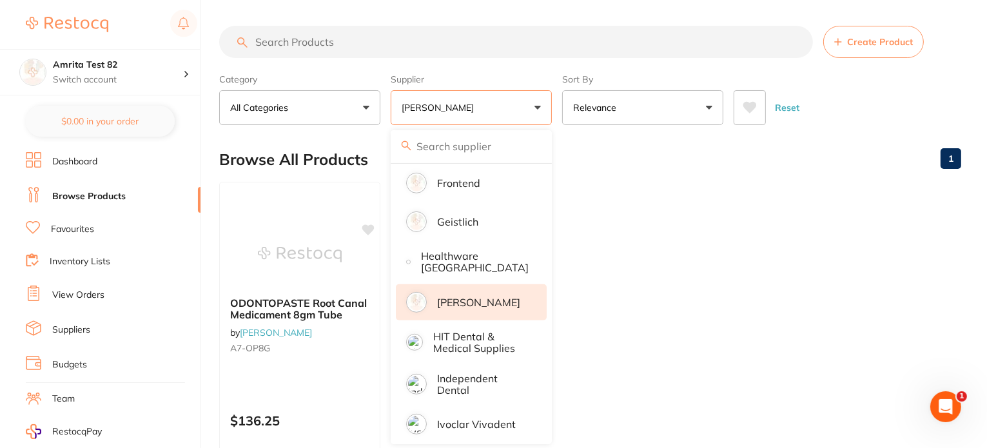
click at [462, 297] on p "[PERSON_NAME]" at bounding box center [478, 303] width 83 height 12
click at [556, 130] on main "Create Product Category All Categories All Categories endodontics Clear Categor…" at bounding box center [603, 309] width 768 height 619
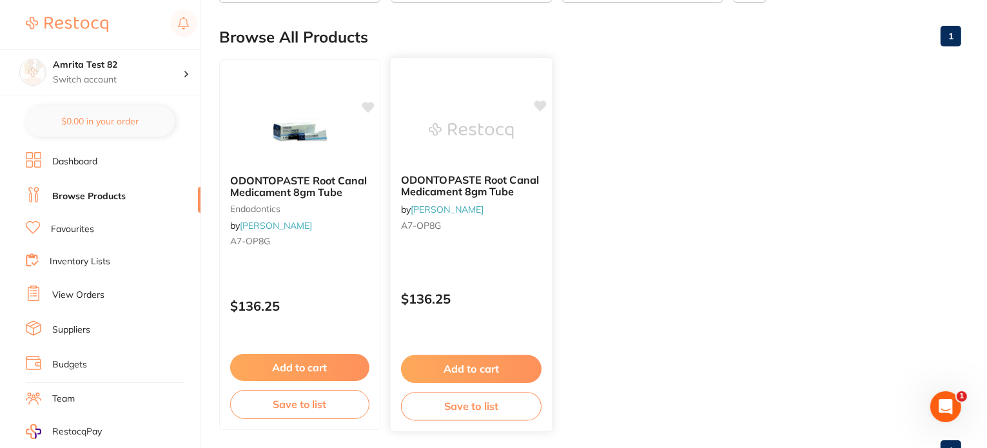
scroll to position [129, 0]
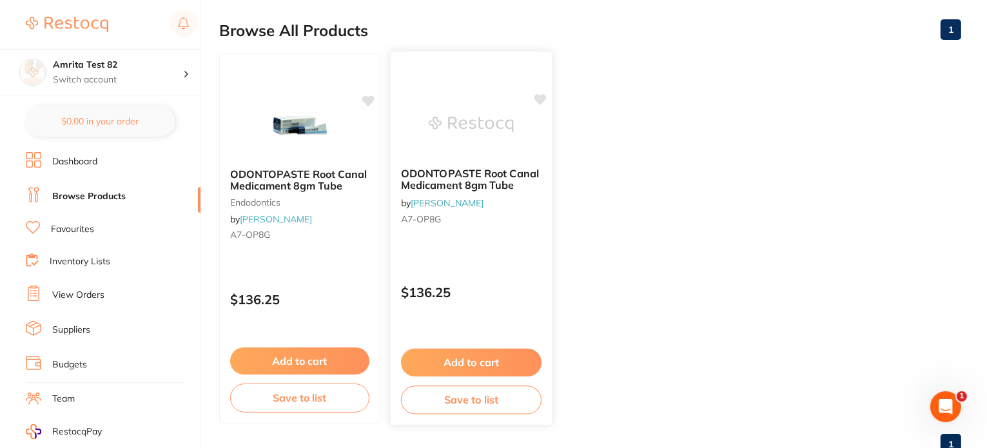
click at [447, 360] on button "Add to cart" at bounding box center [471, 363] width 141 height 28
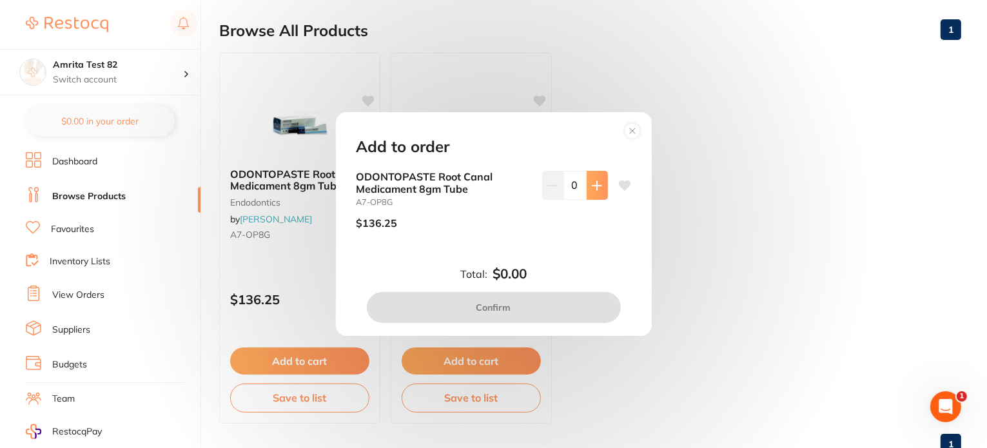
scroll to position [0, 0]
drag, startPoint x: 592, startPoint y: 188, endPoint x: 561, endPoint y: 267, distance: 85.3
click at [593, 187] on icon at bounding box center [597, 185] width 10 height 10
type input "1"
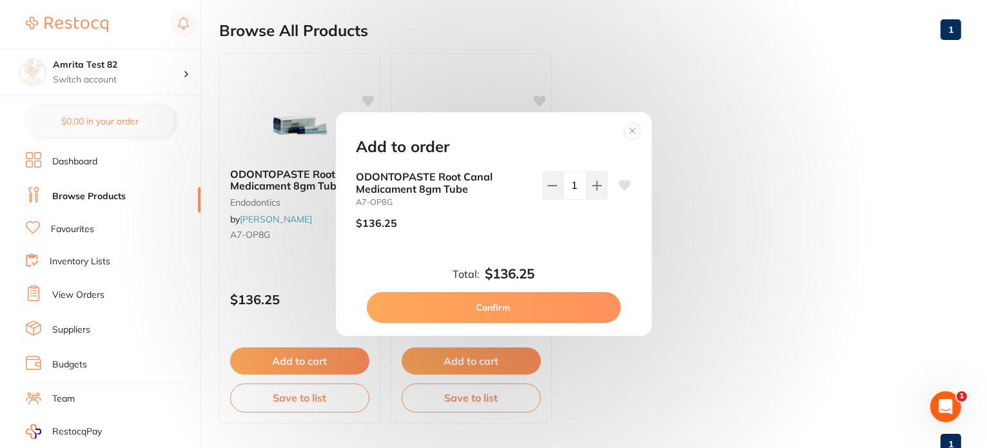
click at [540, 320] on button "Confirm" at bounding box center [494, 307] width 254 height 31
checkbox input "false"
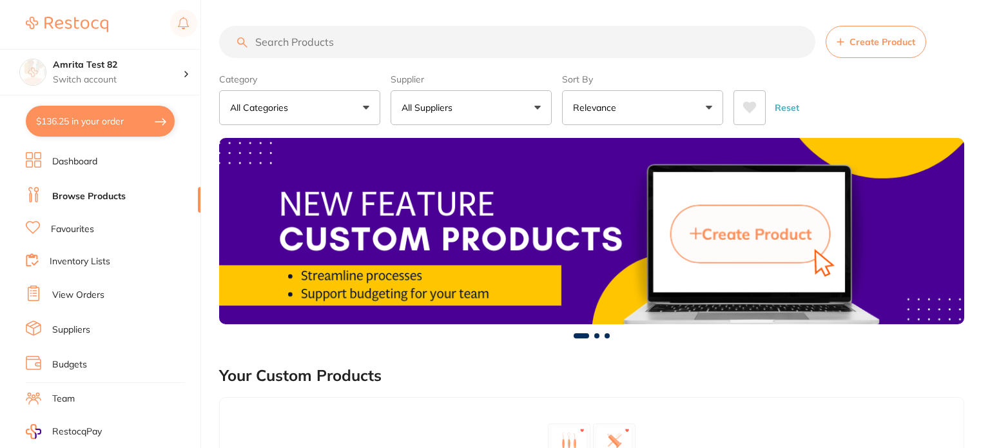
click at [94, 126] on button "$136.25 in your order" at bounding box center [100, 121] width 149 height 31
checkbox input "true"
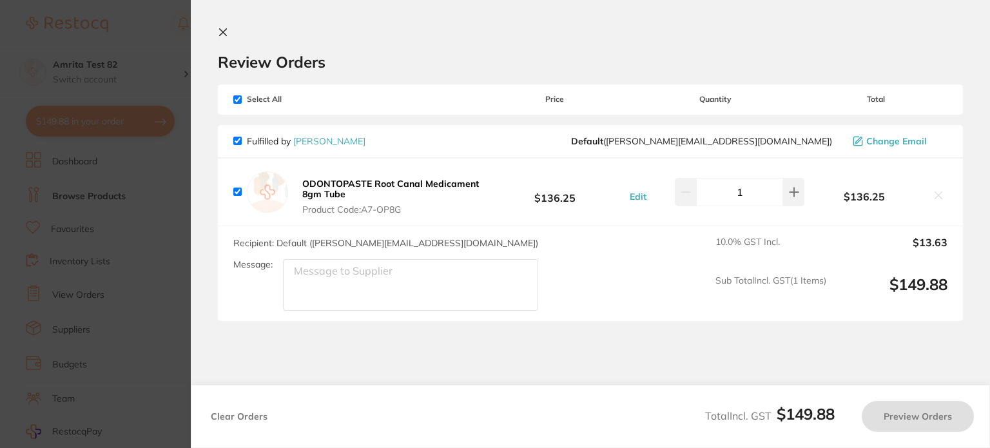
scroll to position [34, 0]
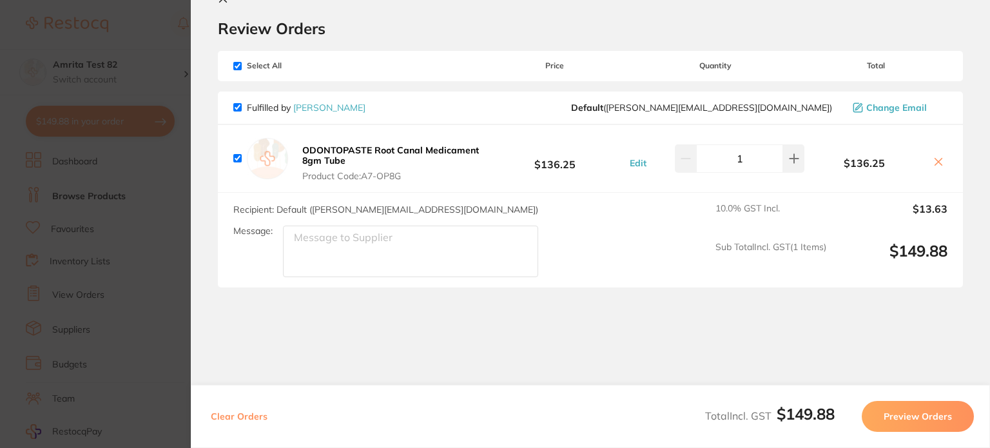
click at [890, 418] on button "Preview Orders" at bounding box center [918, 416] width 112 height 31
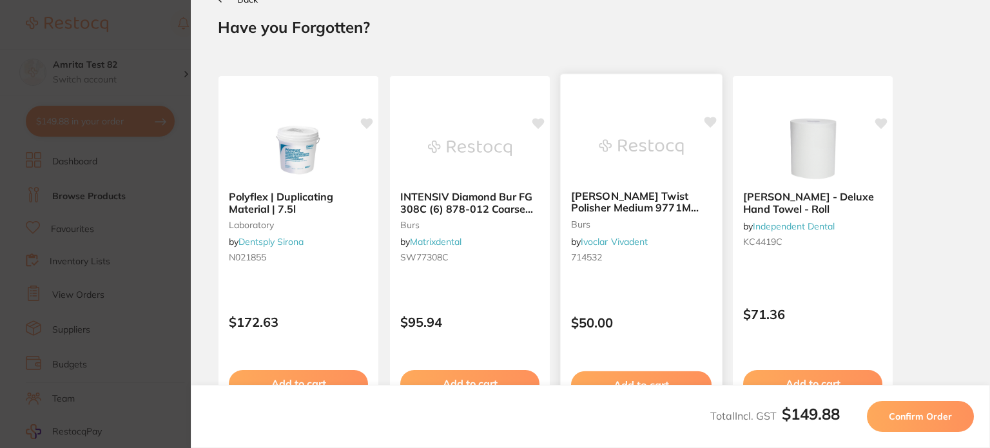
scroll to position [0, 0]
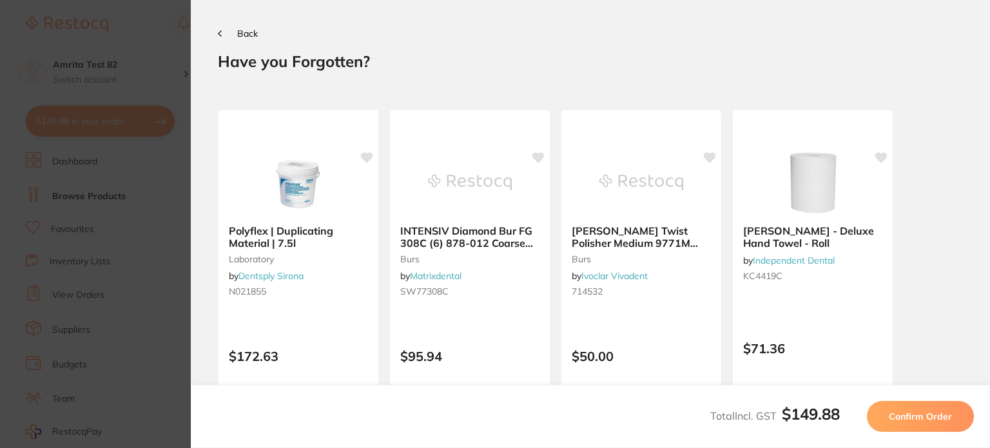
click at [224, 32] on button "Back" at bounding box center [238, 33] width 40 height 10
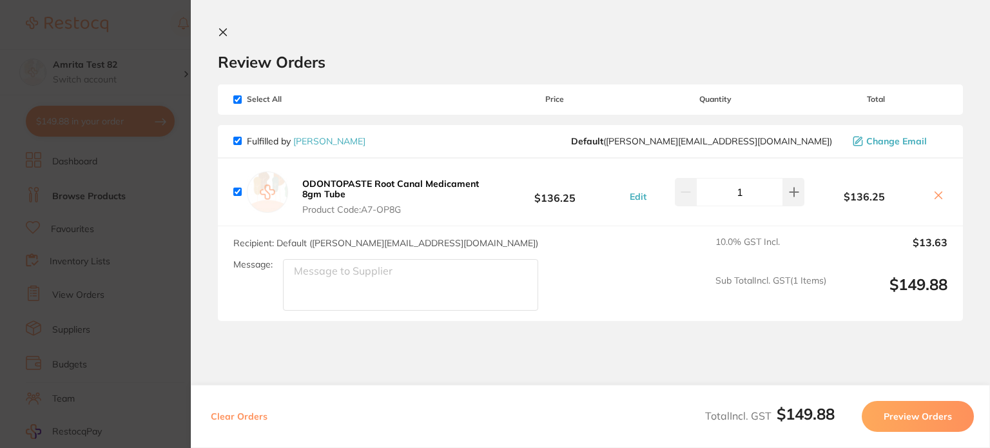
click at [227, 28] on icon at bounding box center [223, 32] width 10 height 10
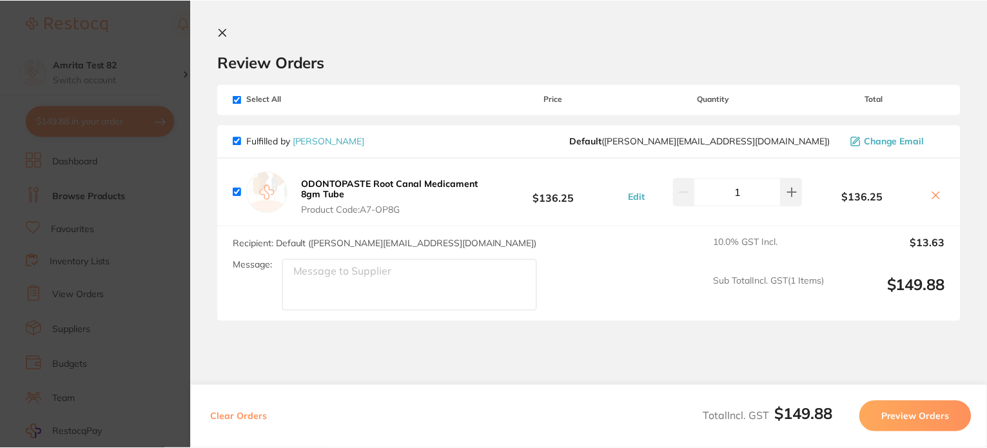
scroll to position [3, 0]
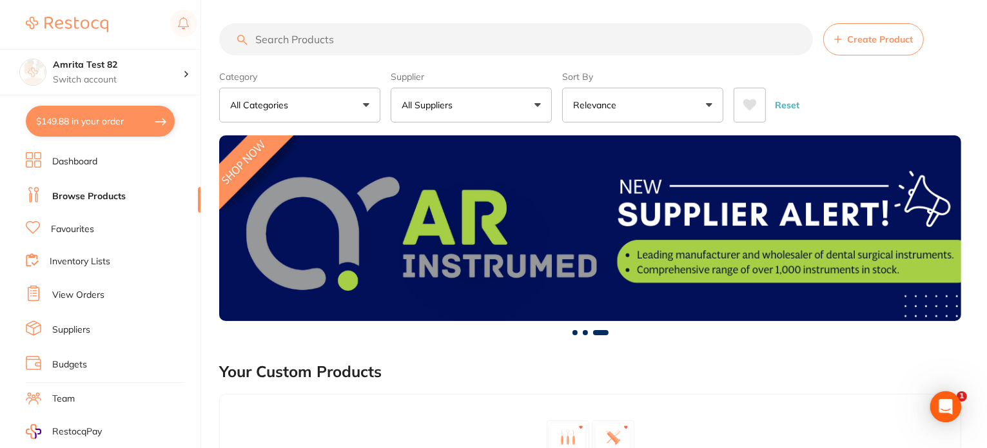
click at [75, 295] on link "View Orders" at bounding box center [78, 295] width 52 height 13
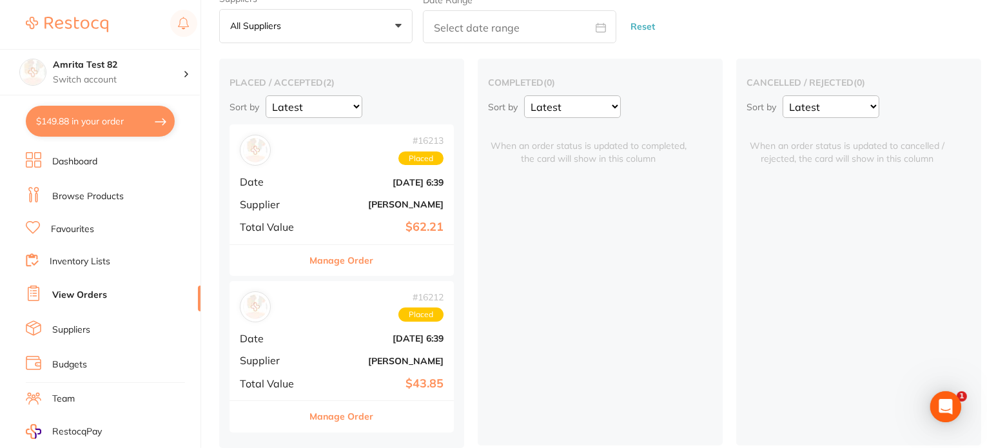
click at [343, 224] on b "$62.21" at bounding box center [379, 227] width 129 height 14
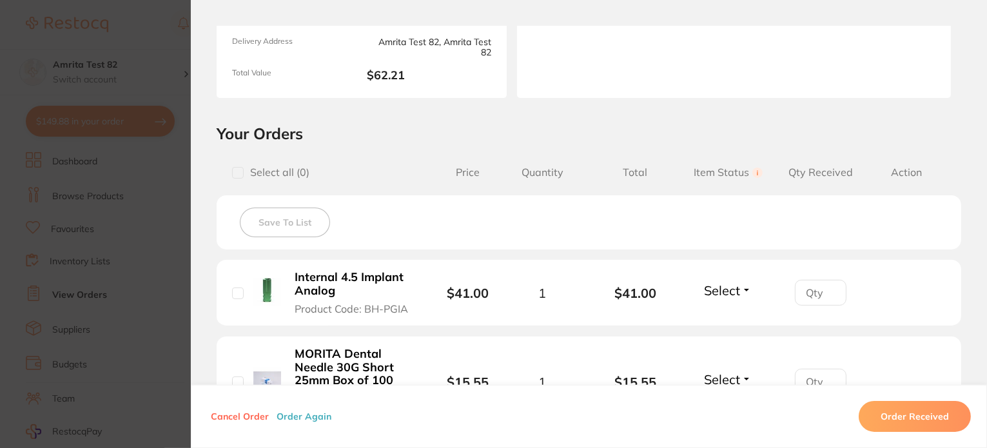
scroll to position [193, 0]
click at [295, 422] on button "Order Again" at bounding box center [304, 417] width 63 height 12
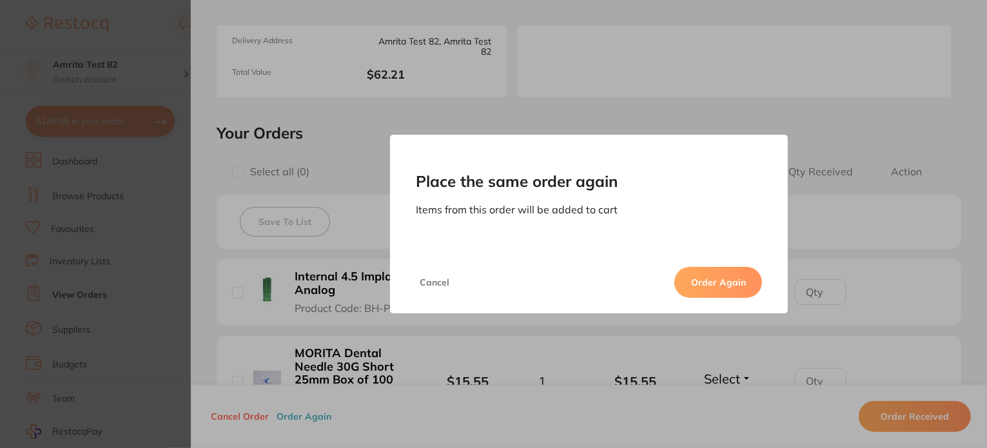
click at [702, 284] on button "Order Again" at bounding box center [718, 282] width 88 height 31
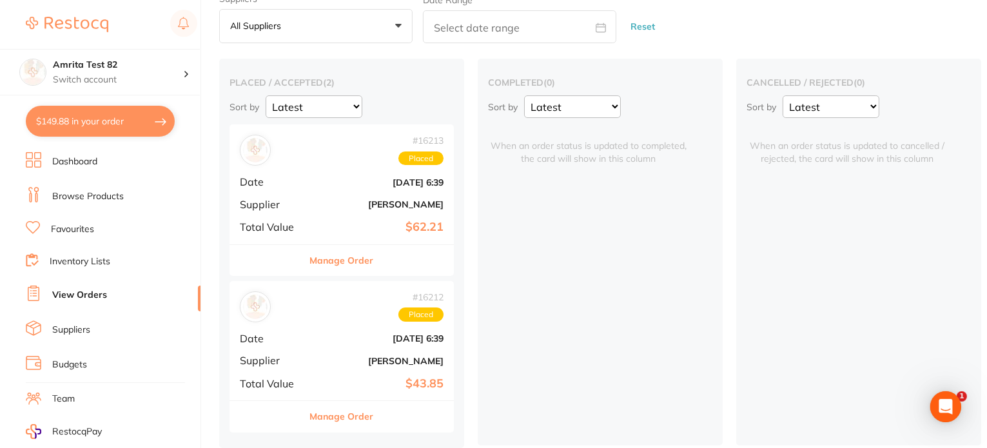
click at [124, 114] on button "$149.88 in your order" at bounding box center [100, 121] width 149 height 31
checkbox input "true"
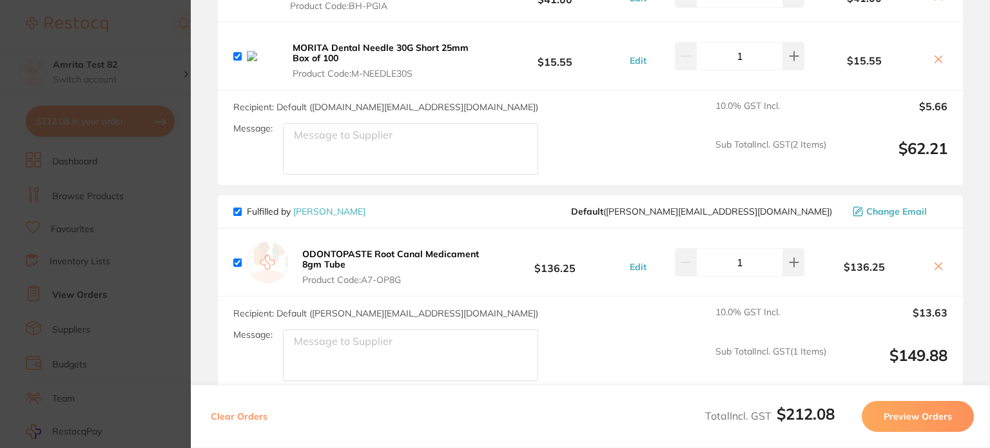
scroll to position [64, 0]
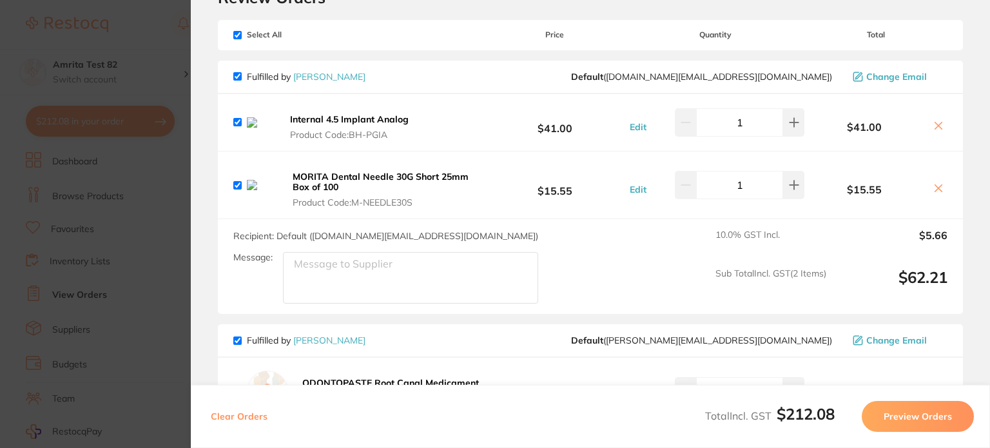
click at [251, 416] on button "Clear Orders" at bounding box center [239, 416] width 64 height 31
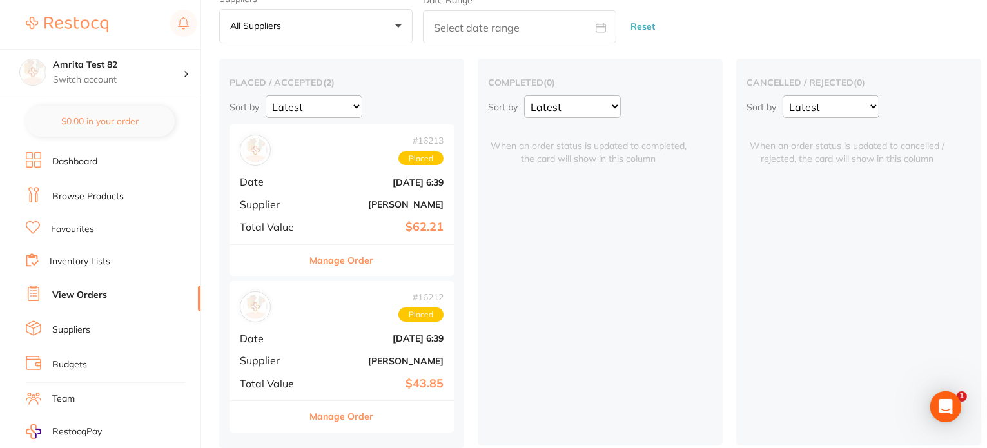
scroll to position [0, 0]
click at [335, 170] on div "# 16213 Placed Date [DATE] 6:39 Supplier [PERSON_NAME] Total Value $62.21" at bounding box center [341, 183] width 224 height 119
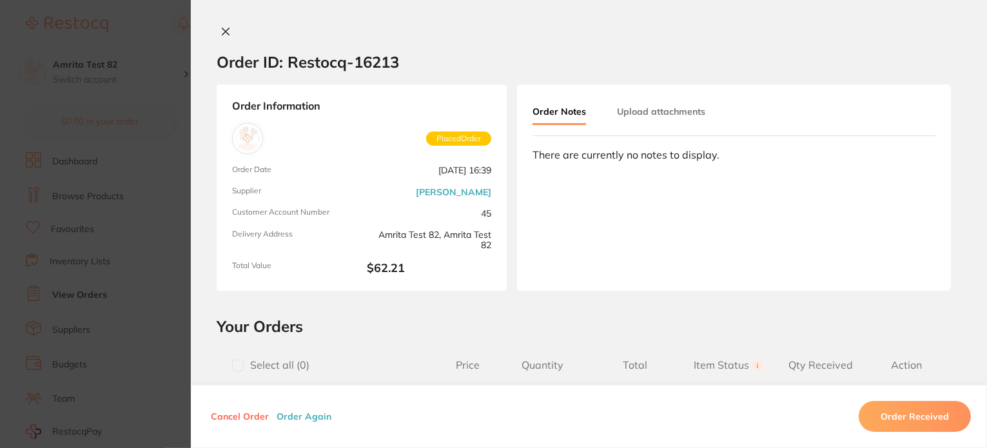
click at [310, 417] on button "Order Again" at bounding box center [304, 417] width 63 height 12
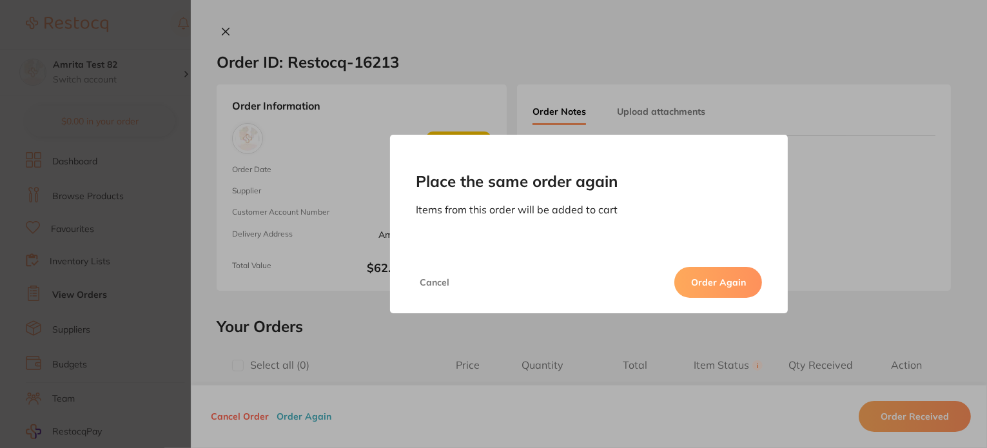
click at [678, 286] on button "Order Again" at bounding box center [718, 282] width 88 height 31
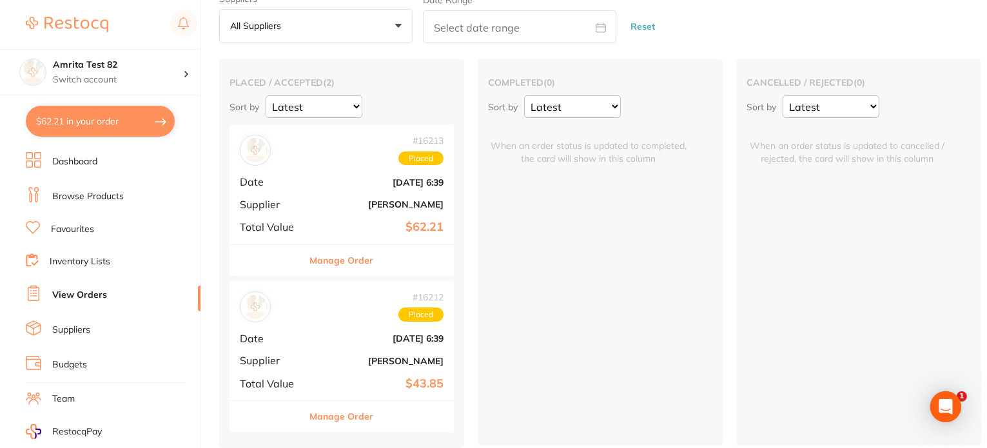
click at [340, 343] on div "# 16212 Placed Date [DATE] 6:39 Supplier [PERSON_NAME] Total Value $43.85" at bounding box center [341, 340] width 224 height 119
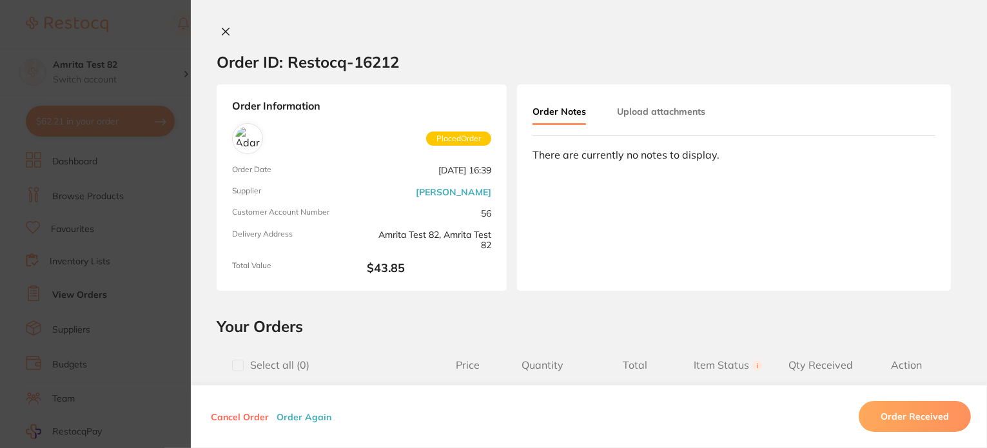
click at [295, 420] on button "Order Again" at bounding box center [304, 417] width 63 height 12
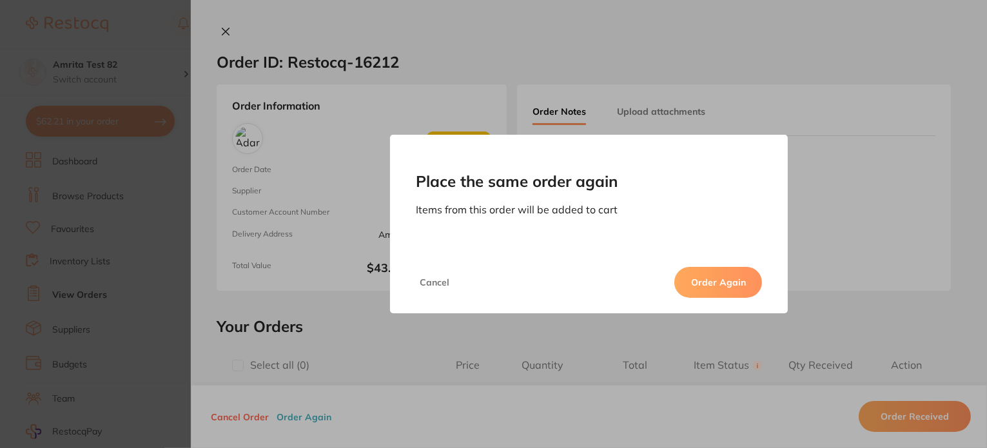
click at [701, 291] on button "Order Again" at bounding box center [718, 282] width 88 height 31
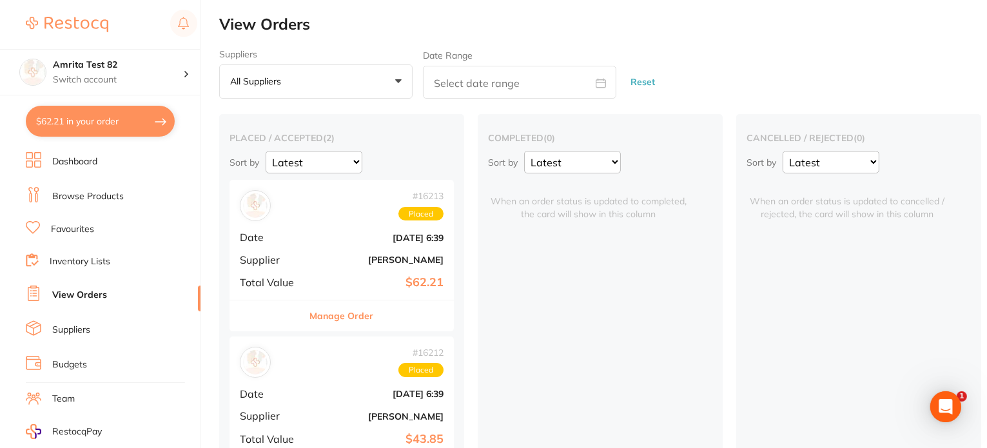
click at [135, 117] on button "$62.21 in your order" at bounding box center [100, 121] width 149 height 31
checkbox input "true"
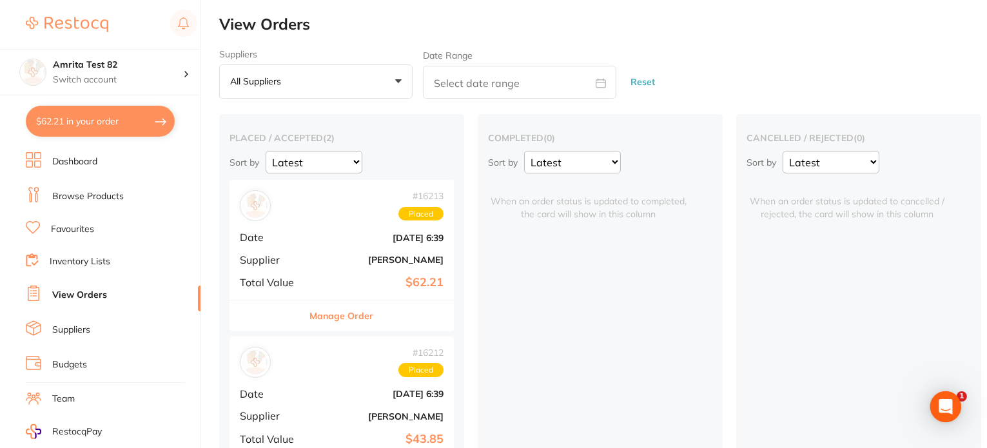
checkbox input "true"
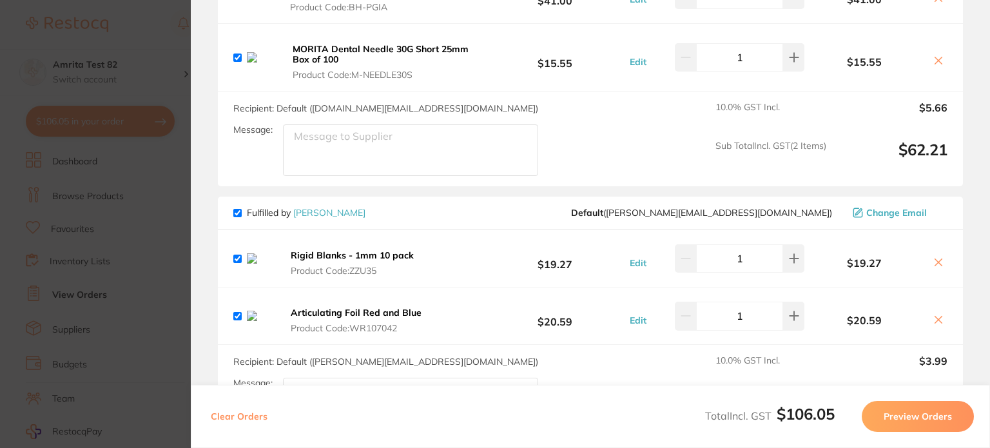
scroll to position [129, 0]
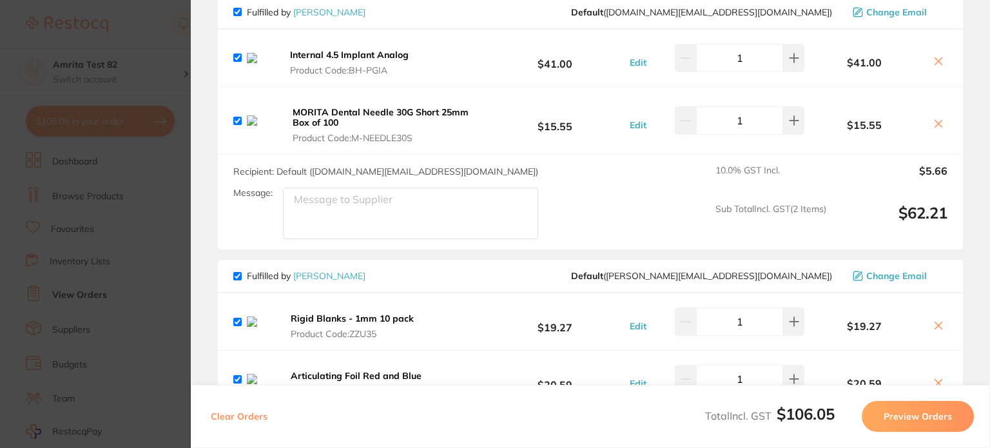
click at [145, 207] on section "Update RRP Set your pre negotiated price for this item. Item Agreed RRP (excl. …" at bounding box center [495, 224] width 990 height 448
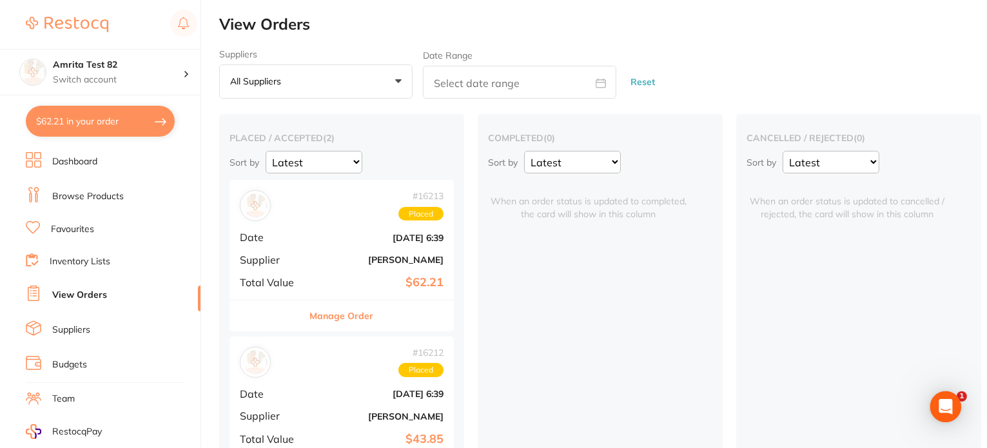
scroll to position [152, 0]
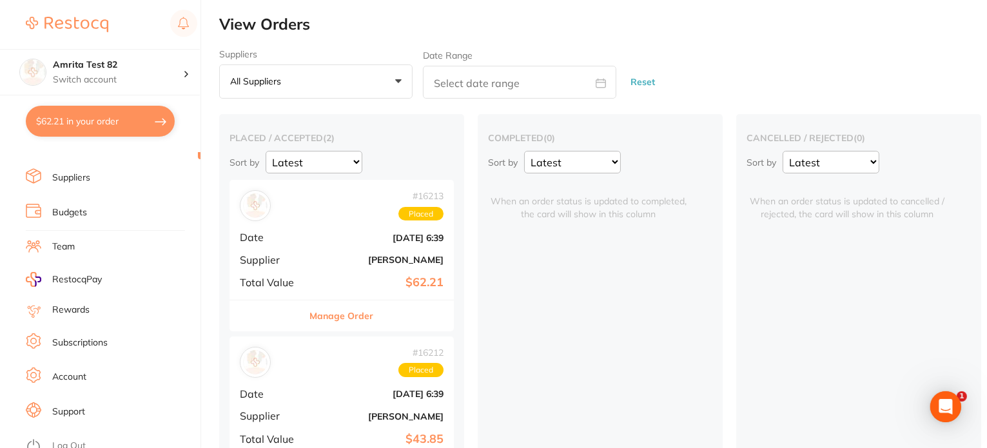
click at [81, 371] on link "Account" at bounding box center [69, 377] width 34 height 13
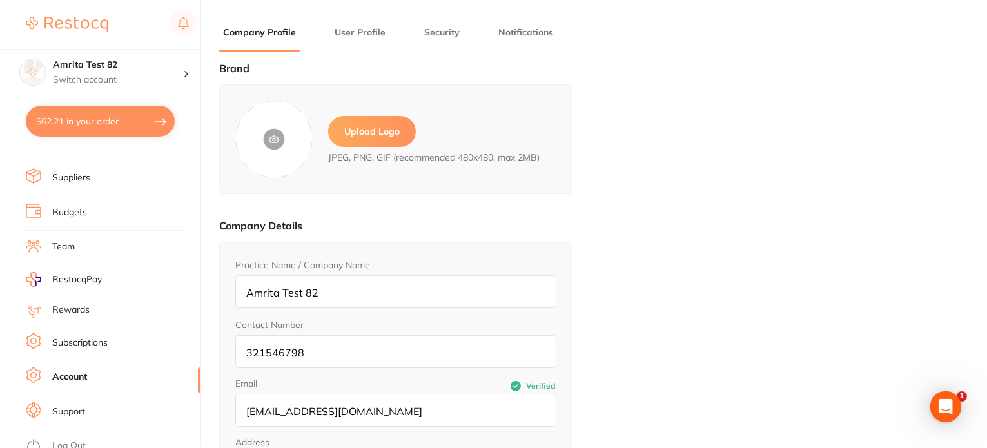
type input "Amrita"
type input "Test 82"
type input "[EMAIL_ADDRESS][DOMAIN_NAME]"
drag, startPoint x: 398, startPoint y: 414, endPoint x: 224, endPoint y: 414, distance: 174.0
click at [224, 414] on div "Practice Name / Company Name Amrita Test 82 Contact Number 321546798 Email Veri…" at bounding box center [395, 393] width 353 height 302
